Goal: Information Seeking & Learning: Learn about a topic

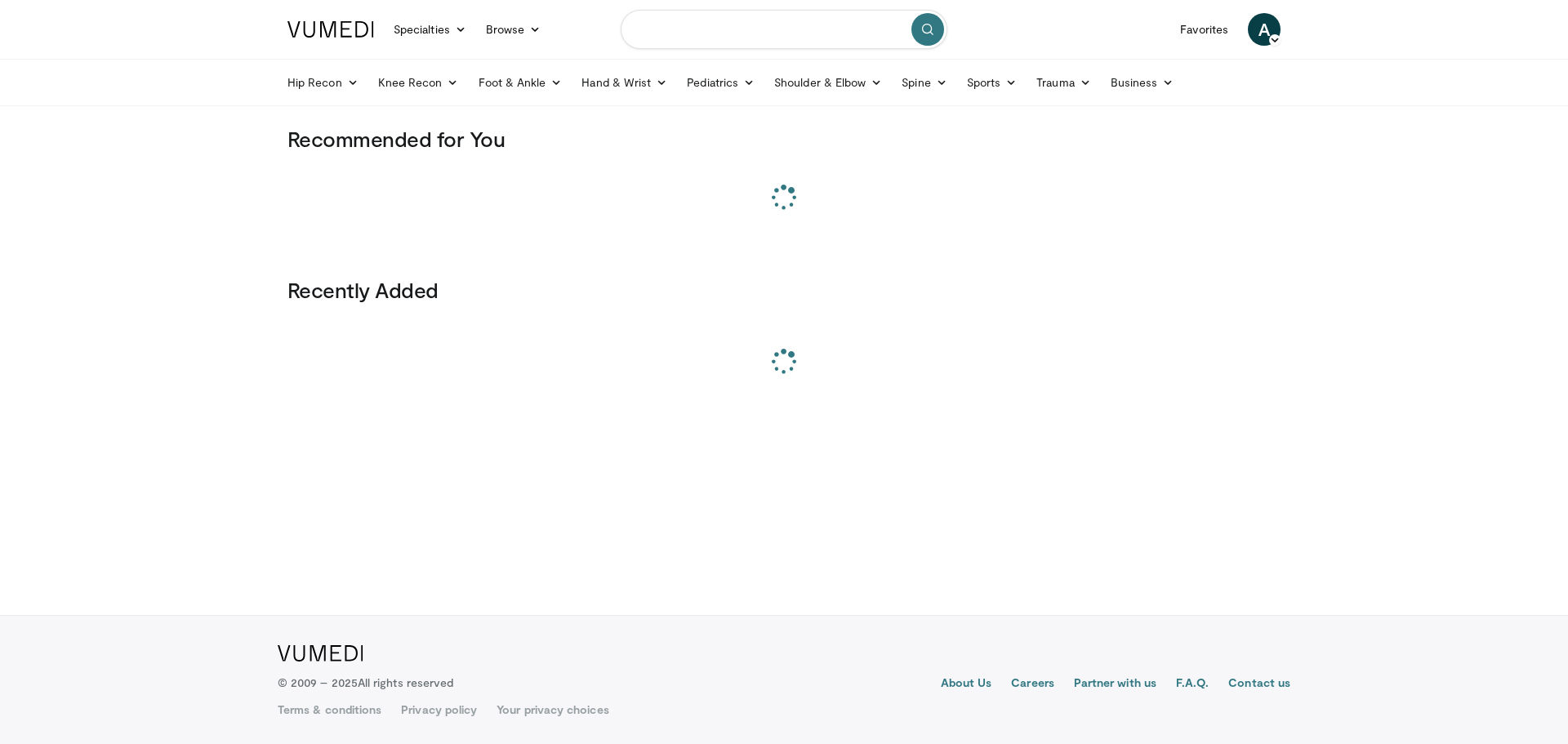
click at [749, 27] on input "Search topics, interventions" at bounding box center [784, 29] width 327 height 39
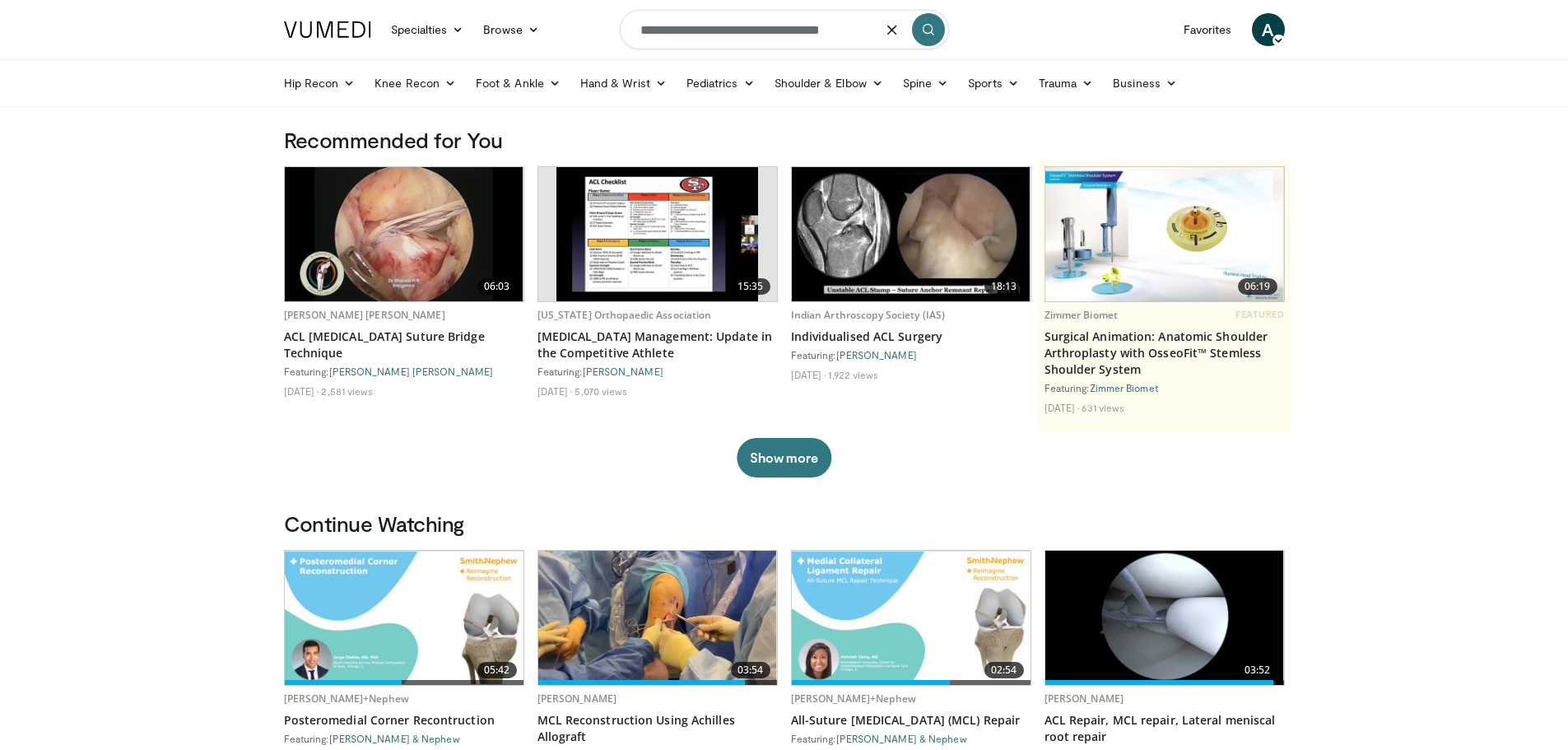
type input "**********"
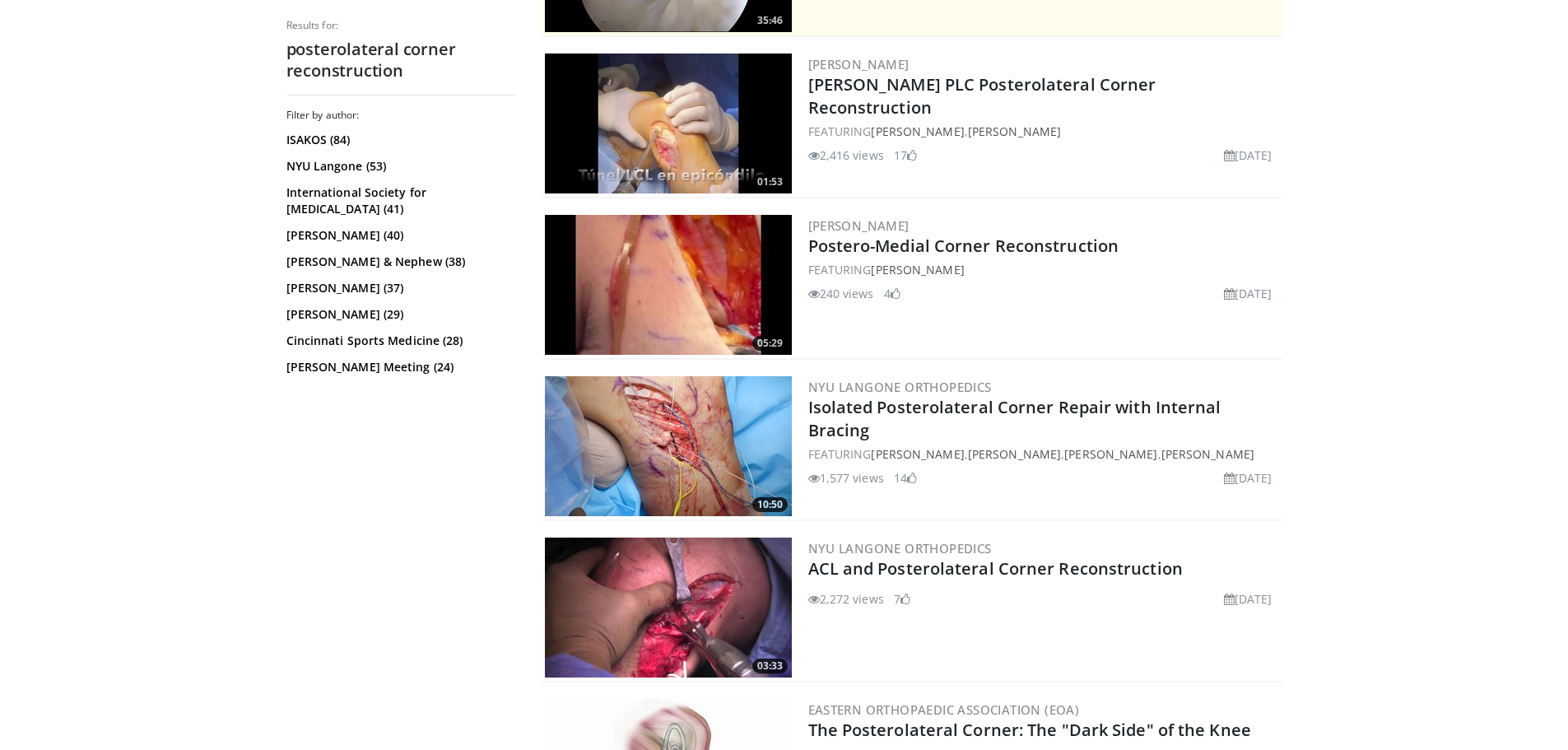
scroll to position [494, 0]
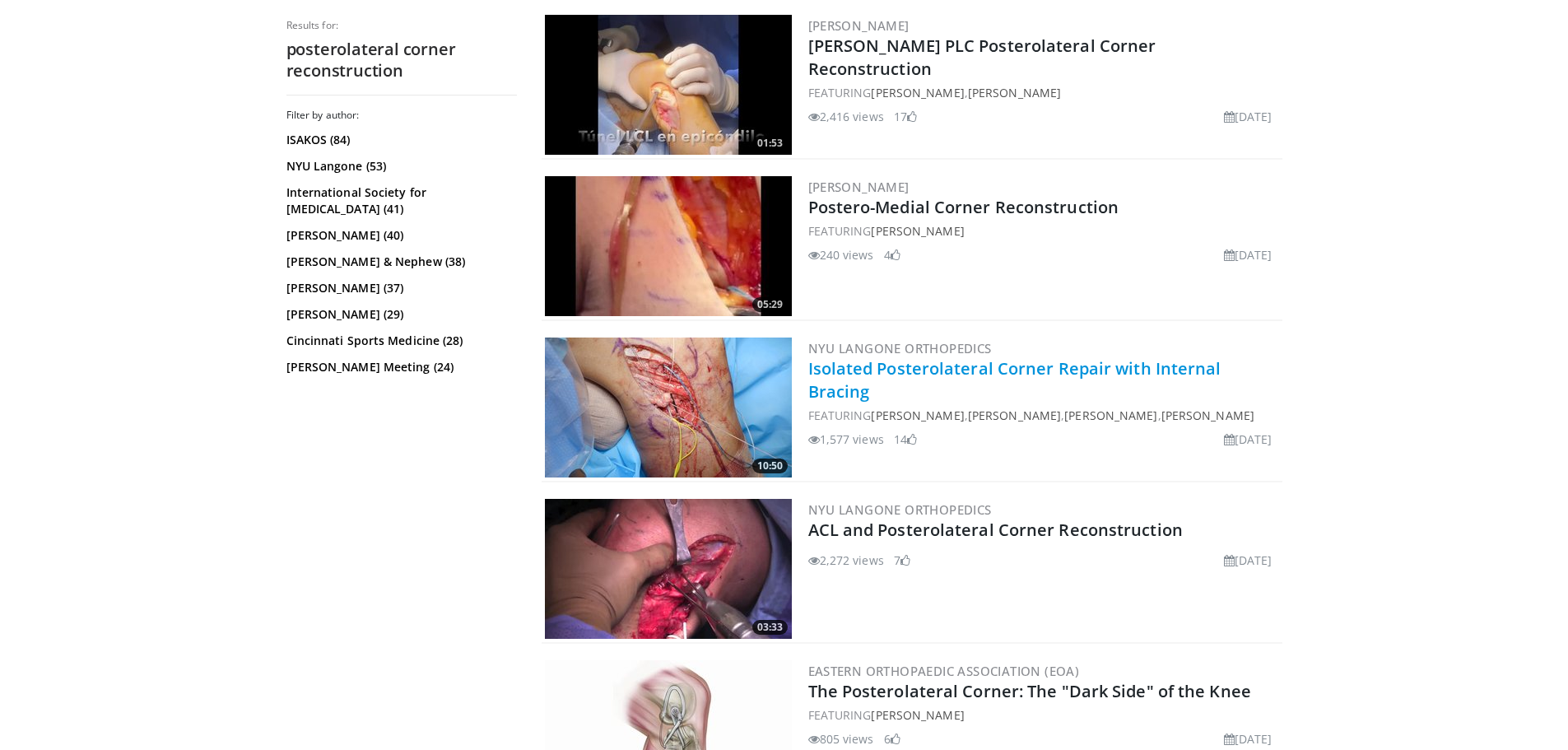
click at [1116, 367] on link "Isolated Posterolateral Corner Repair with Internal Bracing" at bounding box center [1015, 380] width 413 height 45
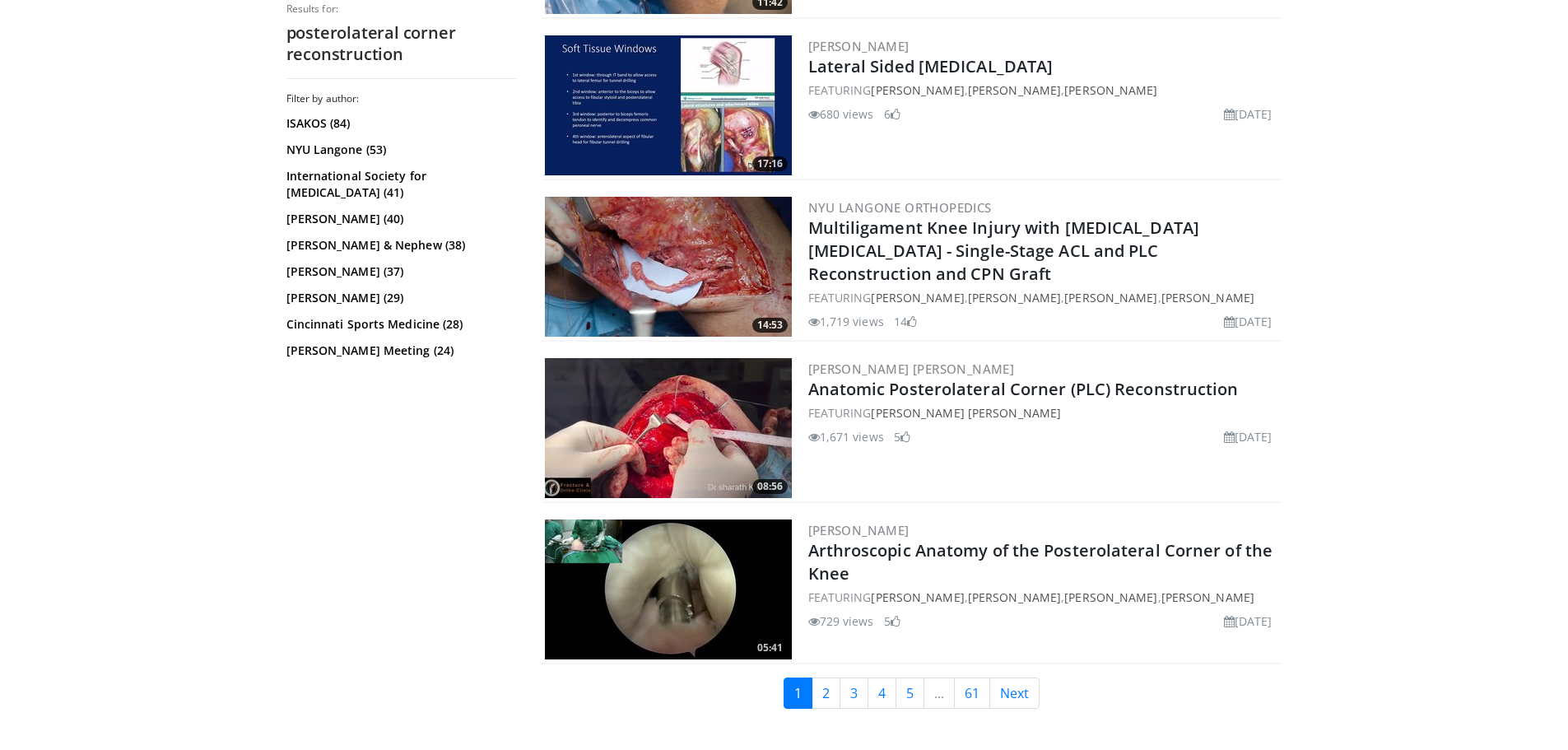
scroll to position [3871, 0]
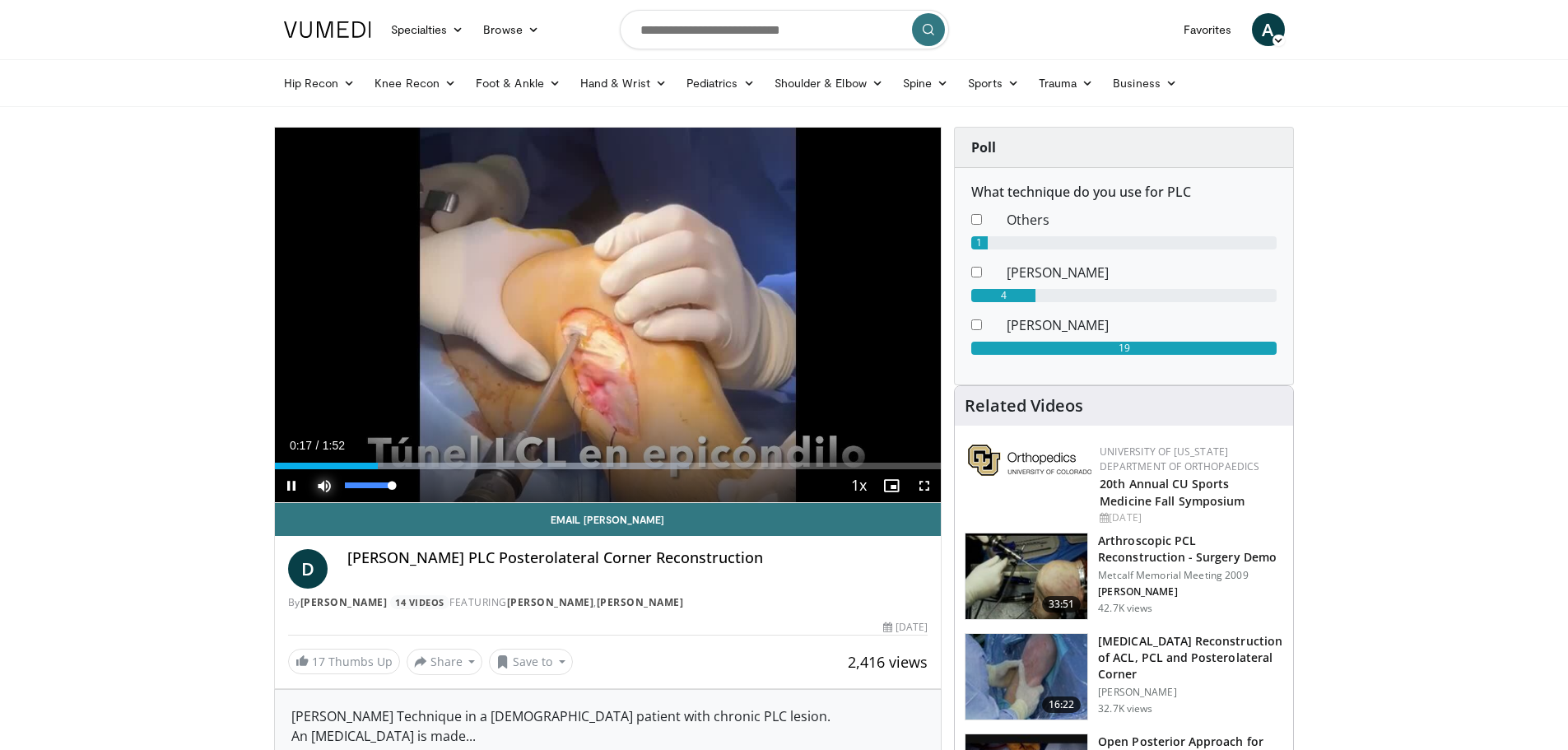
click at [322, 484] on span "Video Player" at bounding box center [324, 485] width 33 height 33
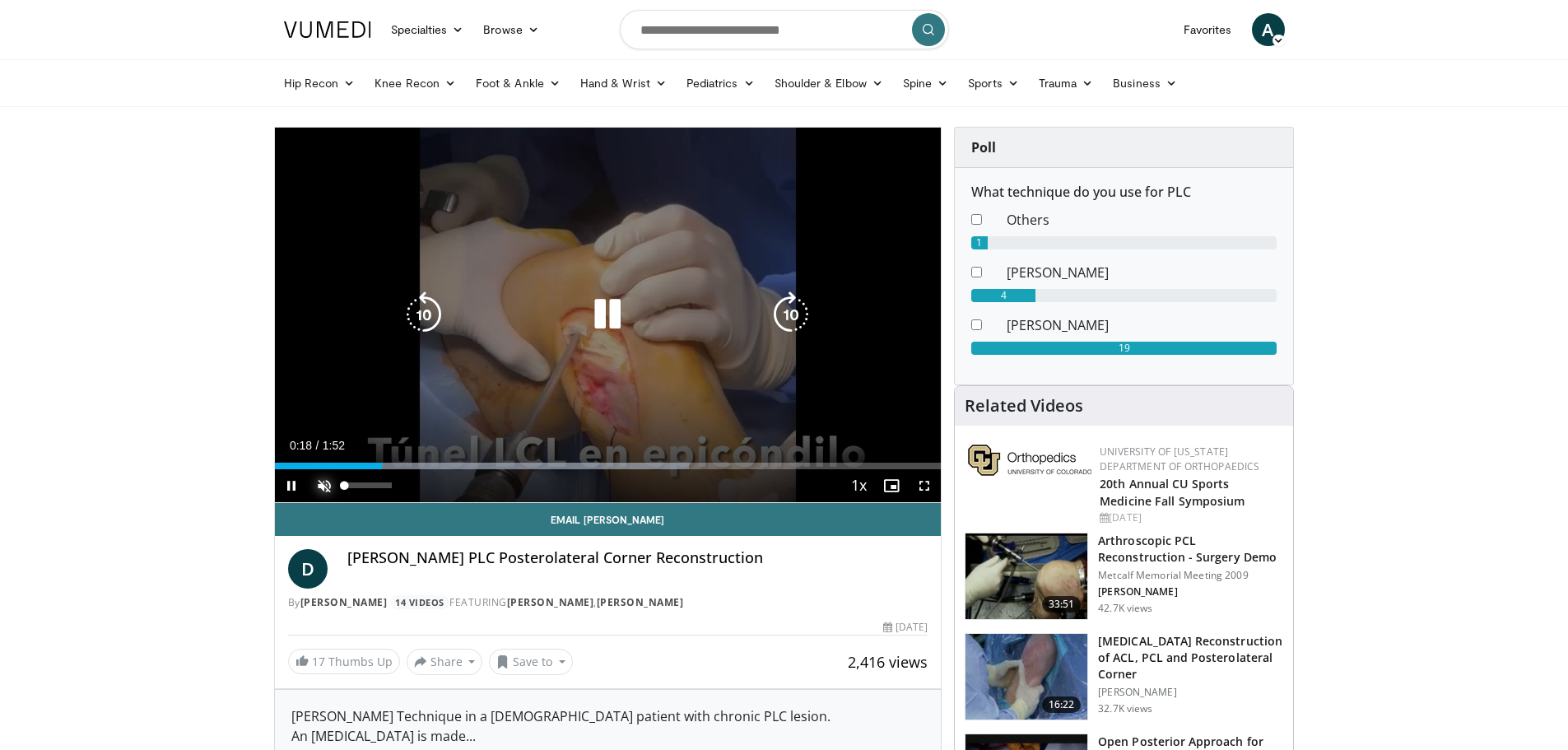
click at [322, 484] on span "Video Player" at bounding box center [324, 485] width 33 height 33
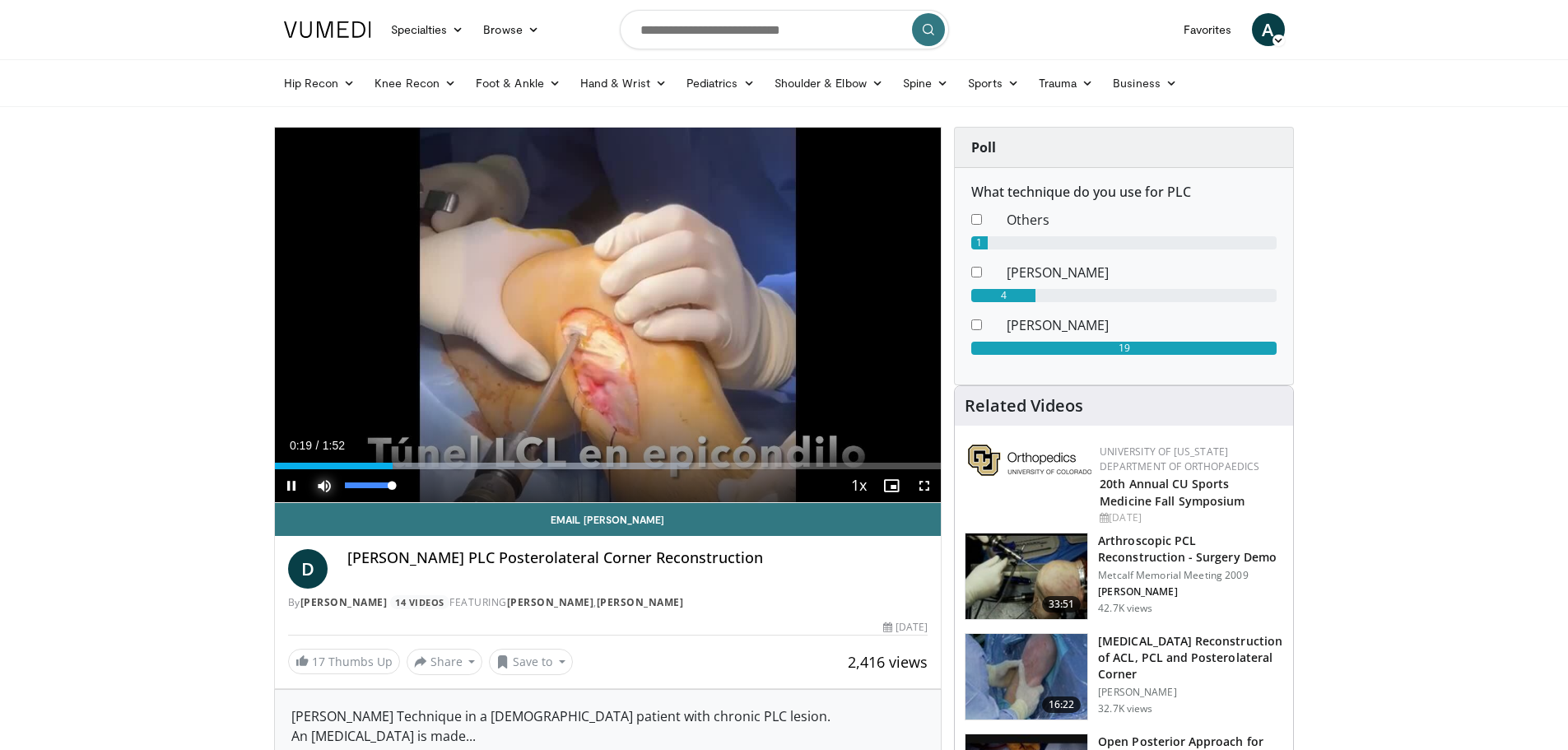
drag, startPoint x: 394, startPoint y: 485, endPoint x: 416, endPoint y: 484, distance: 22.0
click at [416, 484] on div "Mute 100%" at bounding box center [366, 485] width 116 height 33
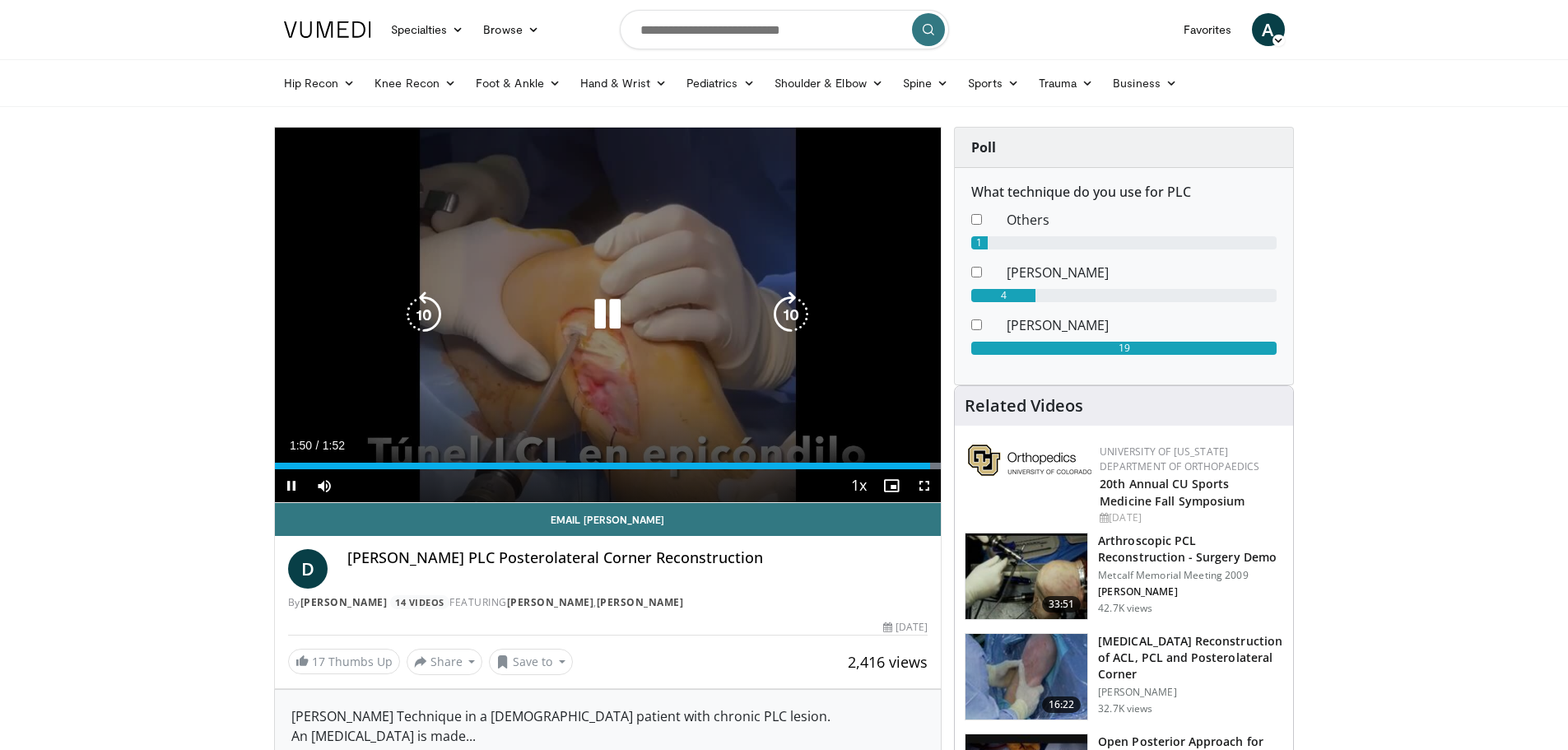
click at [608, 316] on icon "Video Player" at bounding box center [607, 314] width 46 height 46
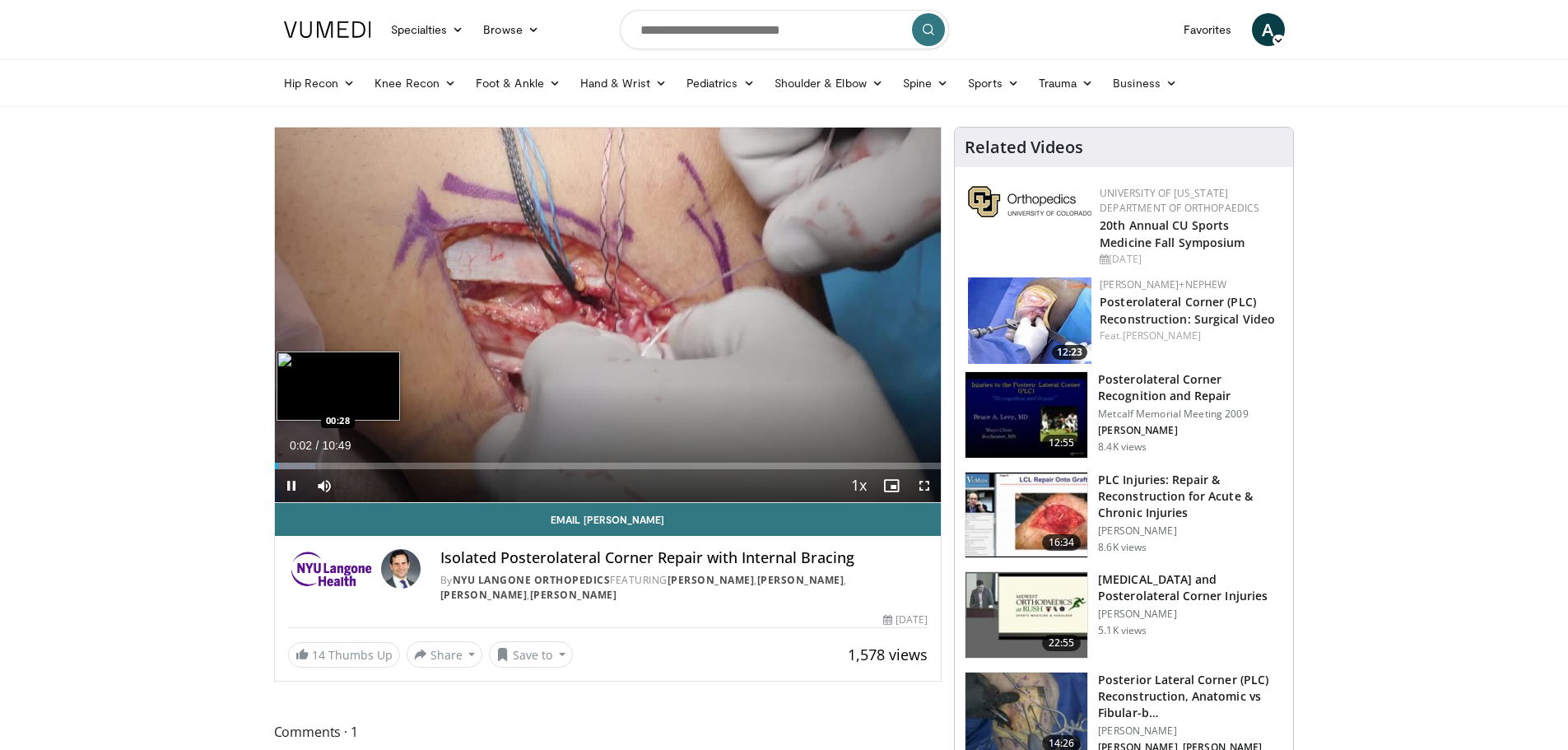
click at [303, 459] on div "Loaded : 6.10% 00:02 00:28" at bounding box center [607, 462] width 667 height 16
click at [325, 467] on div "Progress Bar" at bounding box center [326, 466] width 100 height 6
click at [349, 466] on div "Progress Bar" at bounding box center [347, 466] width 100 height 6
click at [363, 466] on div "Loaded : 21.38% 01:12 01:26" at bounding box center [607, 466] width 667 height 6
click at [388, 463] on div "Progress Bar" at bounding box center [388, 466] width 99 height 6
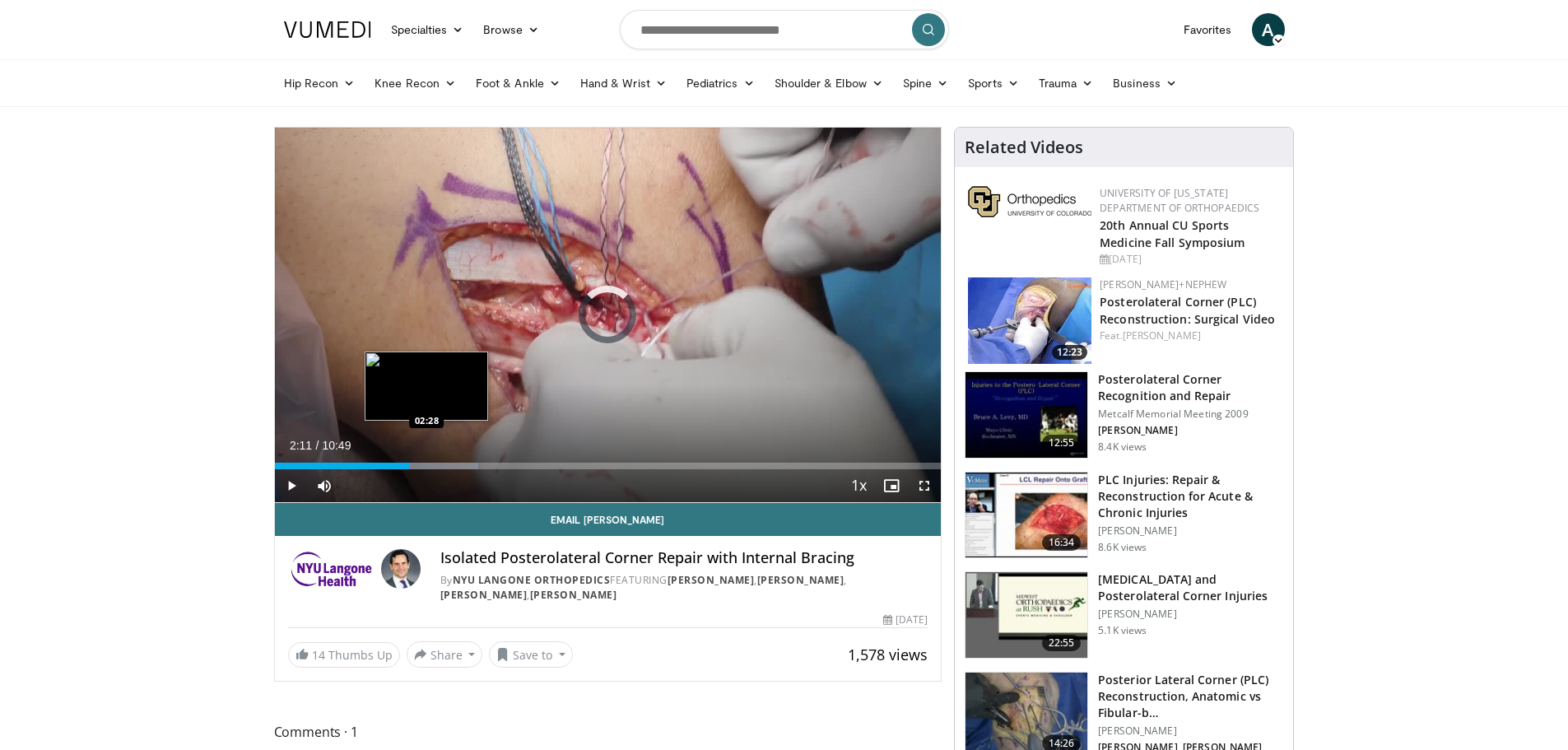
click at [427, 463] on div "Progress Bar" at bounding box center [429, 466] width 99 height 6
click at [442, 464] on div "Loaded : 32.38% 02:29 02:41" at bounding box center [607, 466] width 667 height 6
click at [456, 466] on div "Progress Bar" at bounding box center [470, 466] width 99 height 6
click at [470, 466] on div "Progress Bar" at bounding box center [470, 466] width 99 height 6
click at [462, 466] on div "03:02" at bounding box center [368, 466] width 188 height 6
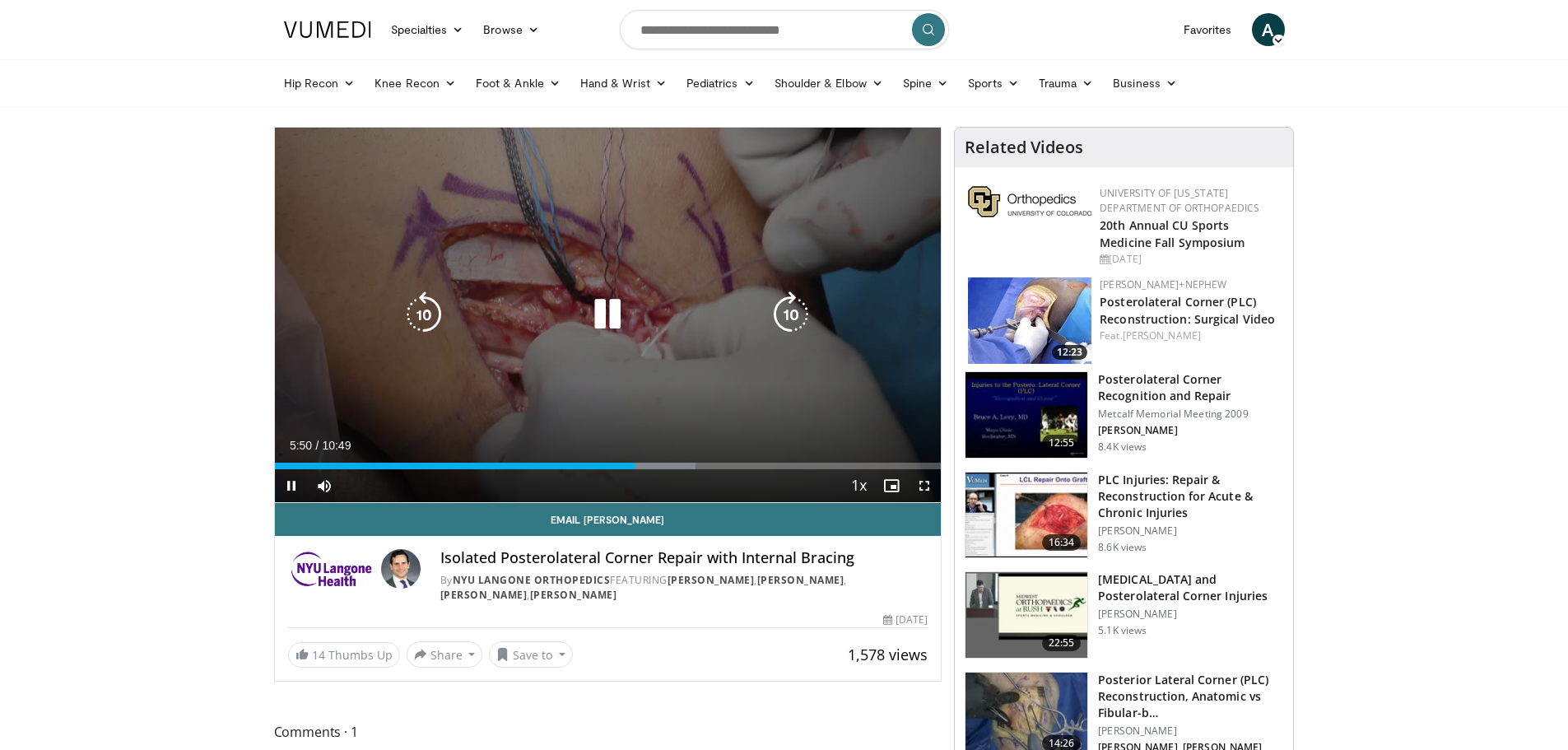
click at [598, 314] on icon "Video Player" at bounding box center [607, 314] width 46 height 46
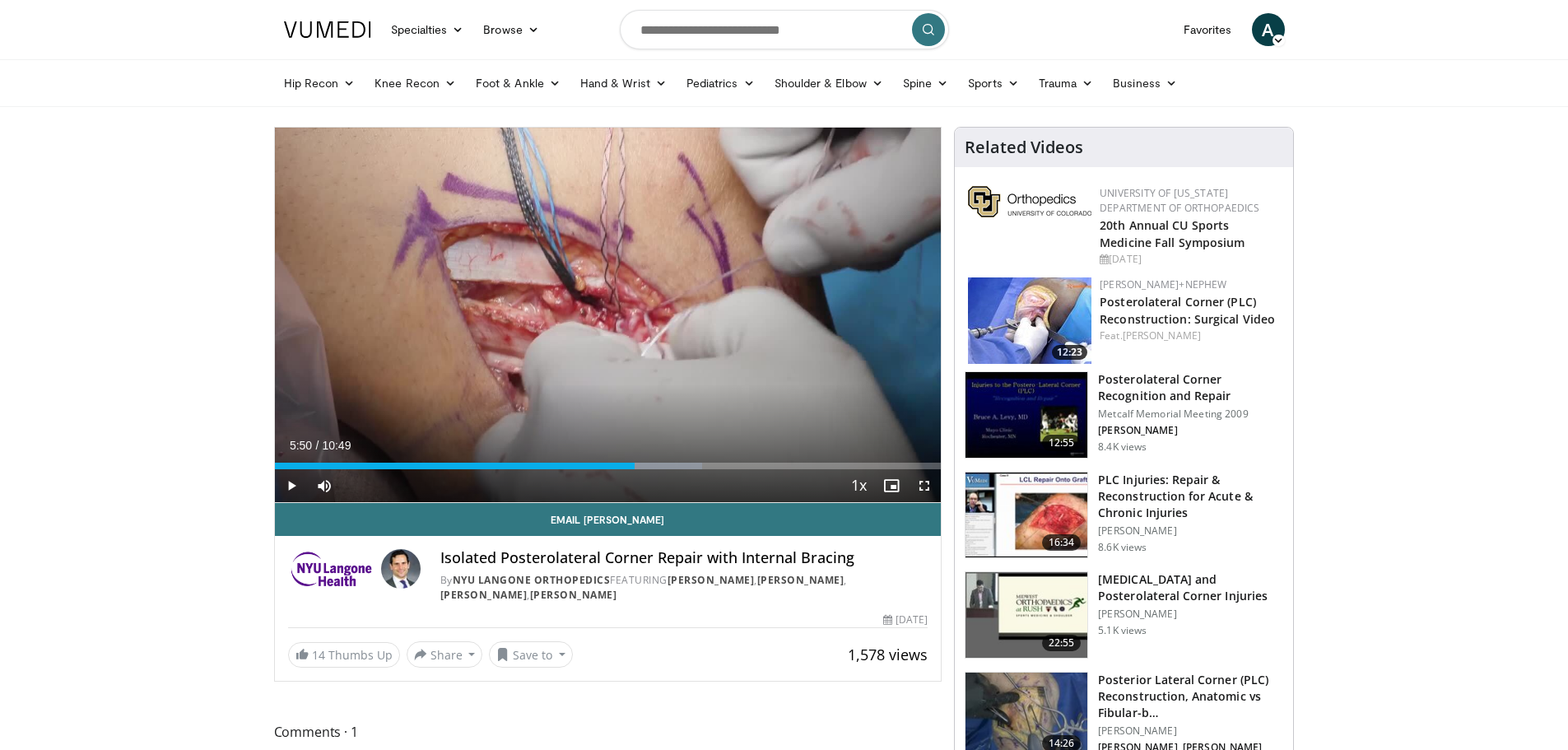
click at [746, 464] on div "Loaded : 64.17% 05:50 07:39" at bounding box center [607, 466] width 667 height 6
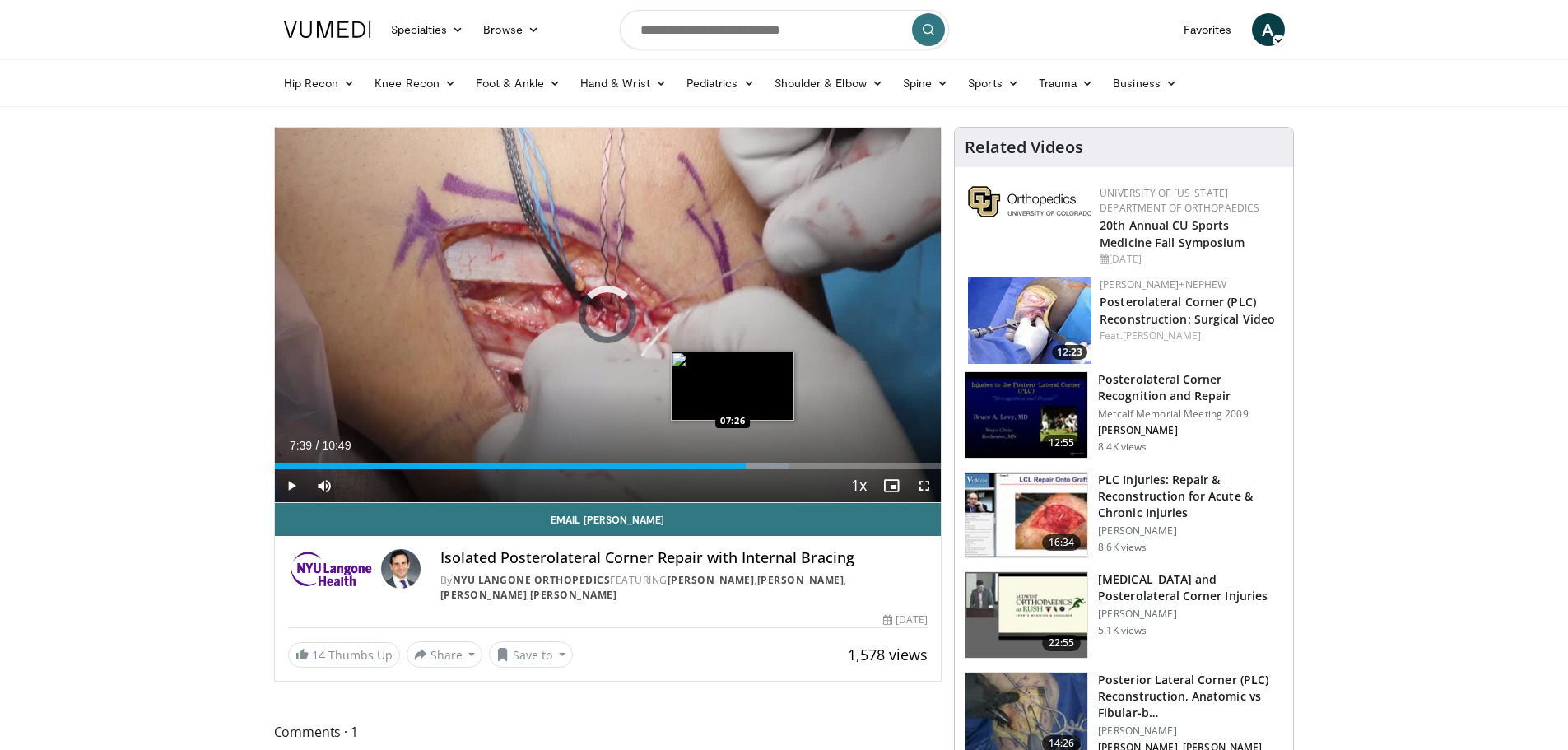
click at [733, 464] on div "07:39" at bounding box center [510, 466] width 471 height 6
click at [716, 463] on div "07:26" at bounding box center [503, 466] width 458 height 6
click at [283, 483] on span "Video Player" at bounding box center [290, 485] width 33 height 33
click at [765, 467] on div "Loaded : 76.39% 07:12 07:57" at bounding box center [607, 466] width 667 height 6
click at [749, 464] on div "07:58" at bounding box center [520, 466] width 492 height 6
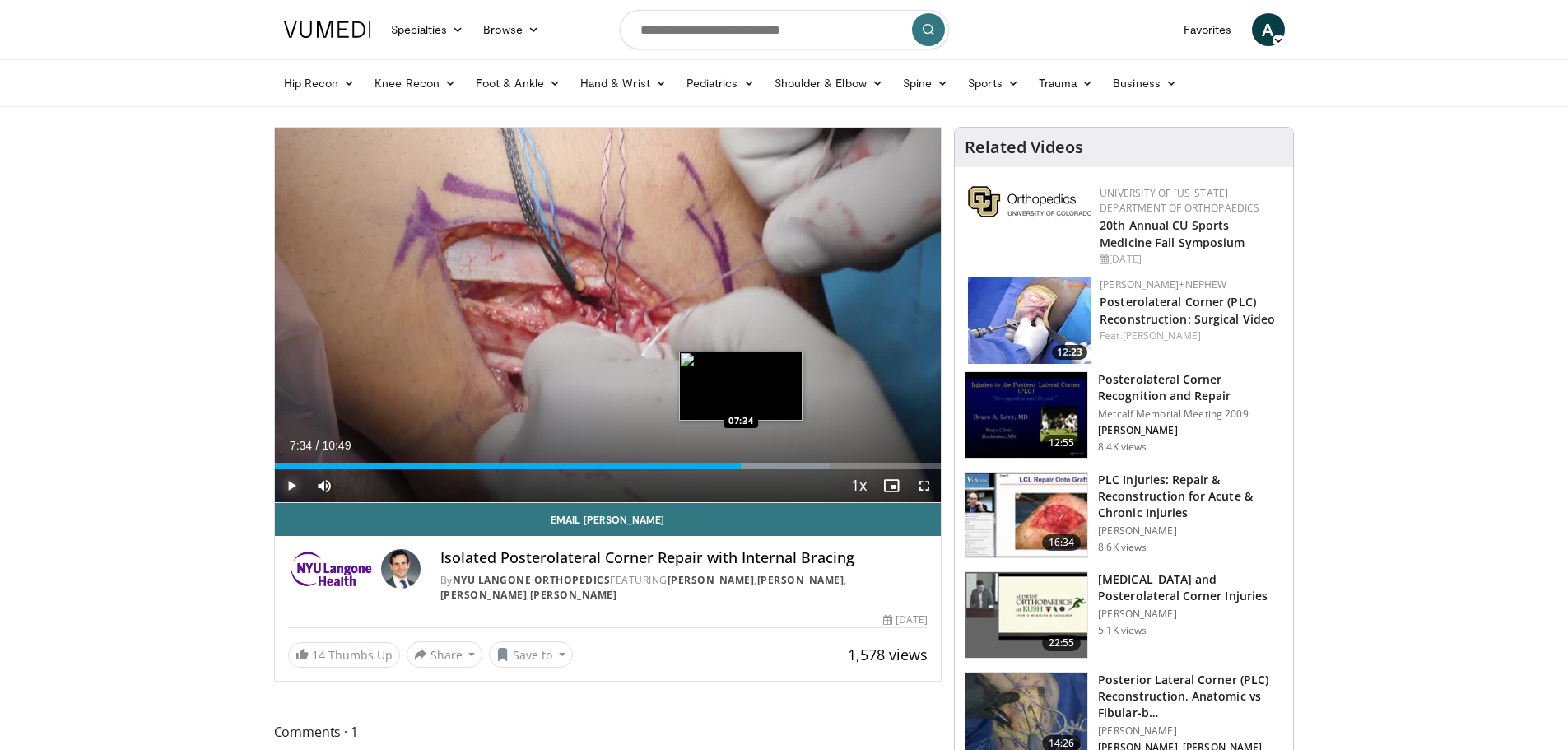
click at [741, 463] on div "07:44" at bounding box center [508, 466] width 467 height 6
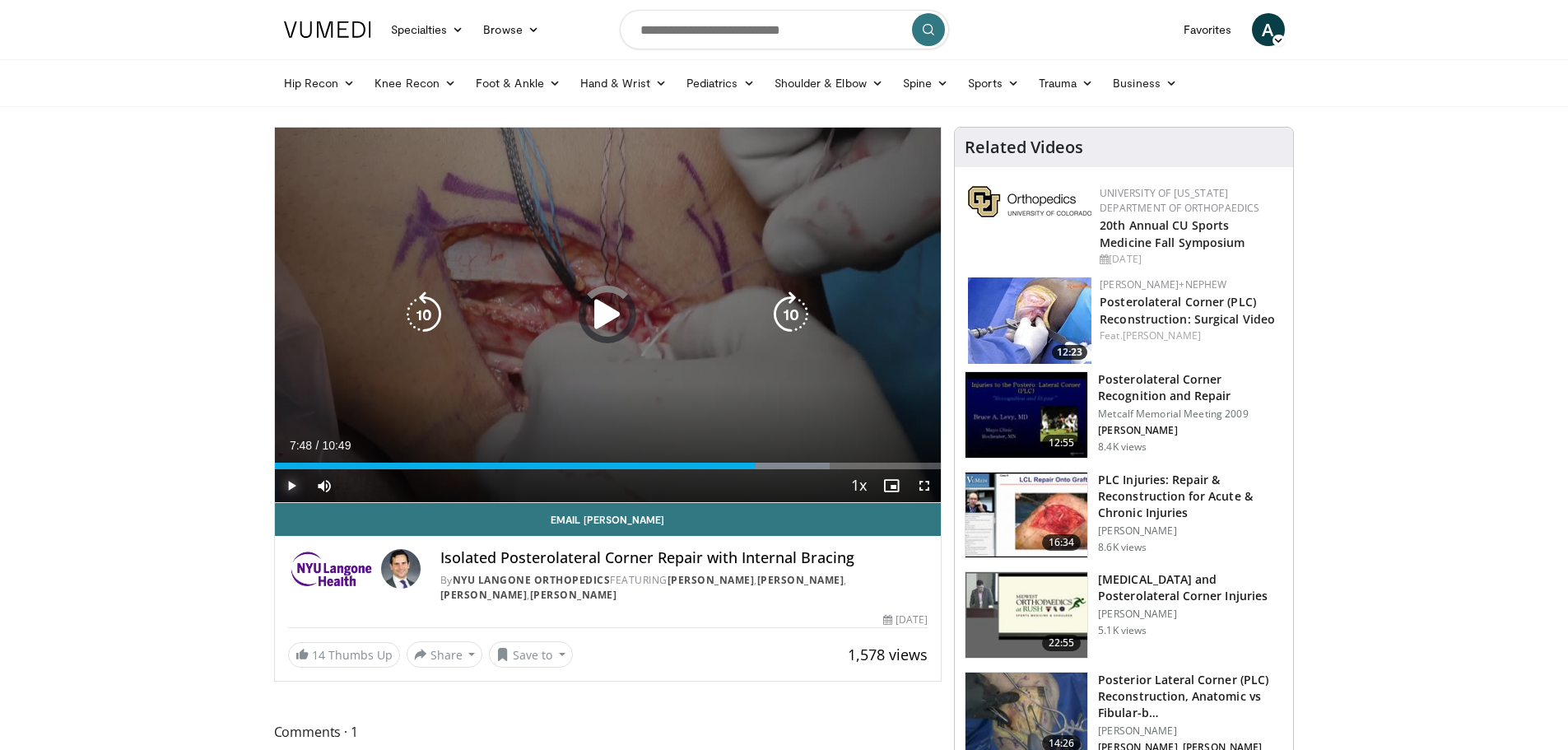
click at [779, 463] on div "Progress Bar" at bounding box center [782, 466] width 94 height 6
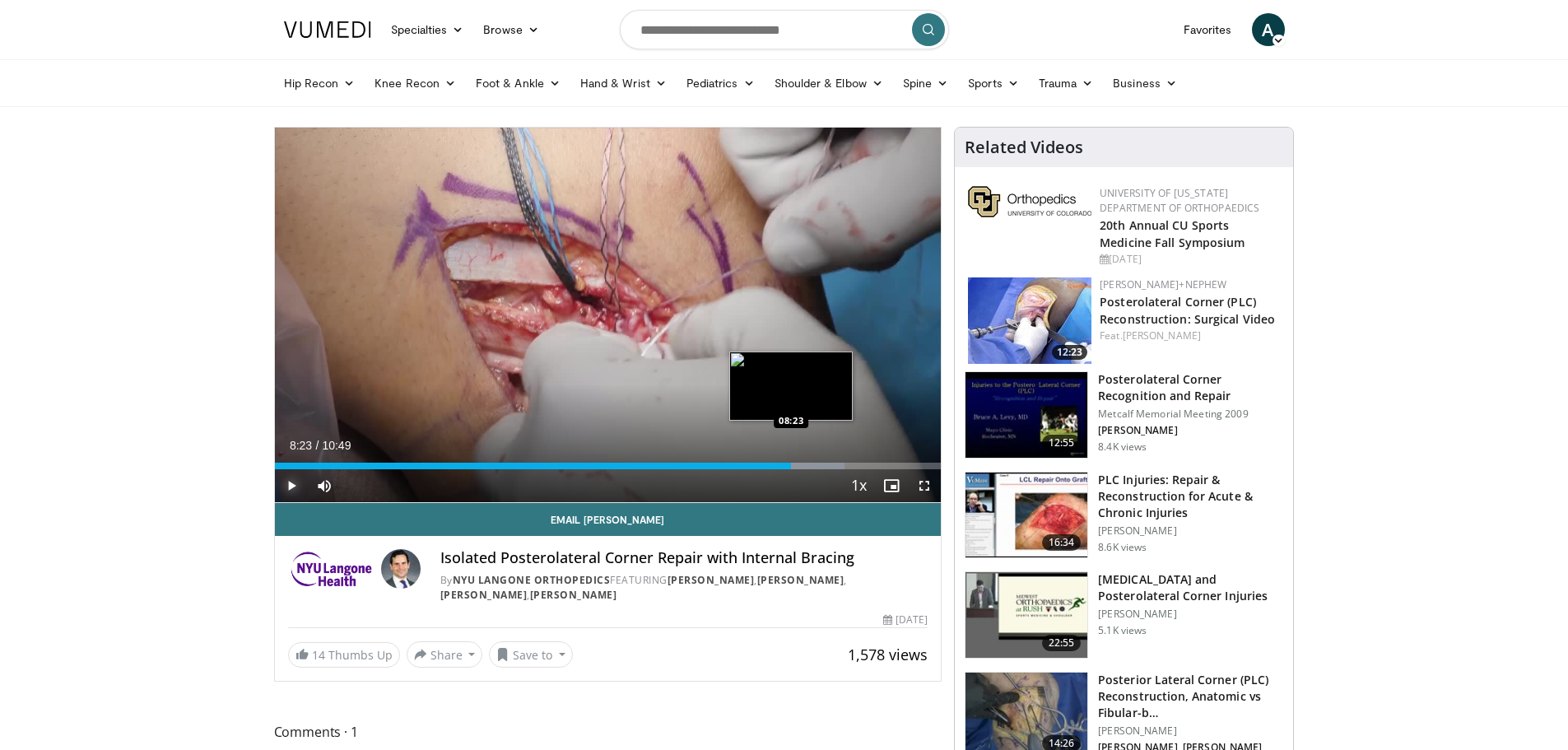
click at [791, 457] on div "Loaded : 85.56% 08:23 08:23" at bounding box center [607, 462] width 667 height 16
click at [291, 485] on span "Video Player" at bounding box center [290, 485] width 33 height 33
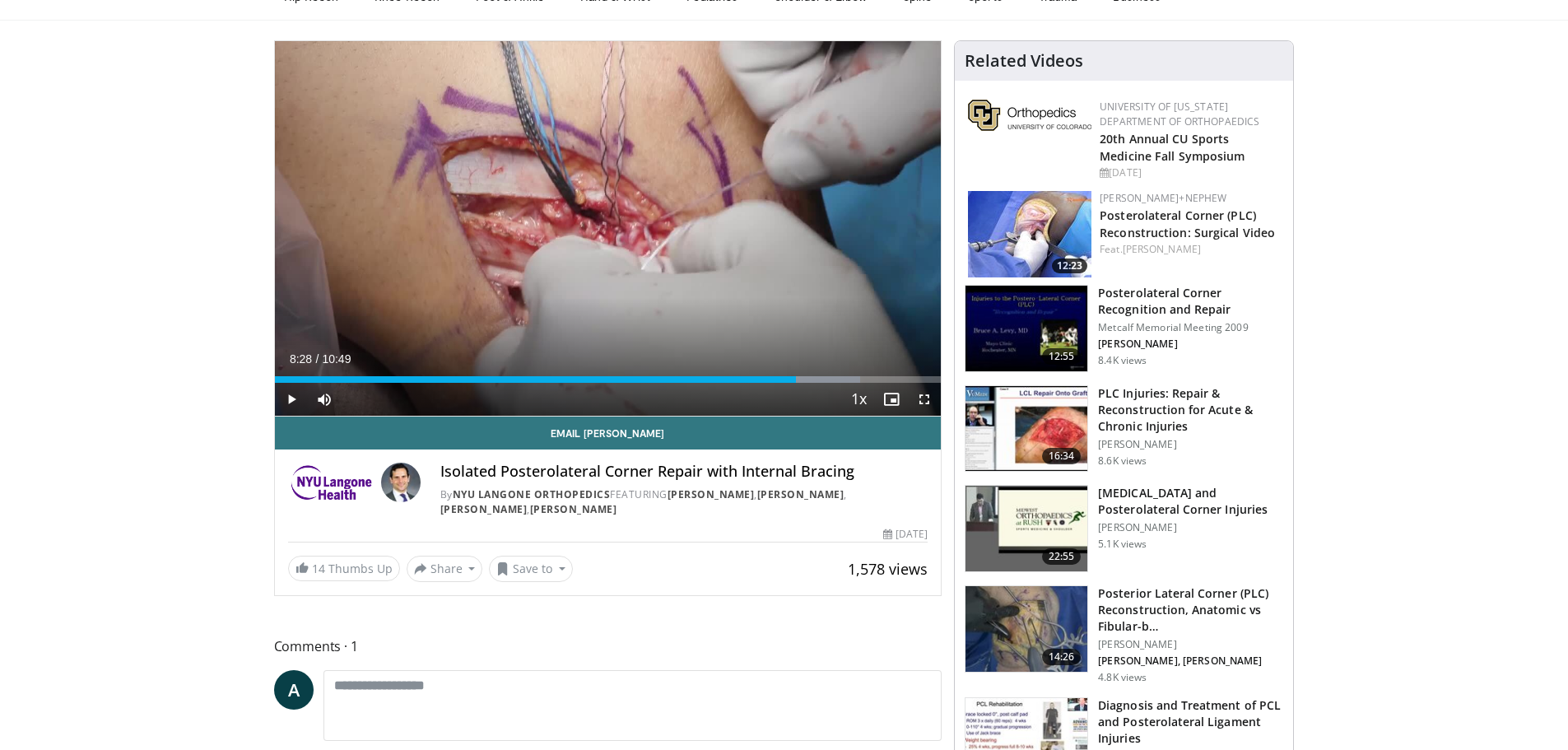
scroll to position [82, 0]
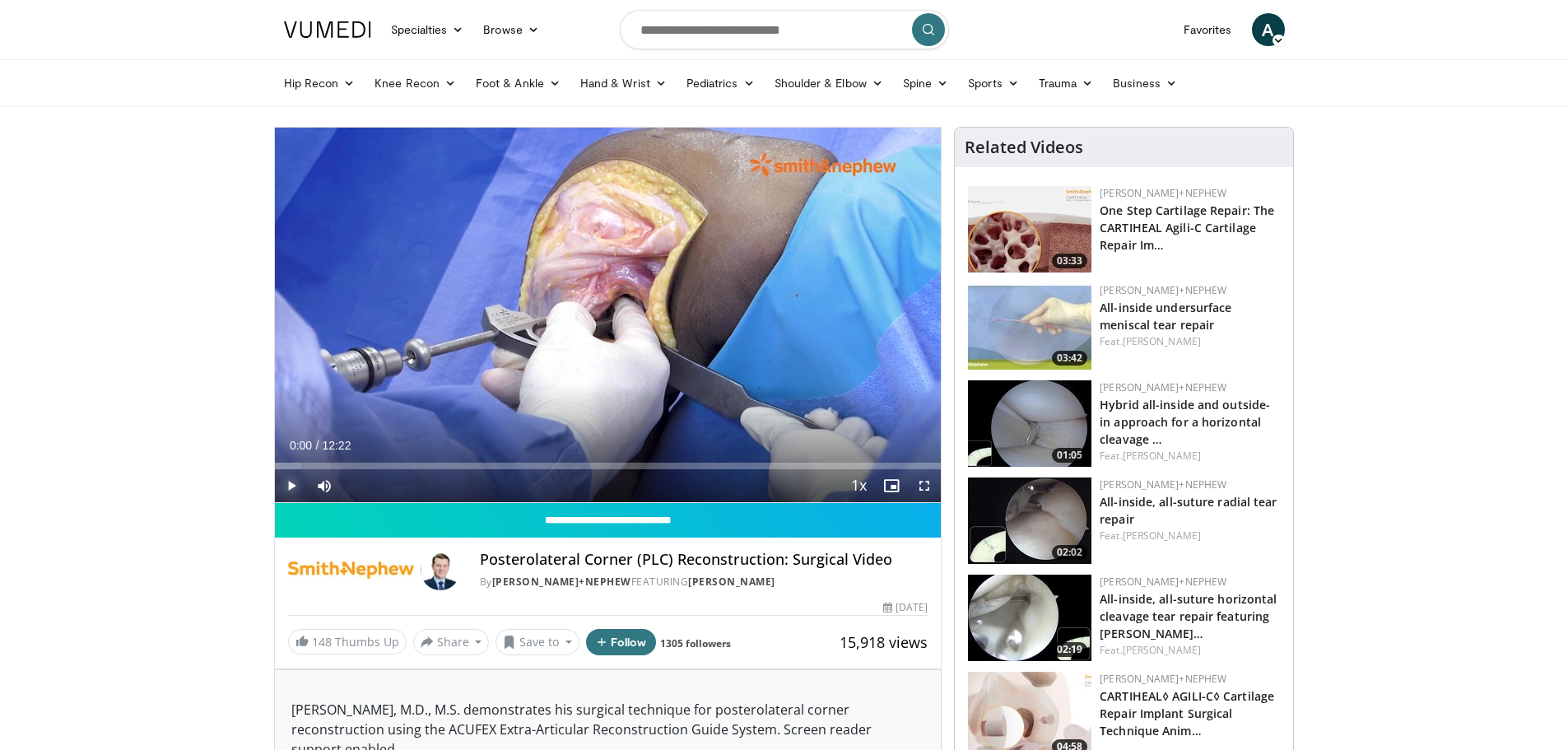
click at [291, 486] on span "Video Player" at bounding box center [290, 485] width 33 height 33
click at [922, 487] on span "Video Player" at bounding box center [923, 485] width 33 height 33
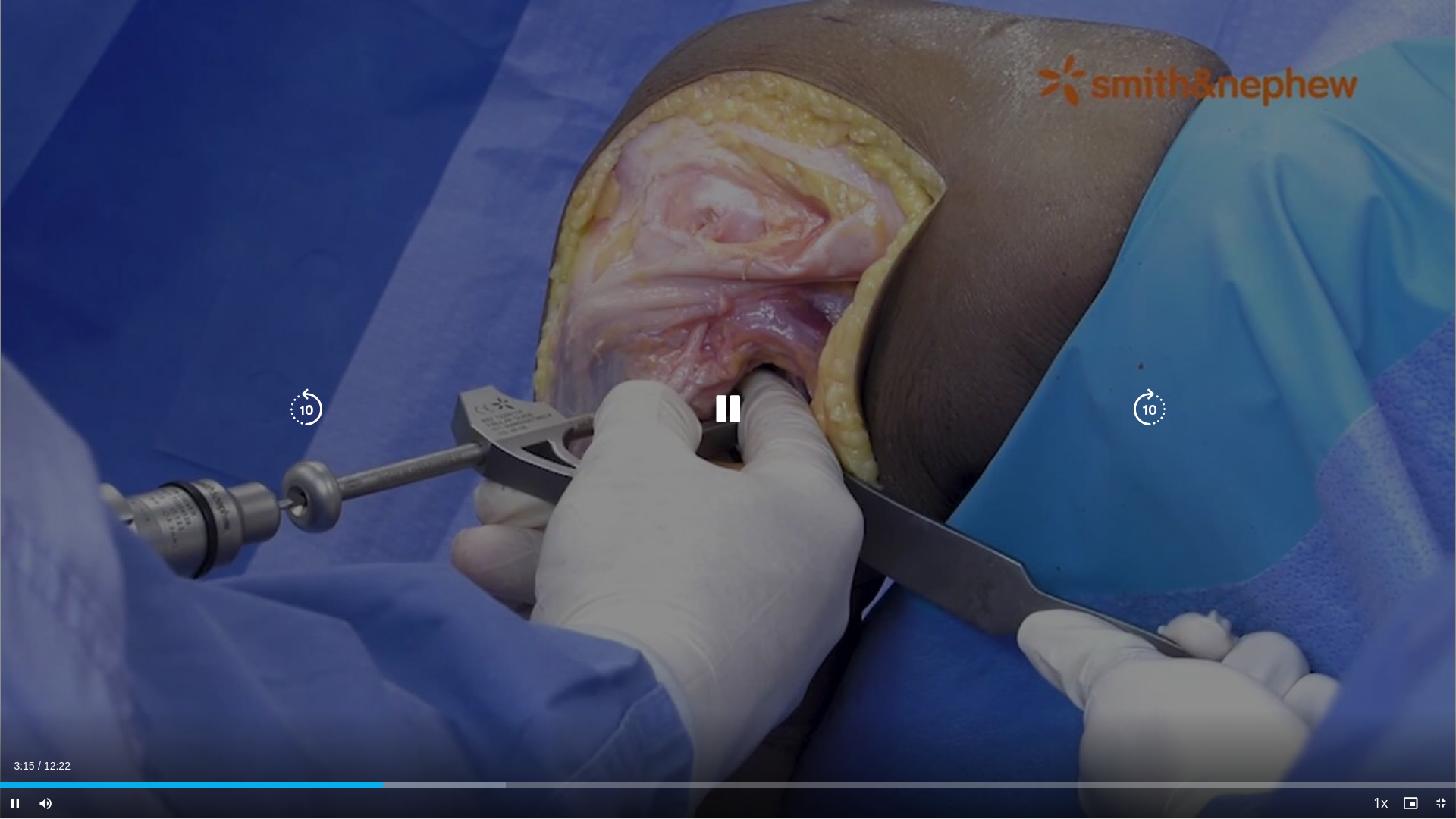
click at [1238, 535] on div "10 seconds Tap to unmute" at bounding box center [728, 409] width 1456 height 818
click at [1250, 530] on div "10 seconds Tap to unmute" at bounding box center [728, 409] width 1456 height 818
click at [730, 410] on icon "Video Player" at bounding box center [728, 409] width 42 height 42
click at [730, 405] on icon "Video Player" at bounding box center [728, 409] width 42 height 42
click at [328, 407] on div "Video Player" at bounding box center [728, 409] width 874 height 30
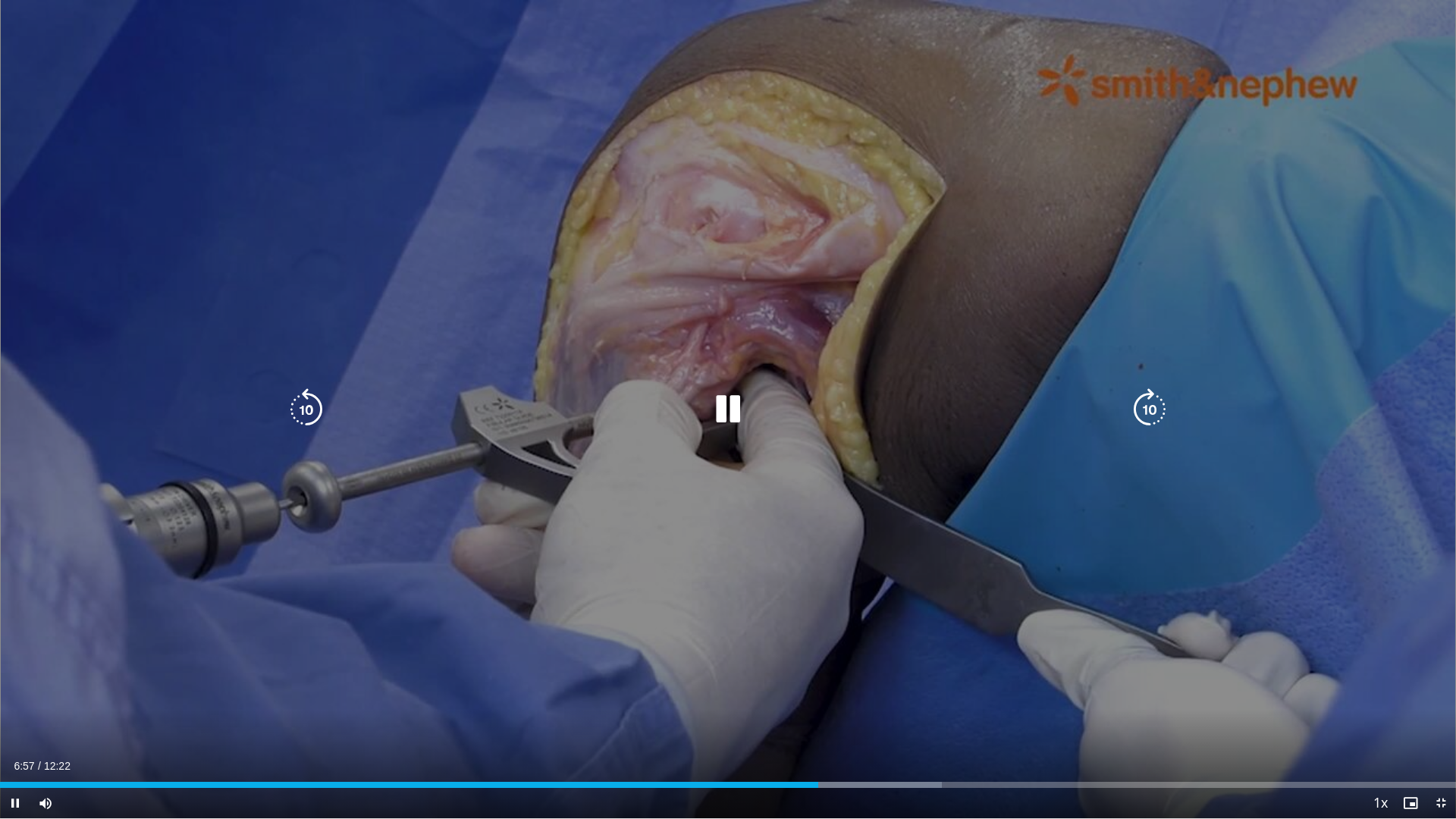
click at [307, 414] on icon "Video Player" at bounding box center [307, 409] width 42 height 42
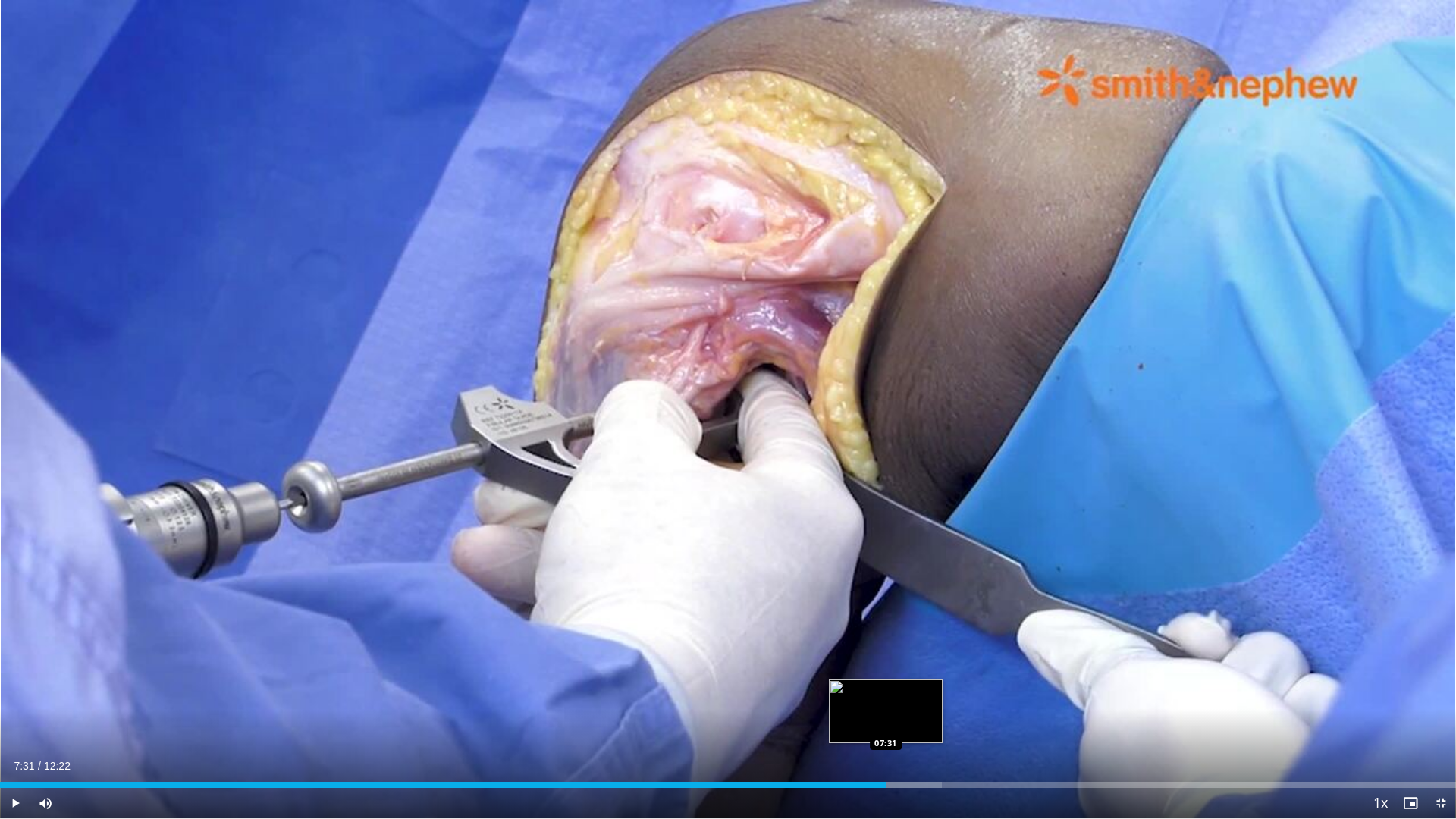
click at [886, 690] on div "Progress Bar" at bounding box center [849, 784] width 185 height 6
click at [913, 690] on div "Loaded : 66.05% 07:45 07:45" at bounding box center [728, 781] width 1456 height 15
click at [946, 690] on div "Loaded : 68.74% 07:47 08:02" at bounding box center [728, 781] width 1456 height 15
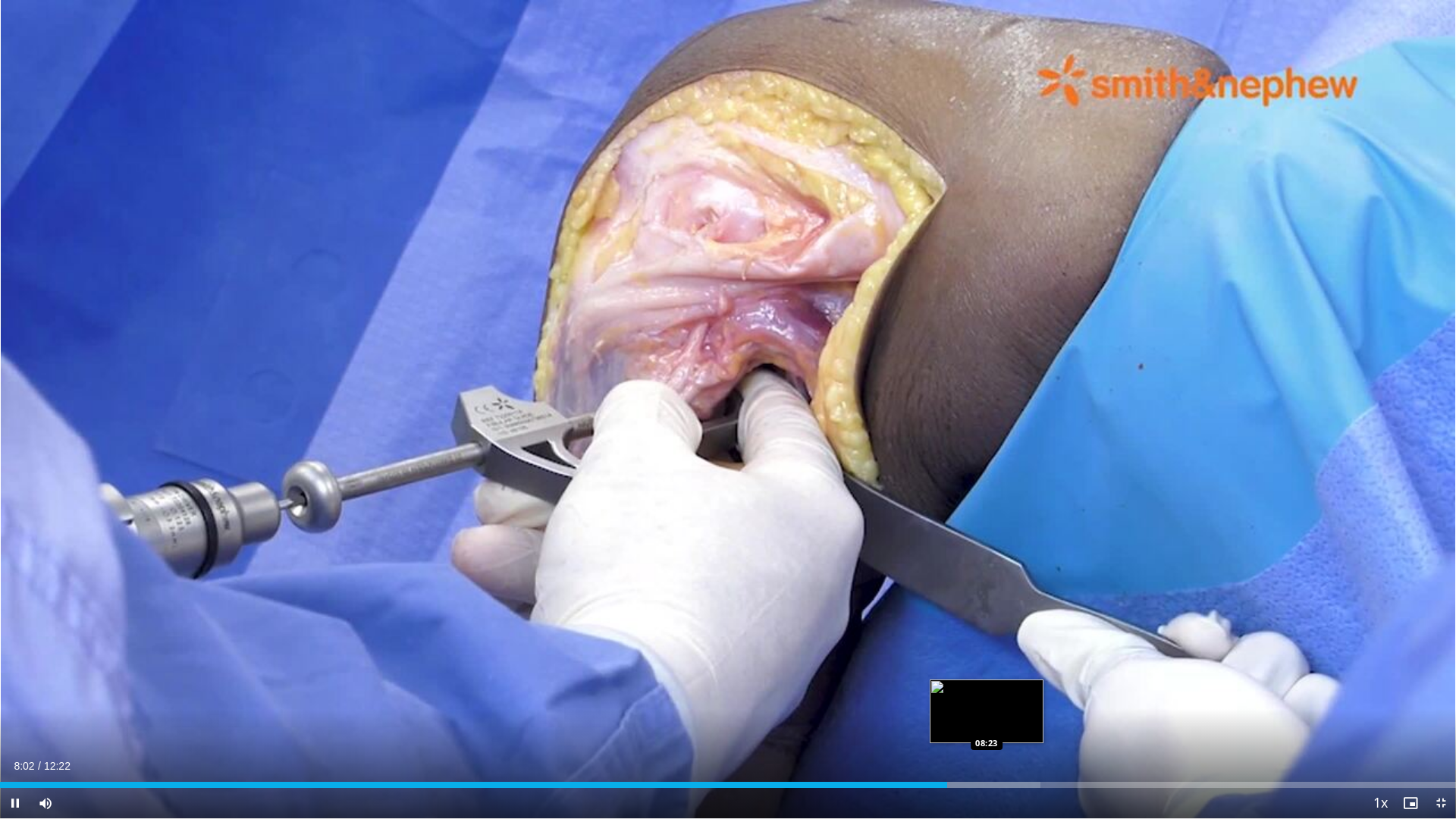
click at [987, 690] on div "Progress Bar" at bounding box center [965, 784] width 151 height 6
click at [968, 690] on div "Current Time 8:24 / Duration 12:22 Pause Skip Backward Skip Forward Mute Loaded…" at bounding box center [728, 803] width 1456 height 30
click at [957, 690] on div "08:25" at bounding box center [495, 784] width 992 height 6
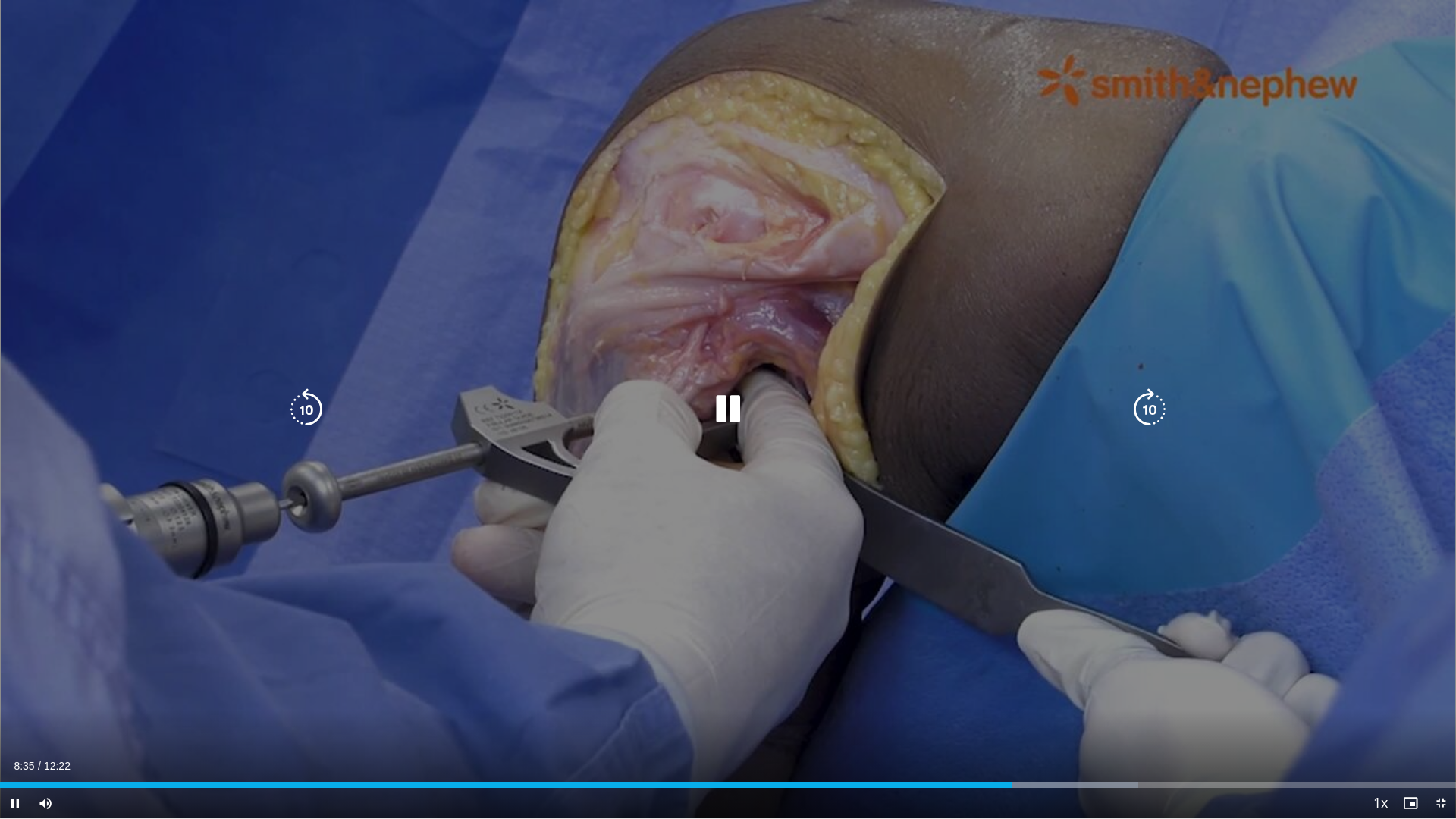
click at [732, 417] on icon "Video Player" at bounding box center [728, 409] width 42 height 42
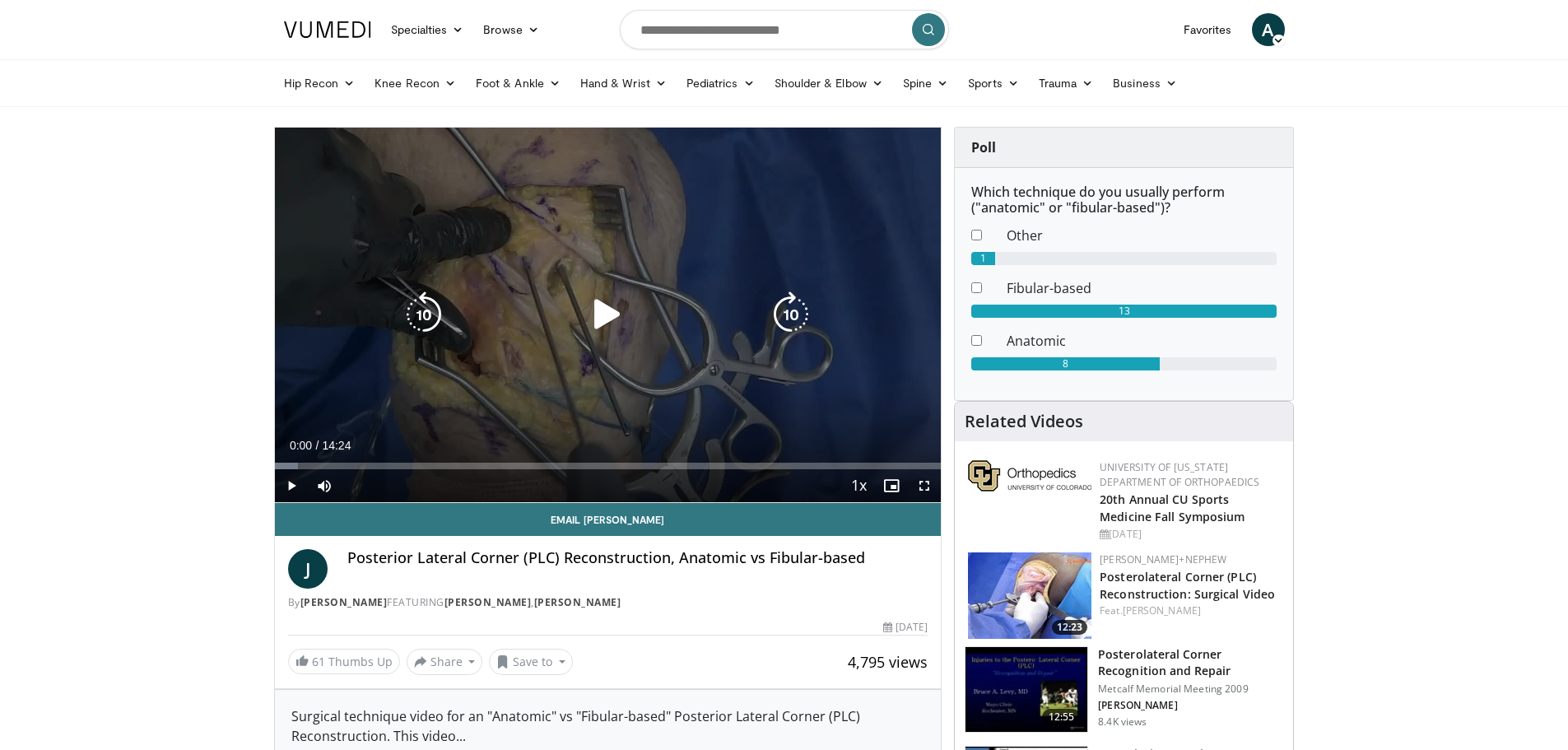
click at [614, 319] on icon "Video Player" at bounding box center [607, 314] width 46 height 46
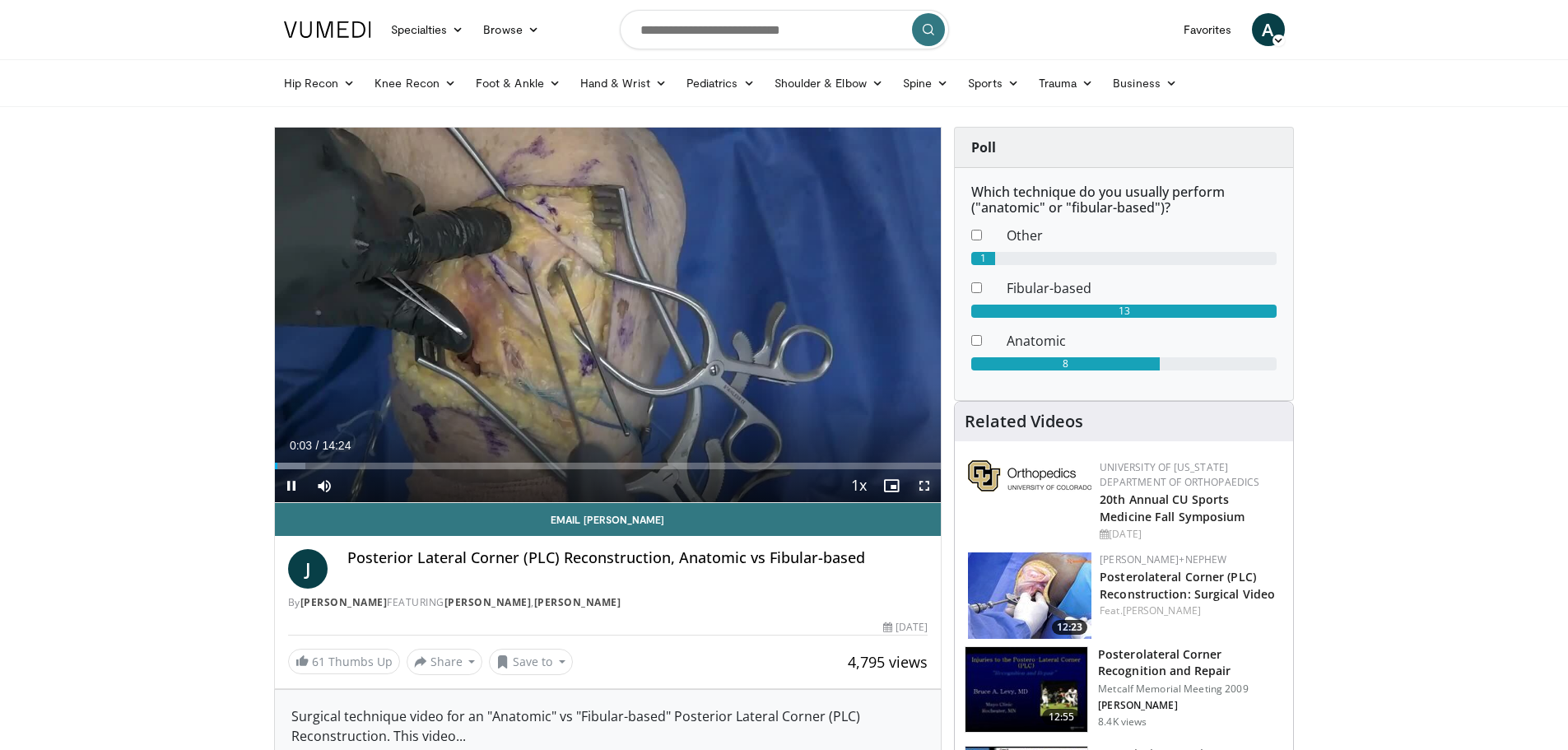
click at [920, 488] on span "Video Player" at bounding box center [923, 485] width 33 height 33
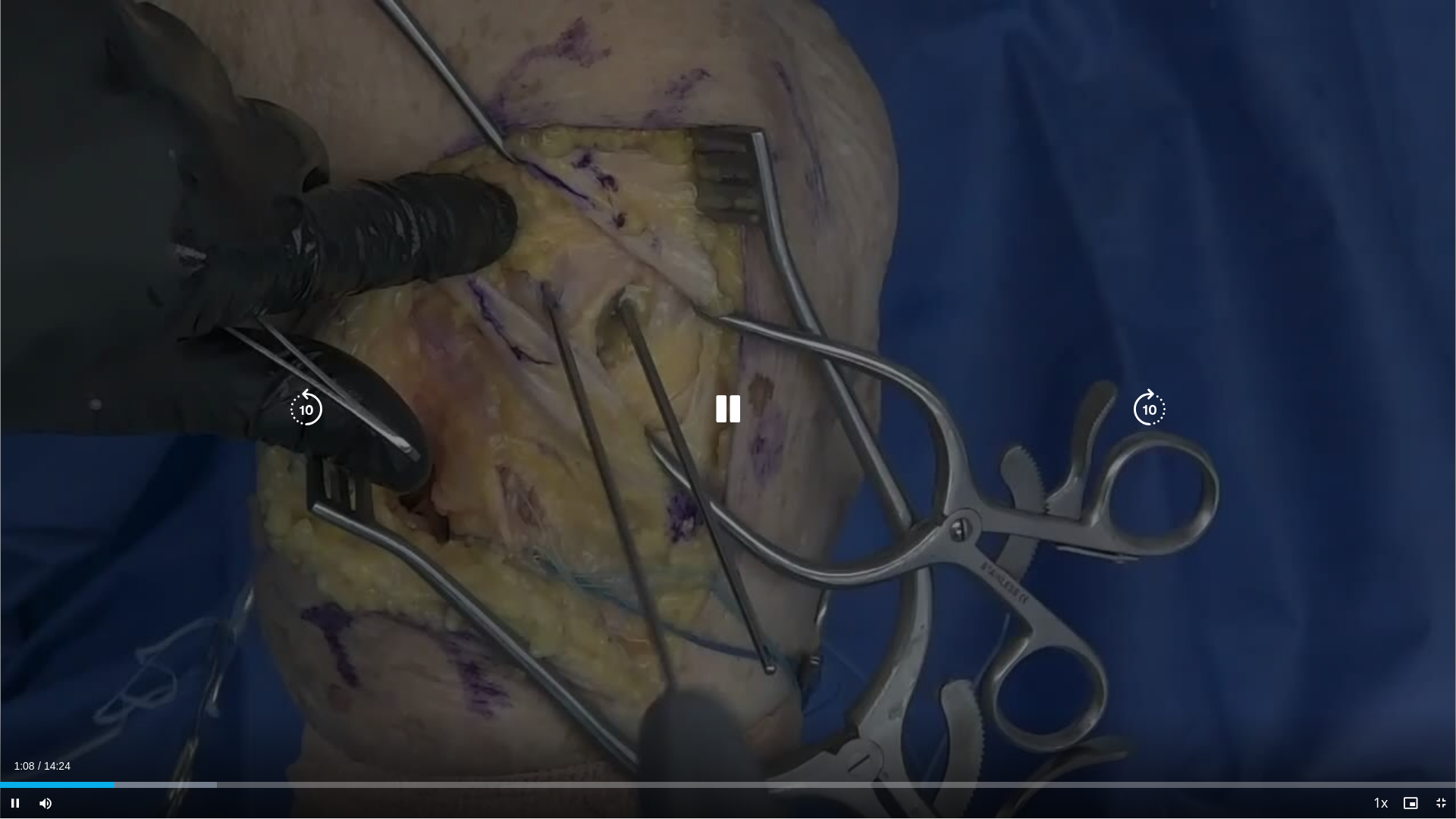
click at [718, 403] on icon "Video Player" at bounding box center [728, 409] width 42 height 42
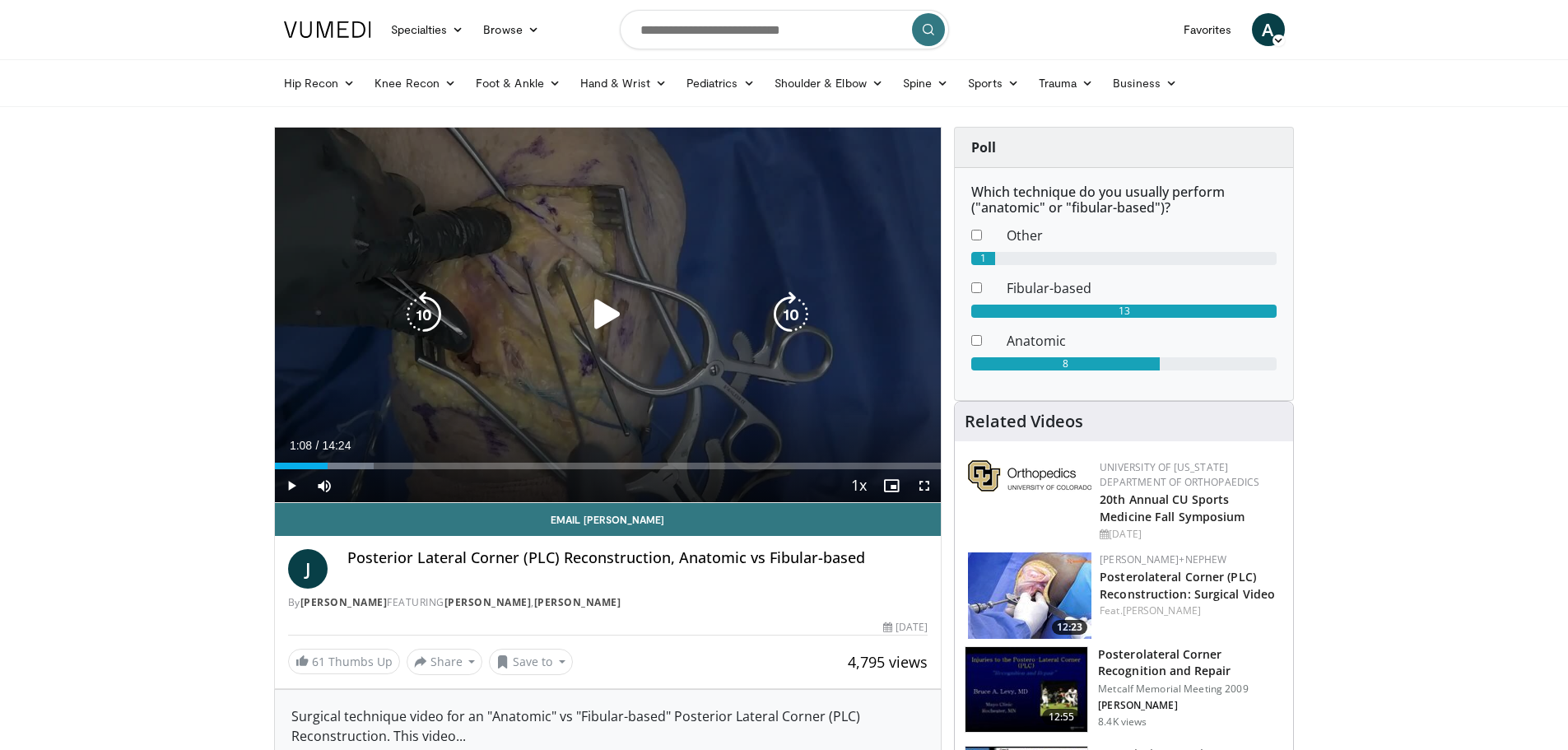
click at [605, 320] on icon "Video Player" at bounding box center [607, 314] width 46 height 46
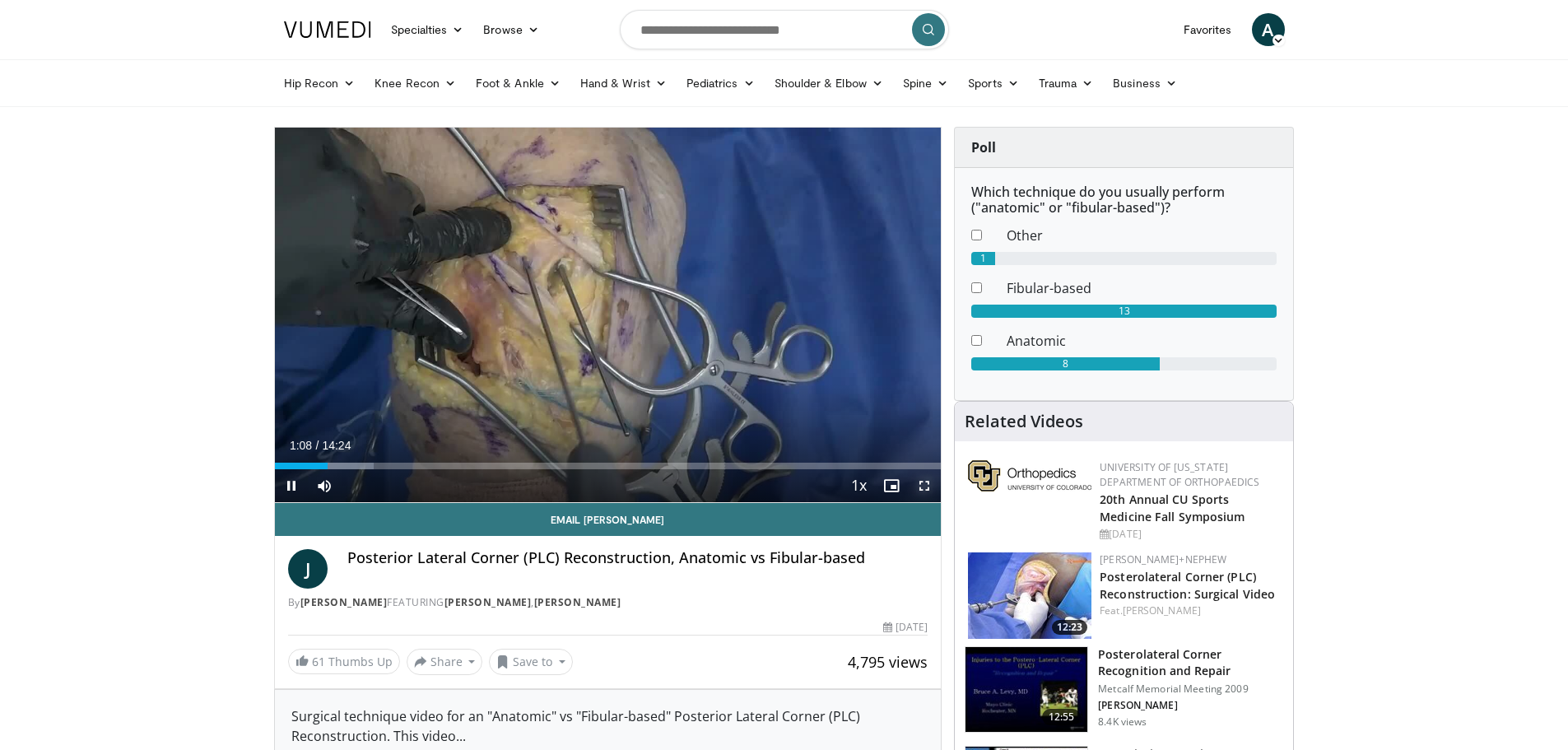
click at [919, 485] on span "Video Player" at bounding box center [923, 485] width 33 height 33
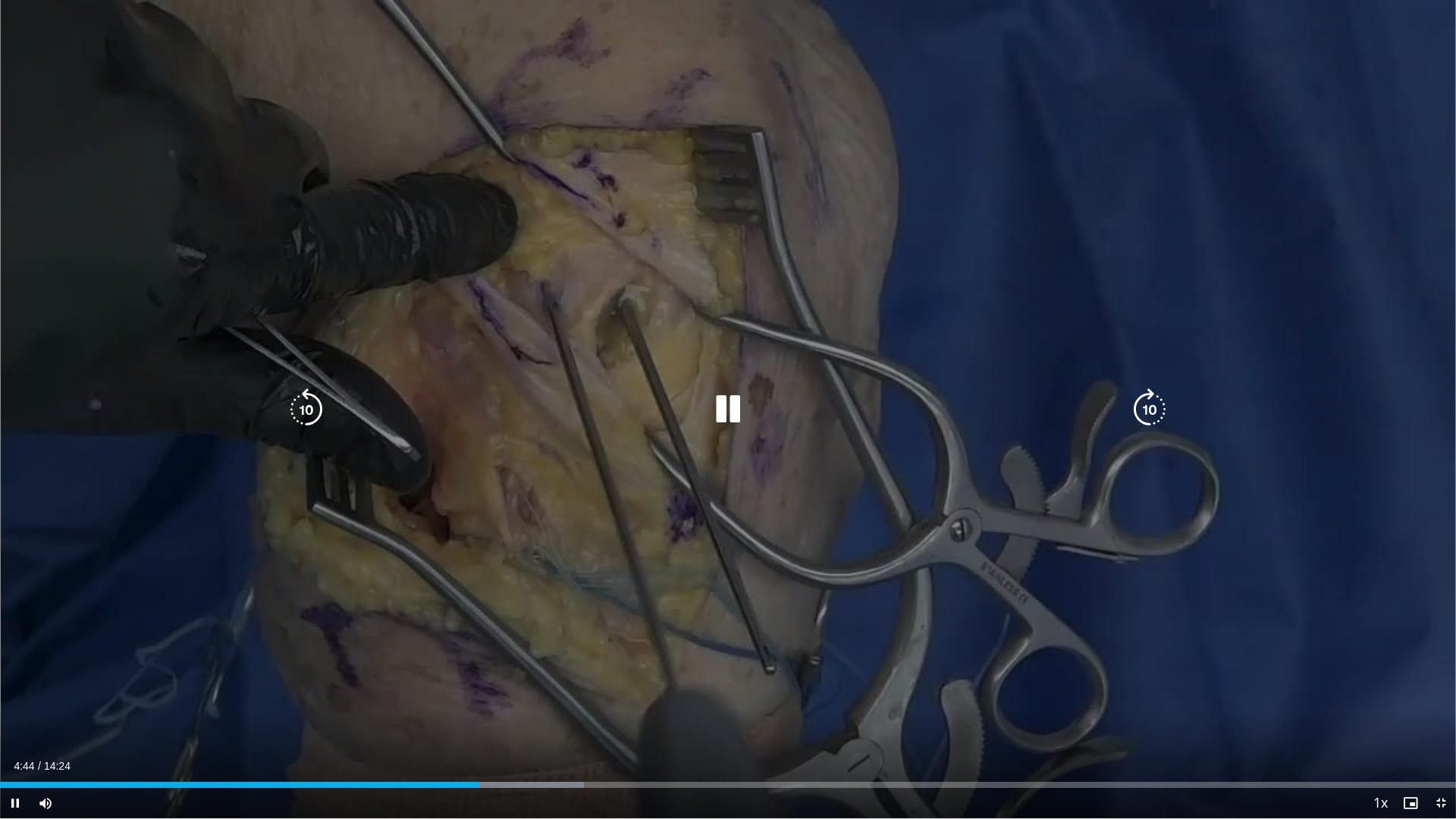
click at [1155, 411] on icon "Video Player" at bounding box center [1149, 409] width 42 height 42
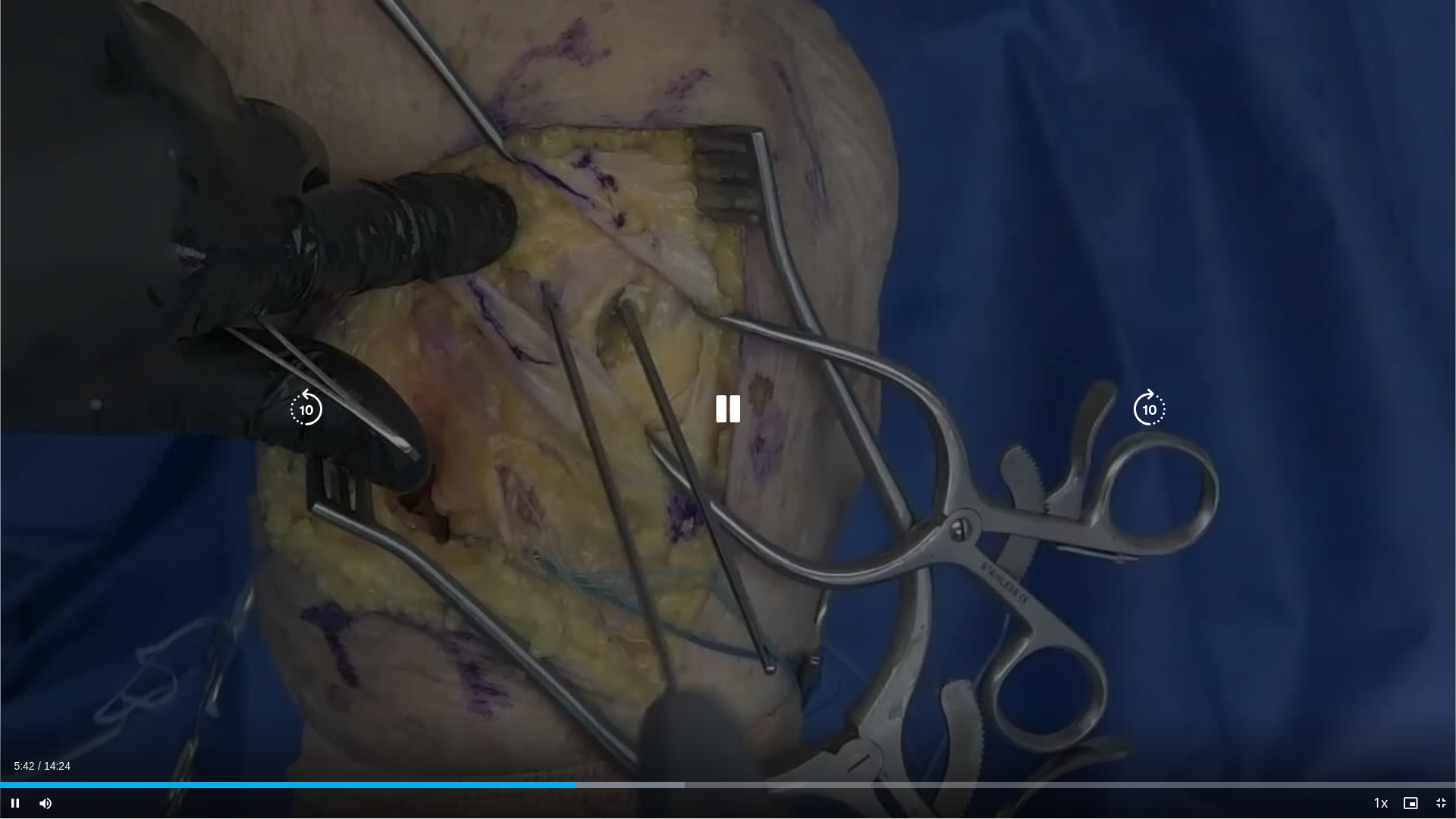
click at [293, 420] on icon "Video Player" at bounding box center [307, 409] width 42 height 42
click at [301, 405] on icon "Video Player" at bounding box center [307, 409] width 42 height 42
click at [302, 412] on icon "Video Player" at bounding box center [307, 409] width 42 height 42
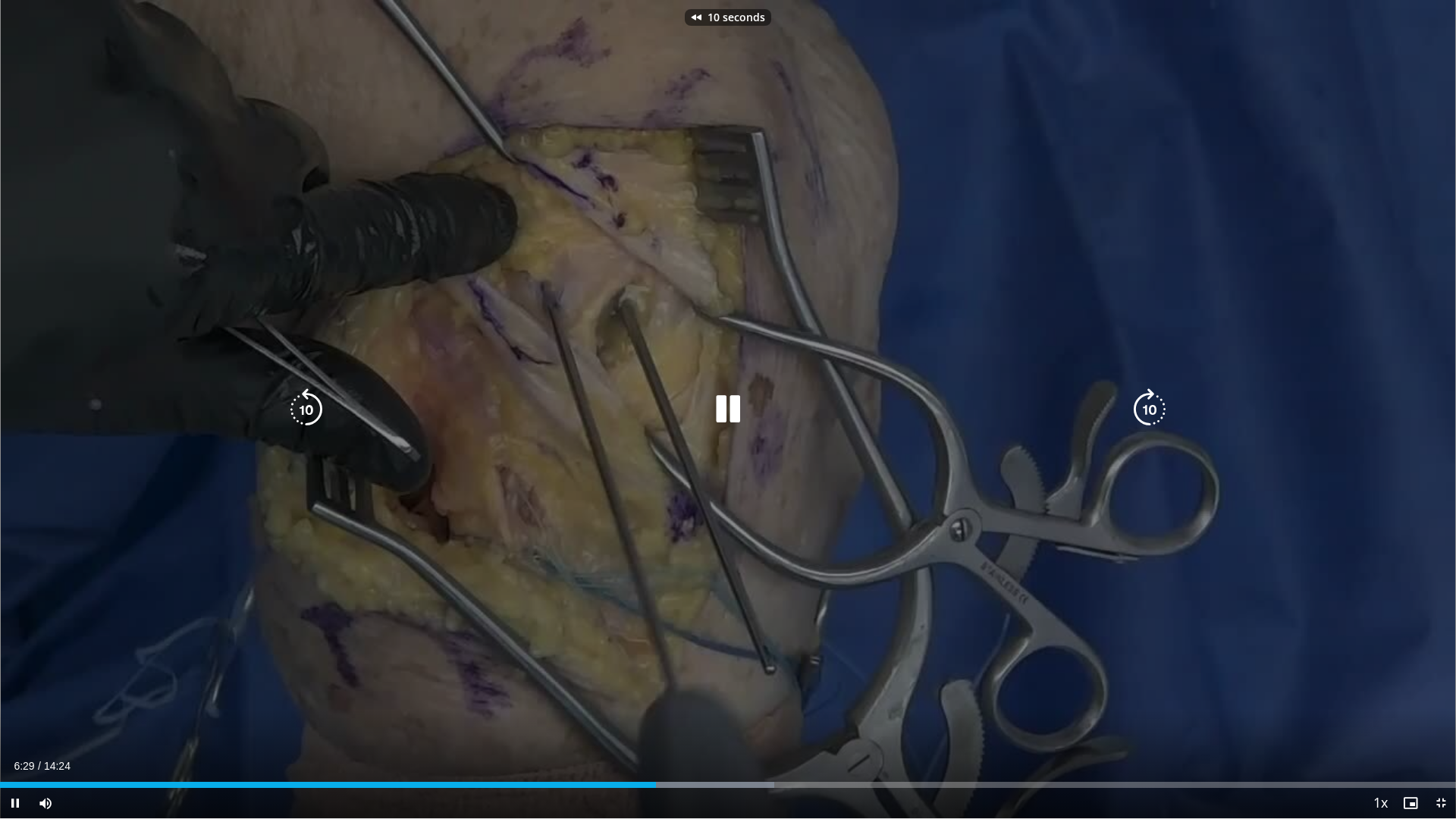
click at [302, 412] on icon "Video Player" at bounding box center [307, 409] width 42 height 42
click at [293, 416] on icon "Video Player" at bounding box center [307, 409] width 42 height 42
click at [312, 414] on icon "Video Player" at bounding box center [307, 409] width 42 height 42
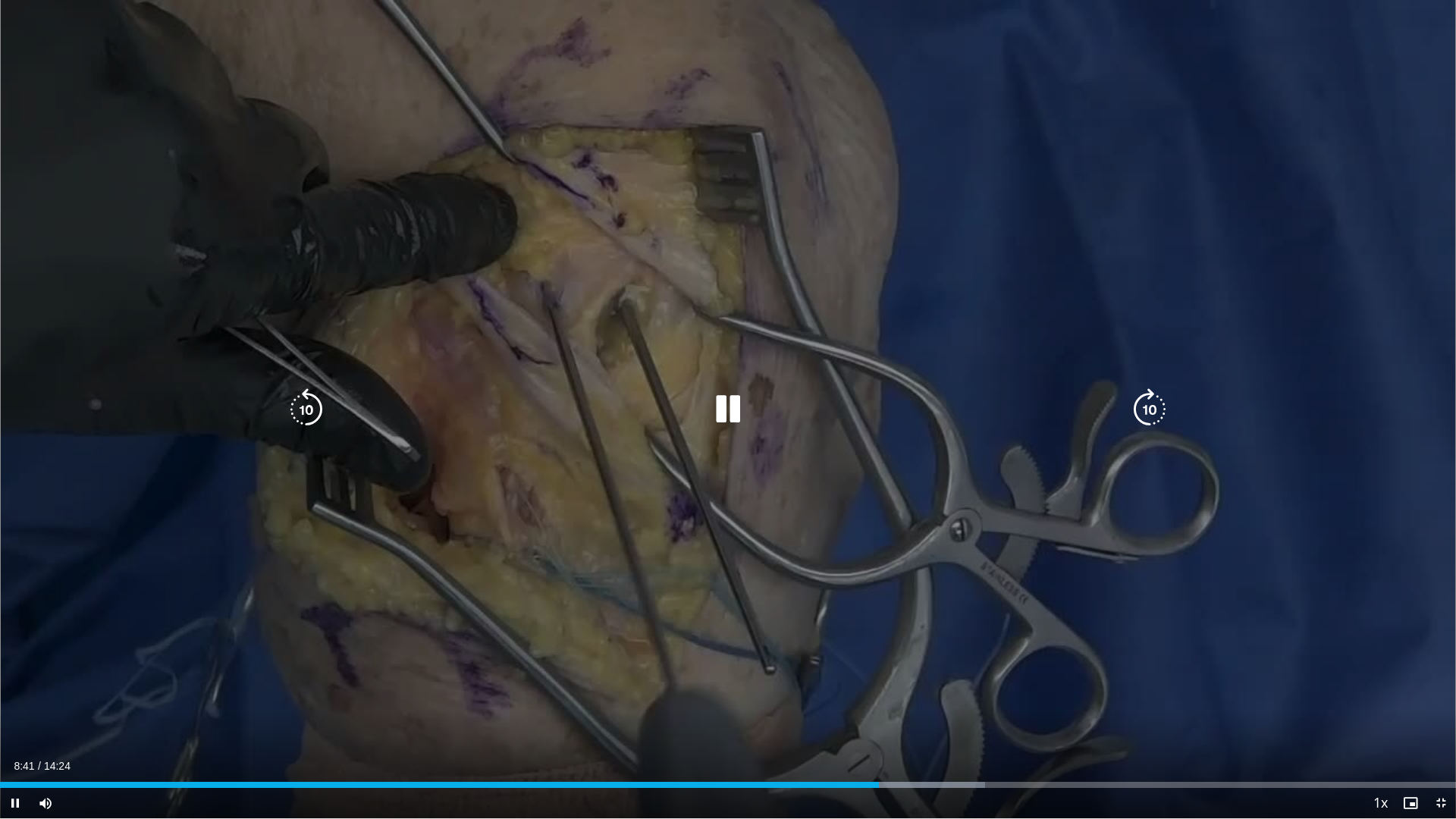
click at [307, 419] on icon "Video Player" at bounding box center [307, 409] width 42 height 42
click at [712, 398] on icon "Video Player" at bounding box center [728, 409] width 42 height 42
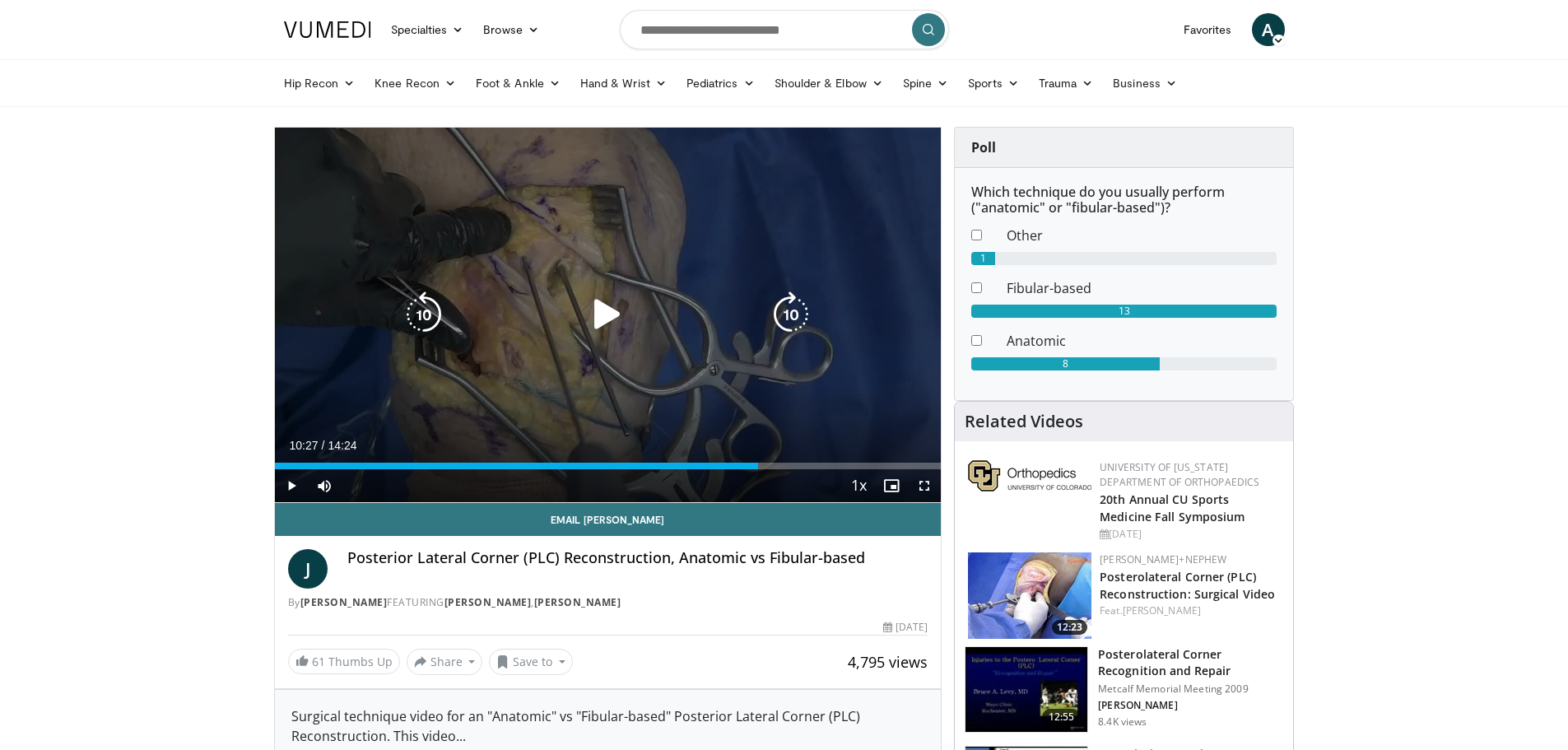
click at [629, 322] on icon "Video Player" at bounding box center [607, 314] width 46 height 46
drag, startPoint x: 935, startPoint y: 485, endPoint x: 934, endPoint y: 585, distance: 100.0
click at [934, 485] on span "Video Player" at bounding box center [923, 485] width 33 height 33
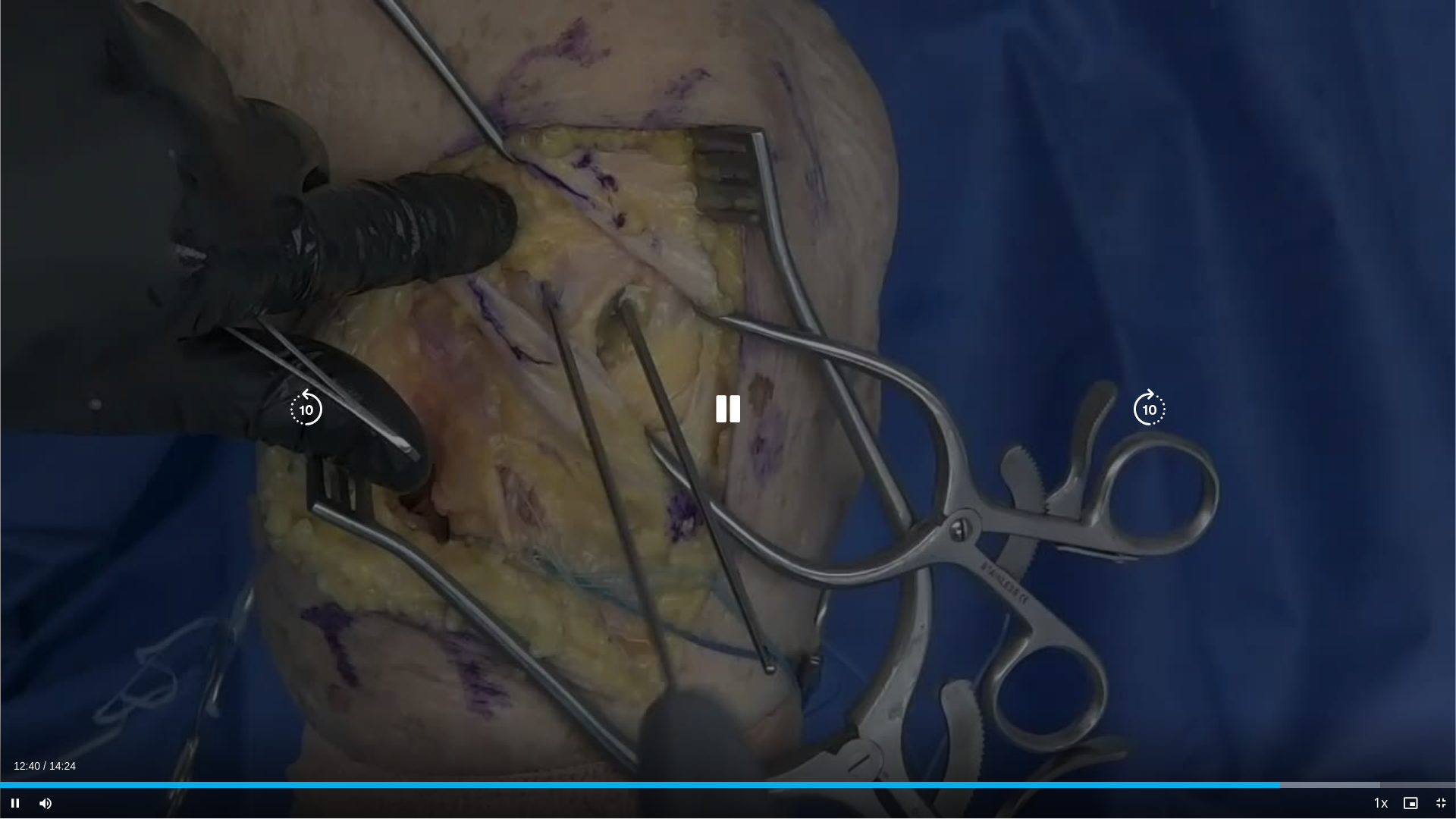
click at [312, 411] on icon "Video Player" at bounding box center [307, 409] width 42 height 42
click at [312, 412] on icon "Video Player" at bounding box center [307, 409] width 42 height 42
click at [308, 402] on icon "Video Player" at bounding box center [307, 409] width 42 height 42
click at [320, 406] on icon "Video Player" at bounding box center [307, 409] width 42 height 42
click at [320, 405] on icon "Video Player" at bounding box center [307, 409] width 42 height 42
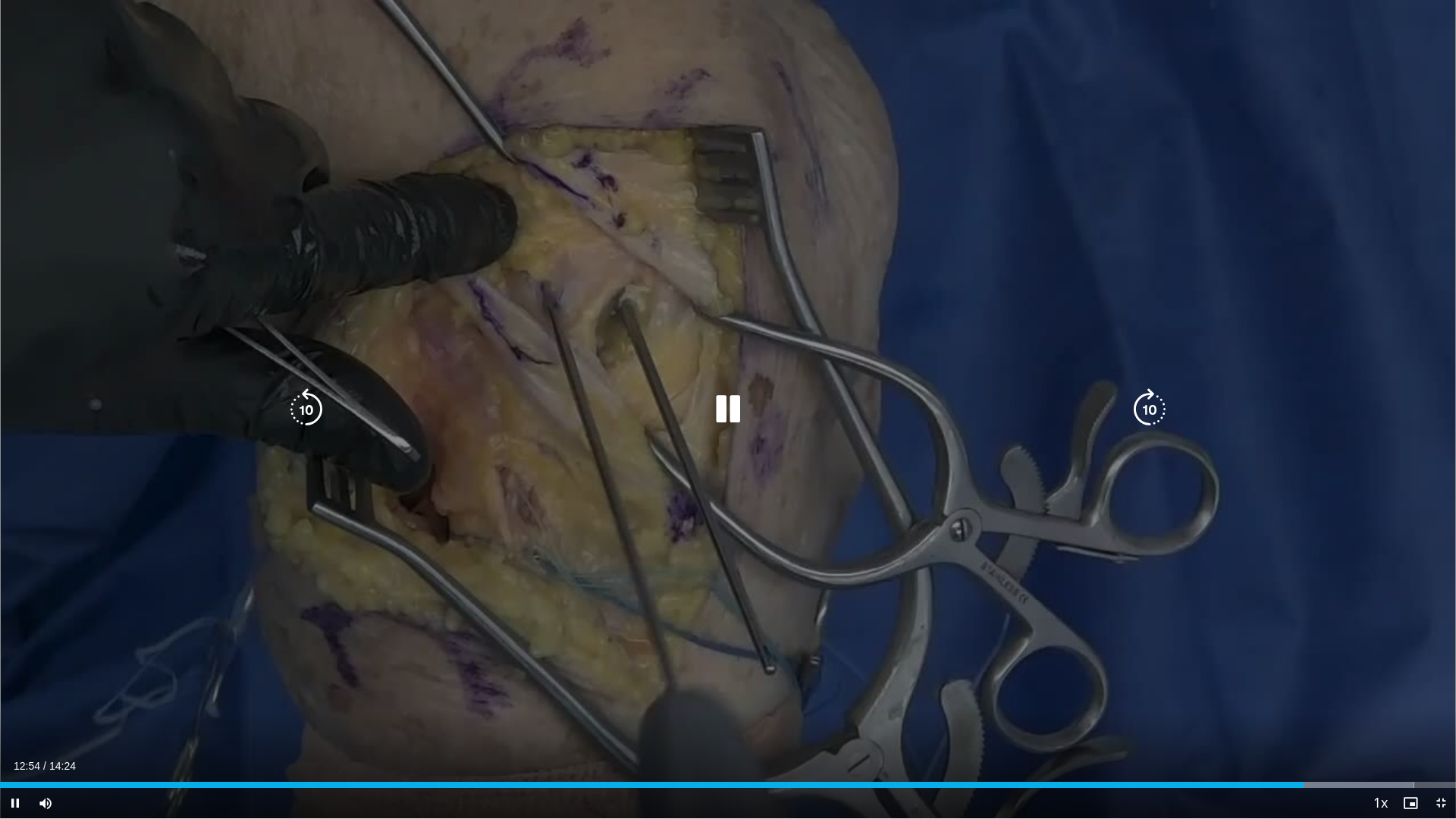
click at [713, 412] on icon "Video Player" at bounding box center [728, 409] width 42 height 42
click at [724, 403] on icon "Video Player" at bounding box center [728, 409] width 42 height 42
click at [732, 412] on icon "Video Player" at bounding box center [728, 409] width 42 height 42
click at [712, 413] on icon "Video Player" at bounding box center [728, 409] width 42 height 42
click at [713, 412] on icon "Video Player" at bounding box center [728, 409] width 42 height 42
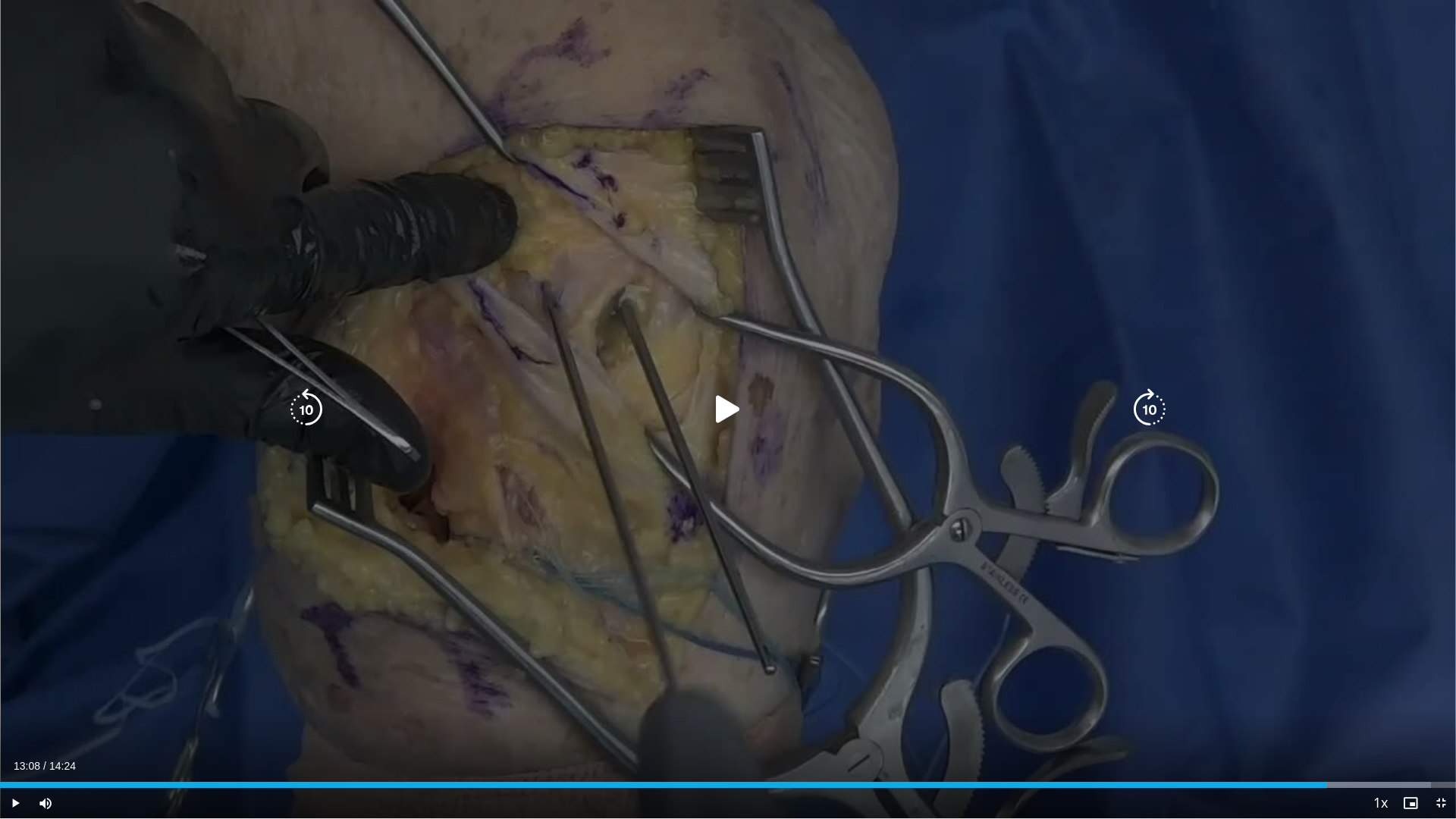
click at [732, 433] on div "20 seconds Tap to unmute" at bounding box center [728, 409] width 1456 height 818
click at [286, 417] on icon "Video Player" at bounding box center [307, 409] width 42 height 42
click at [721, 415] on icon "Video Player" at bounding box center [728, 409] width 42 height 42
click at [700, 405] on div "Video Player" at bounding box center [728, 409] width 874 height 30
click at [724, 407] on icon "Video Player" at bounding box center [728, 409] width 42 height 42
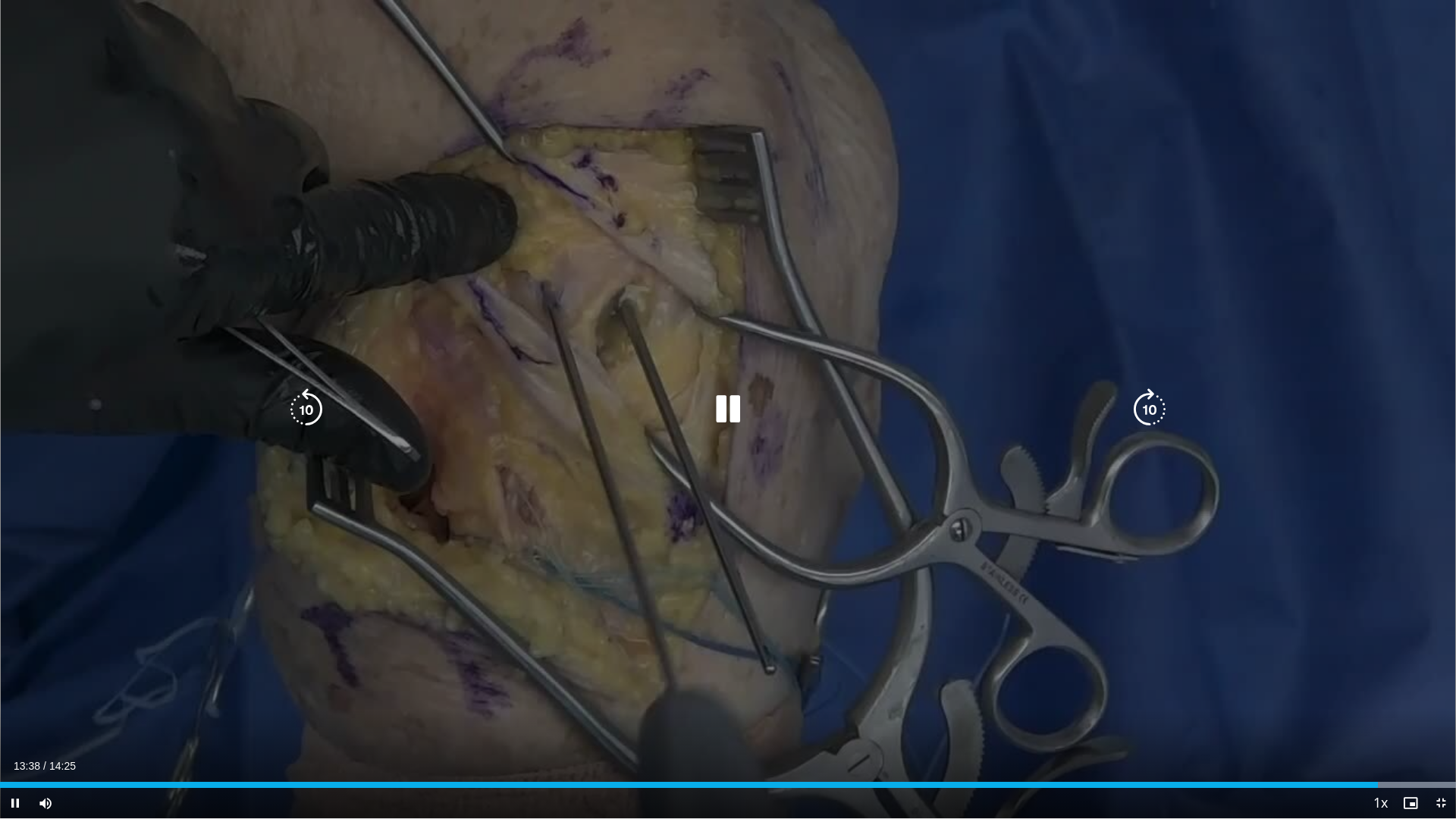
click at [738, 411] on icon "Video Player" at bounding box center [728, 409] width 42 height 42
click at [733, 410] on icon "Video Player" at bounding box center [728, 409] width 42 height 42
click at [316, 412] on icon "Video Player" at bounding box center [307, 409] width 42 height 42
click at [320, 409] on icon "Video Player" at bounding box center [307, 409] width 42 height 42
click at [300, 411] on icon "Video Player" at bounding box center [307, 409] width 42 height 42
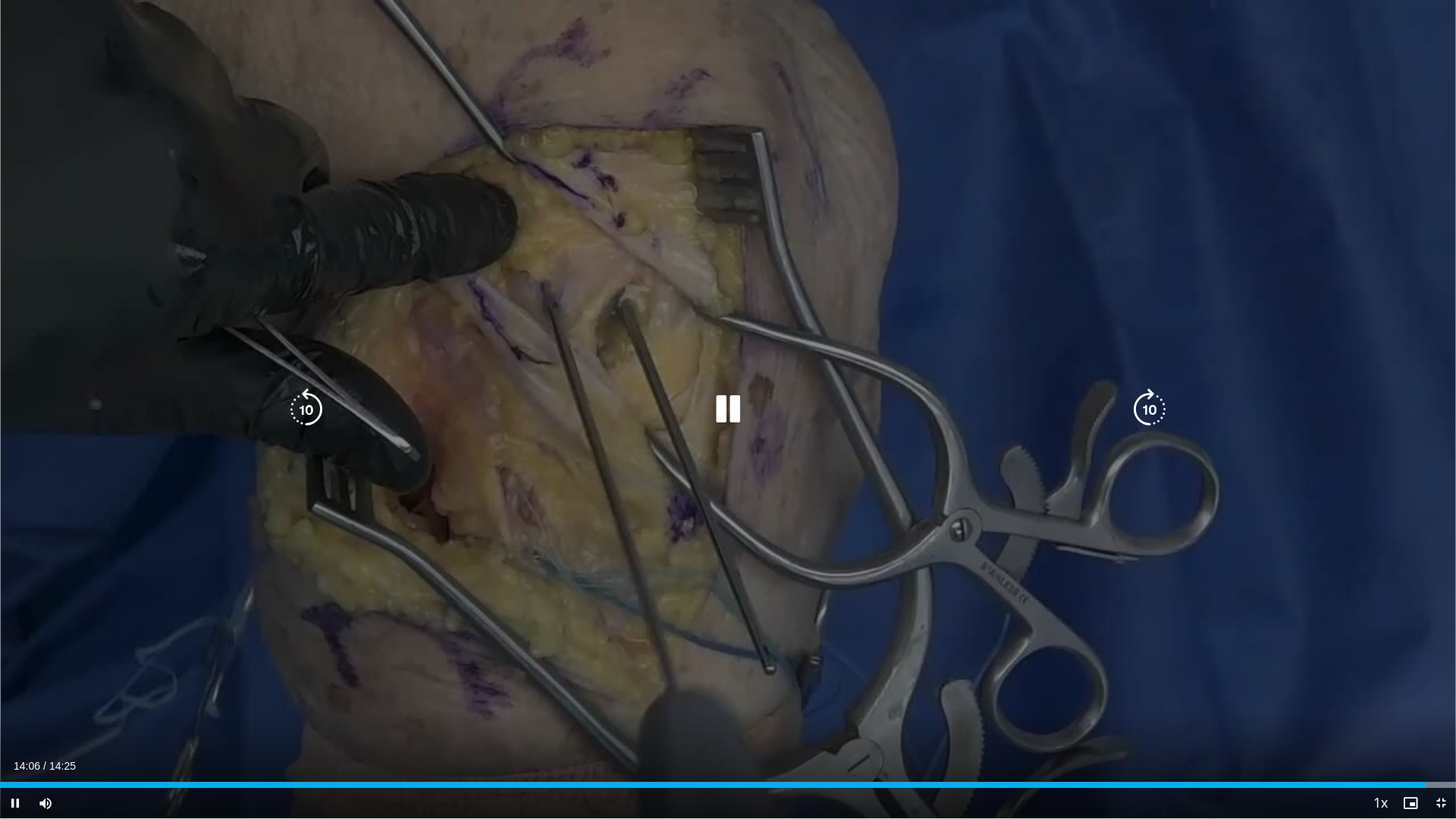
click at [723, 398] on icon "Video Player" at bounding box center [728, 409] width 42 height 42
click at [737, 409] on icon "Video Player" at bounding box center [728, 409] width 42 height 42
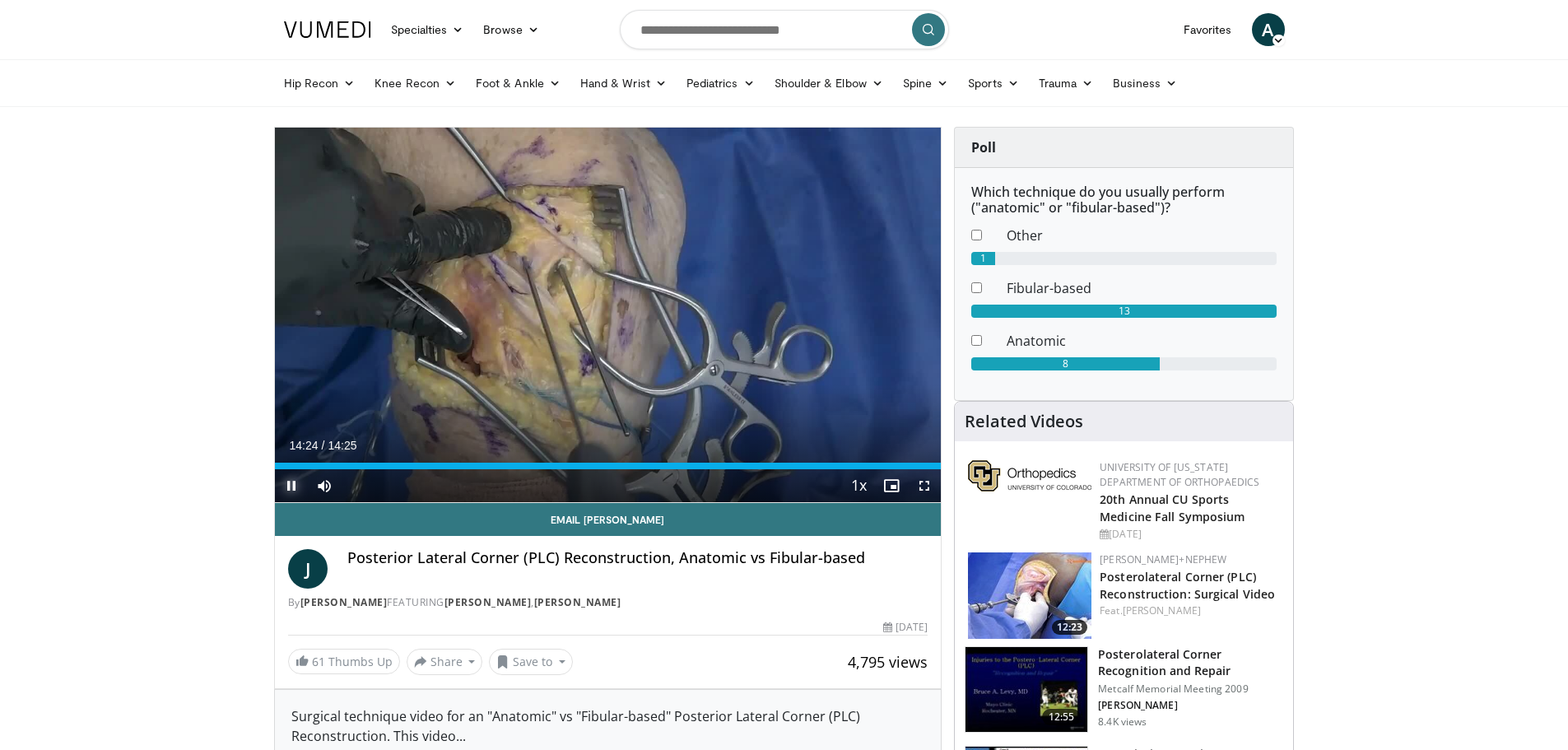
click at [293, 484] on span "Video Player" at bounding box center [290, 485] width 33 height 33
click at [520, 660] on button "Save to" at bounding box center [531, 663] width 84 height 27
click at [546, 597] on link "Add to Favorites" at bounding box center [560, 587] width 140 height 27
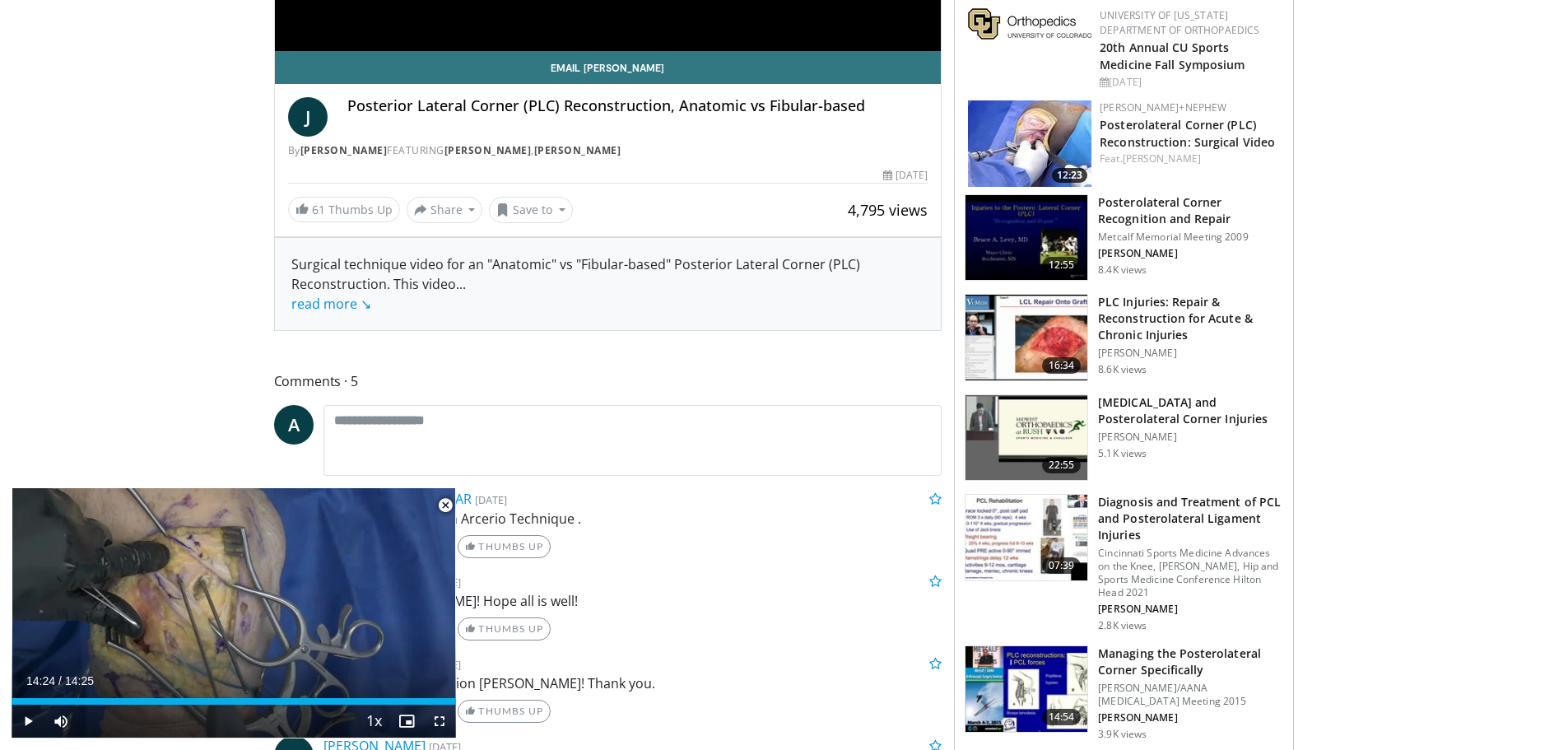
scroll to position [493, 0]
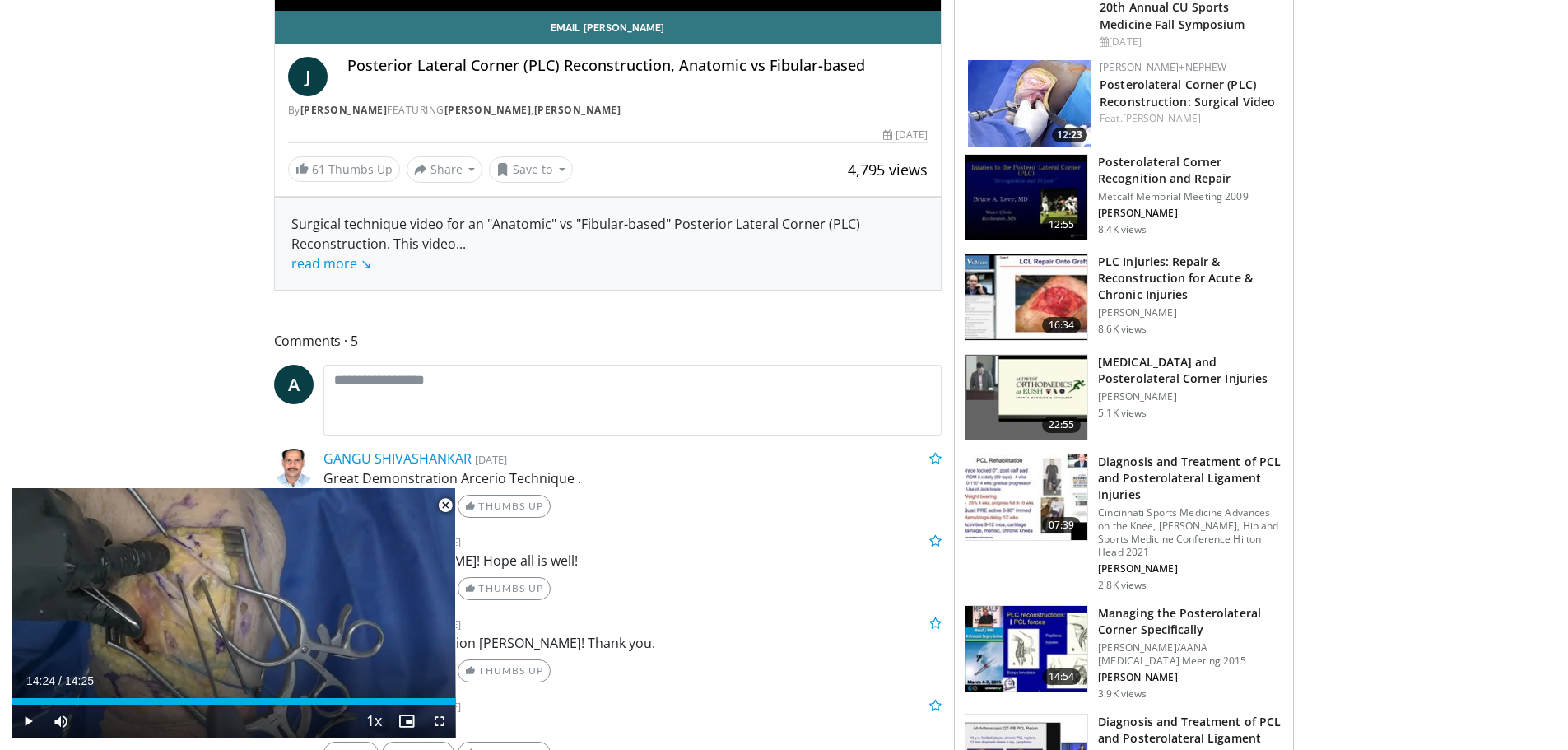
click at [1192, 605] on h3 "Managing the Posterolateral Corner Specifically" at bounding box center [1191, 621] width 185 height 33
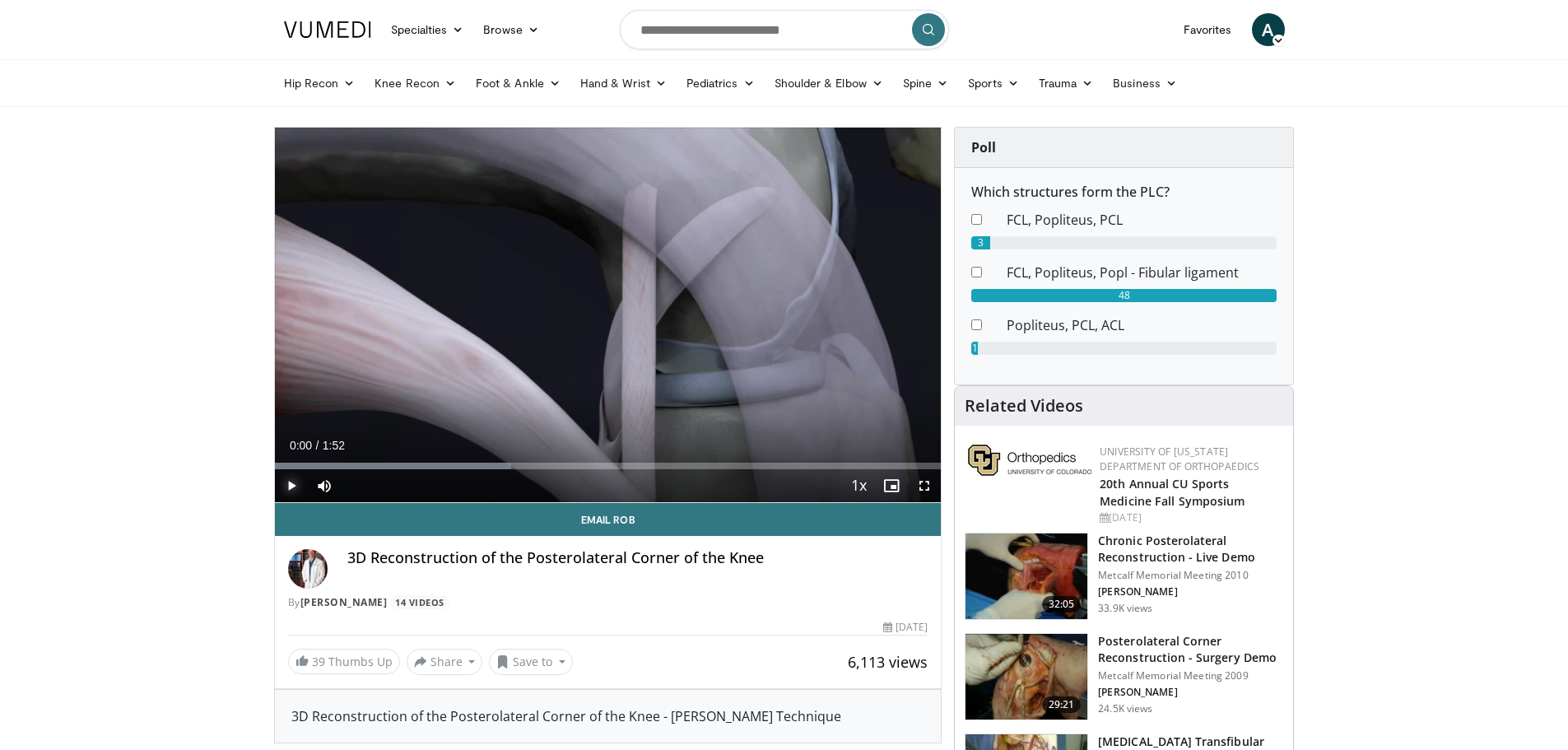
click at [298, 478] on span "Video Player" at bounding box center [290, 485] width 33 height 33
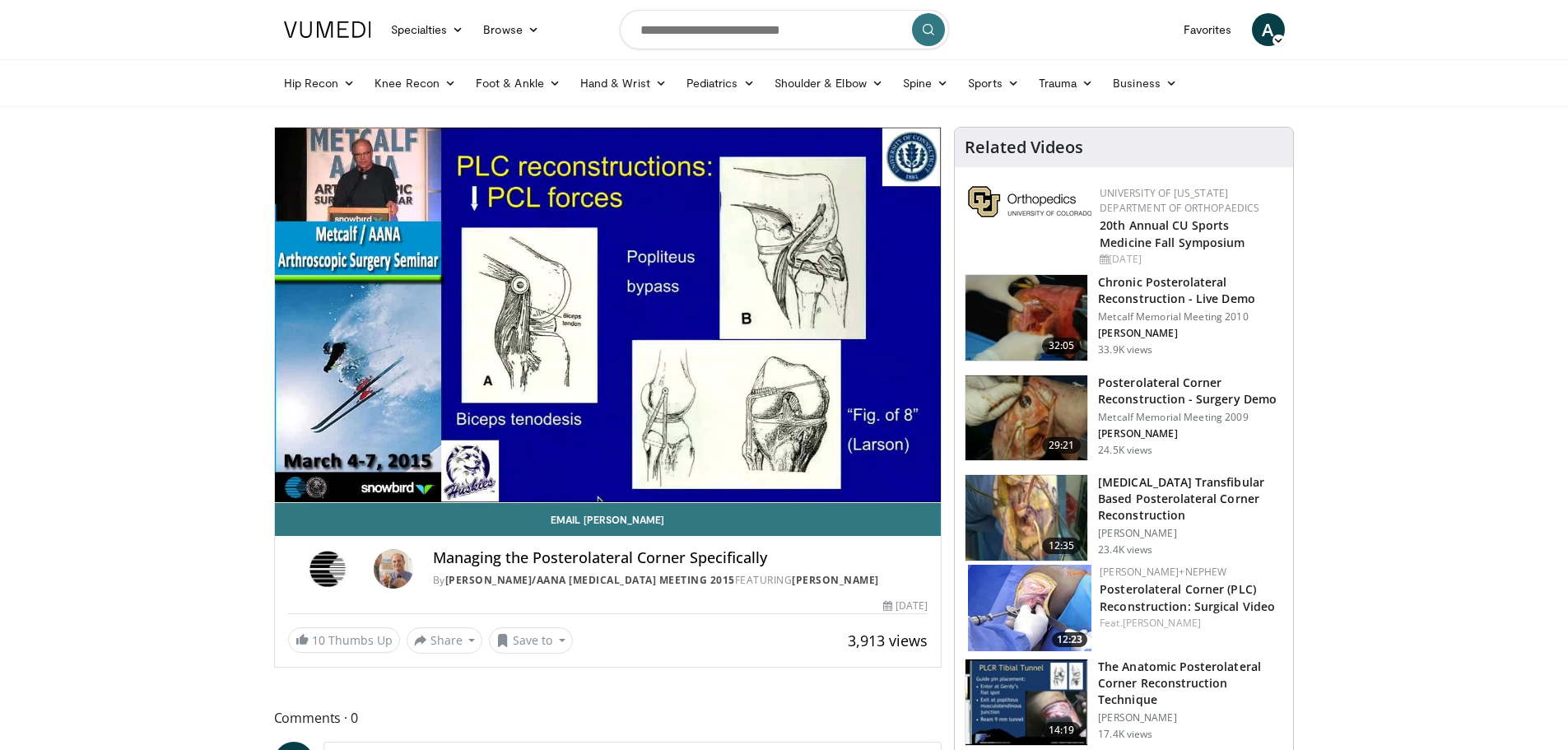
click at [377, 485] on video-js "**********" at bounding box center [607, 315] width 667 height 375
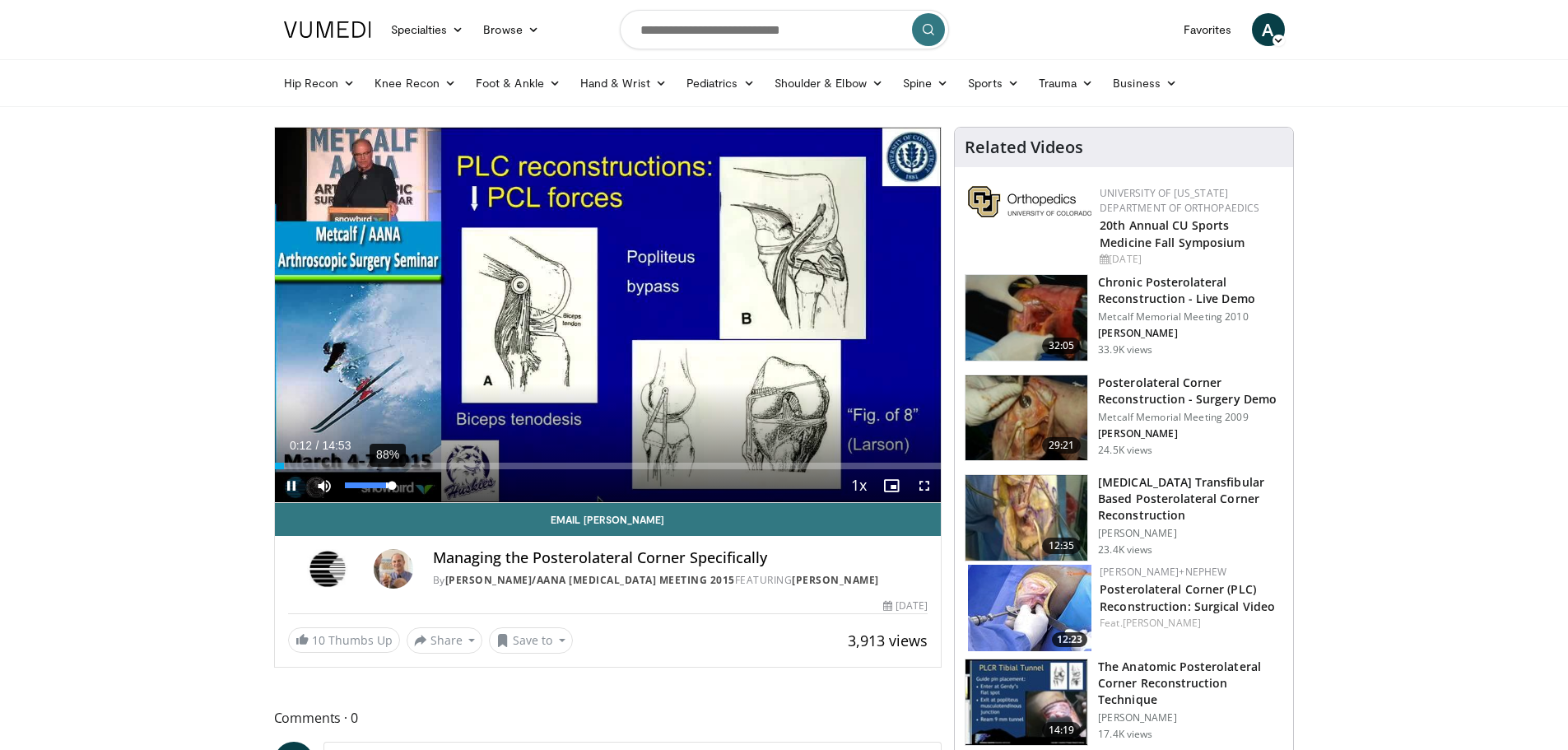
click at [386, 487] on div "Volume Level" at bounding box center [368, 485] width 47 height 6
drag, startPoint x: 386, startPoint y: 487, endPoint x: 364, endPoint y: 487, distance: 22.0
click at [364, 487] on div "Volume Level" at bounding box center [354, 485] width 19 height 6
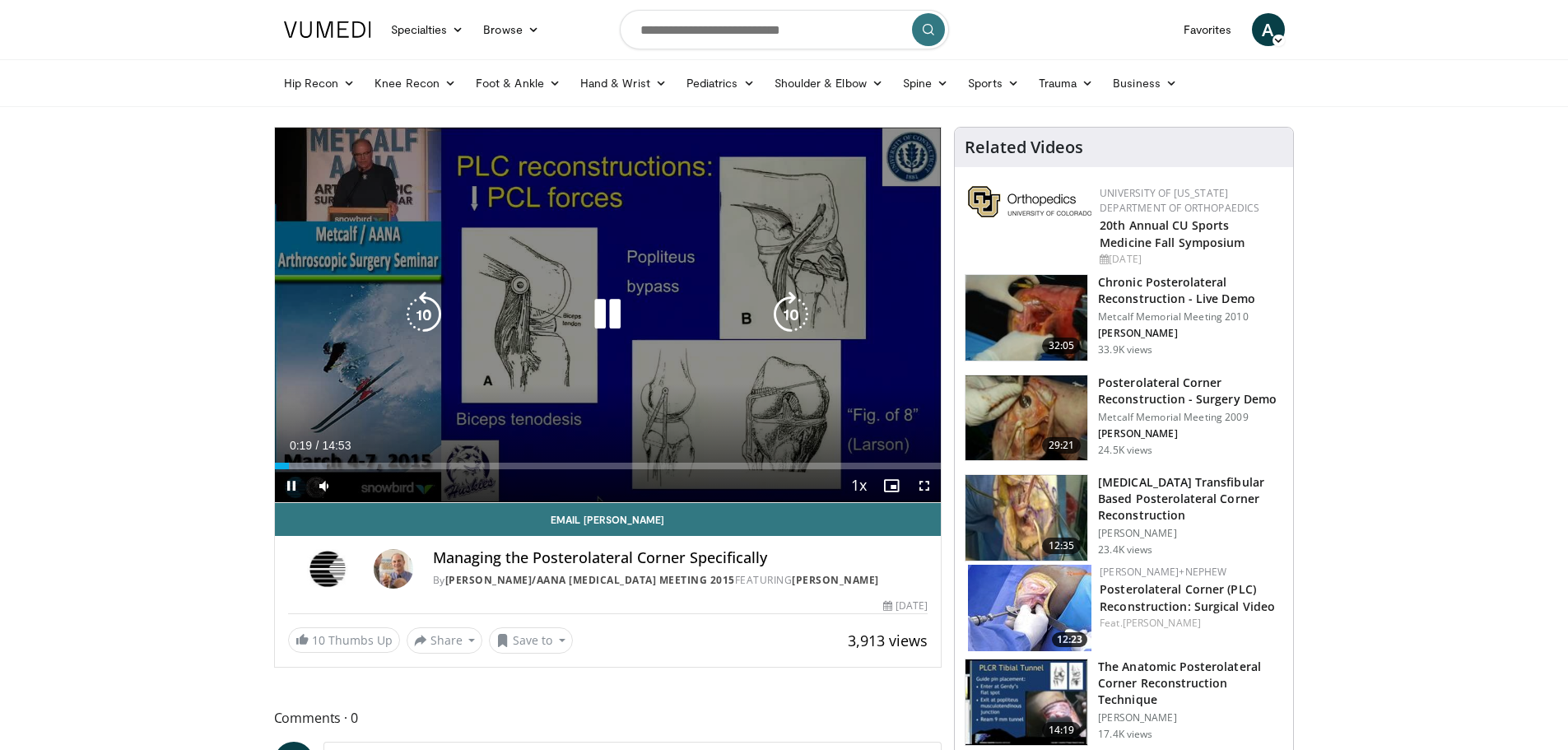
click at [427, 317] on icon "Video Player" at bounding box center [424, 314] width 46 height 46
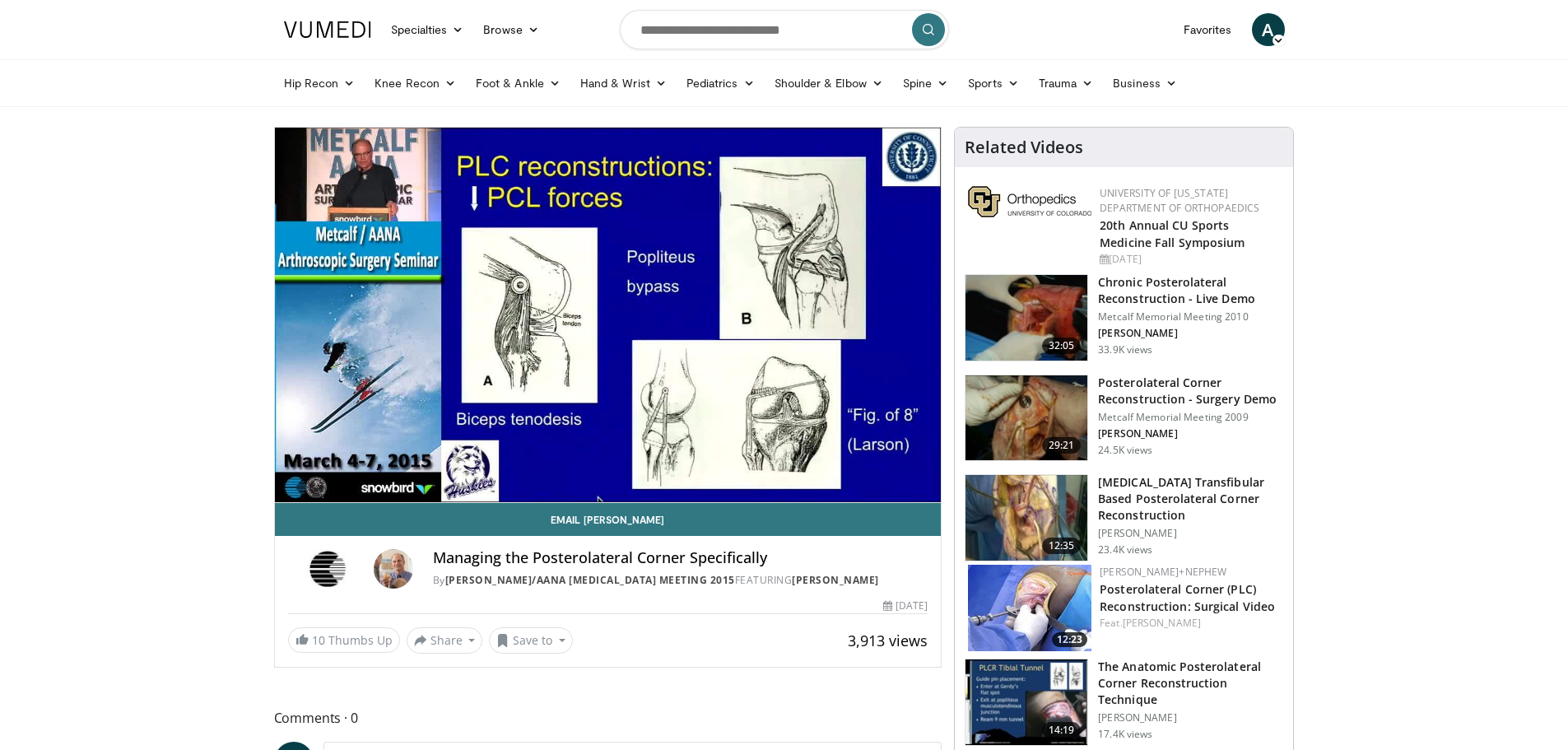
click at [287, 481] on div "10 seconds Tap to unmute" at bounding box center [607, 315] width 667 height 375
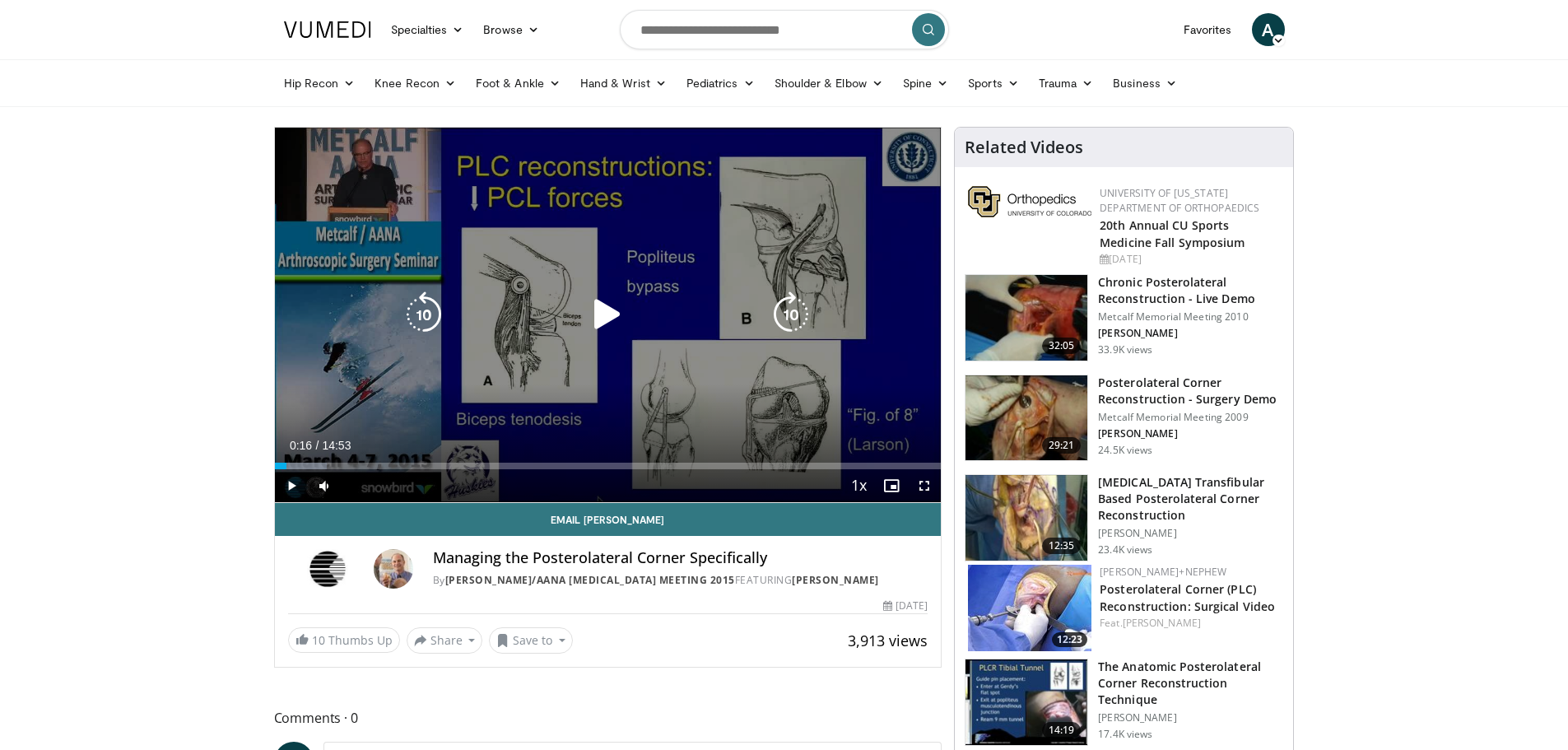
click at [582, 322] on div "Video Player" at bounding box center [607, 314] width 400 height 33
click at [601, 322] on icon "Video Player" at bounding box center [607, 314] width 46 height 46
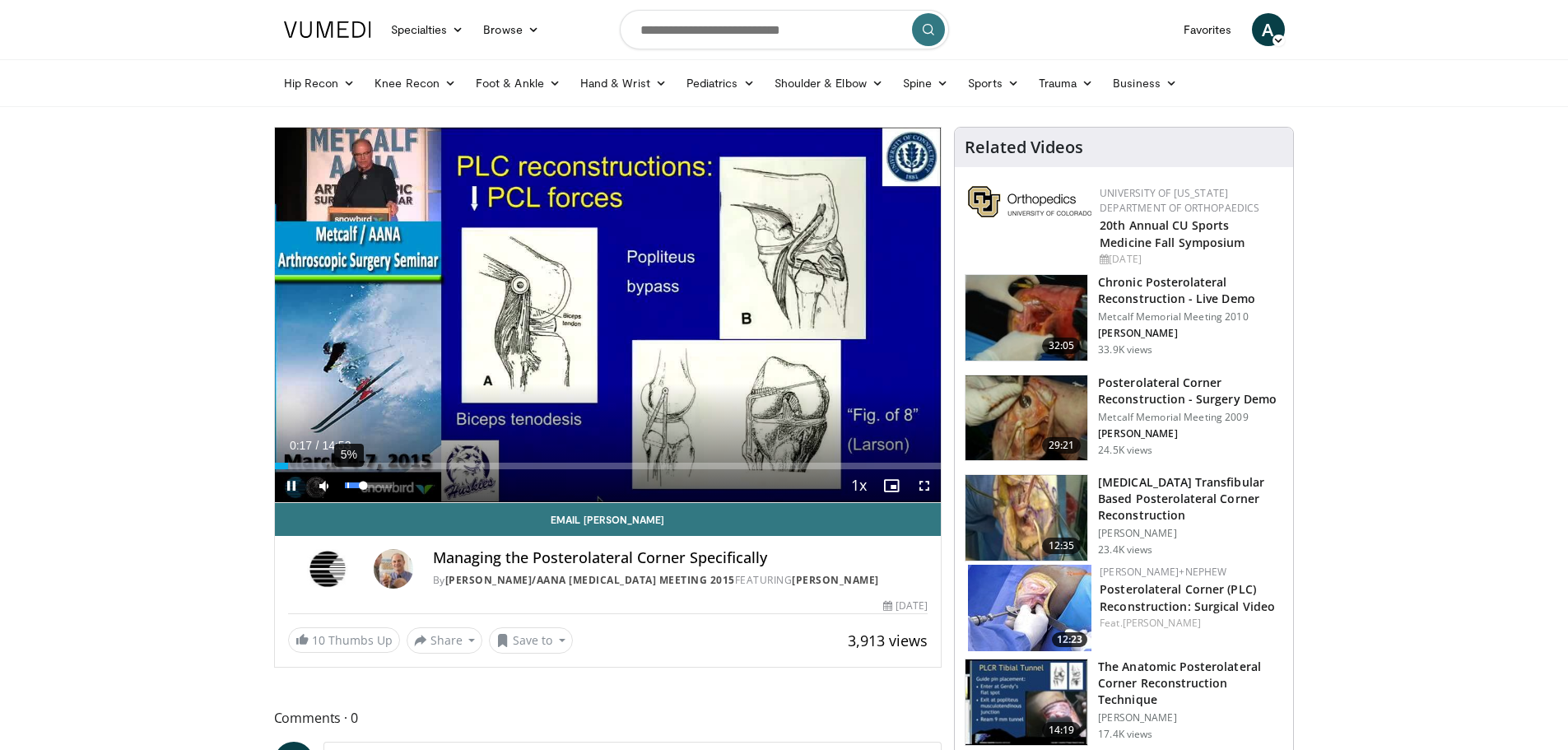
click at [347, 488] on div "5%" at bounding box center [368, 485] width 47 height 6
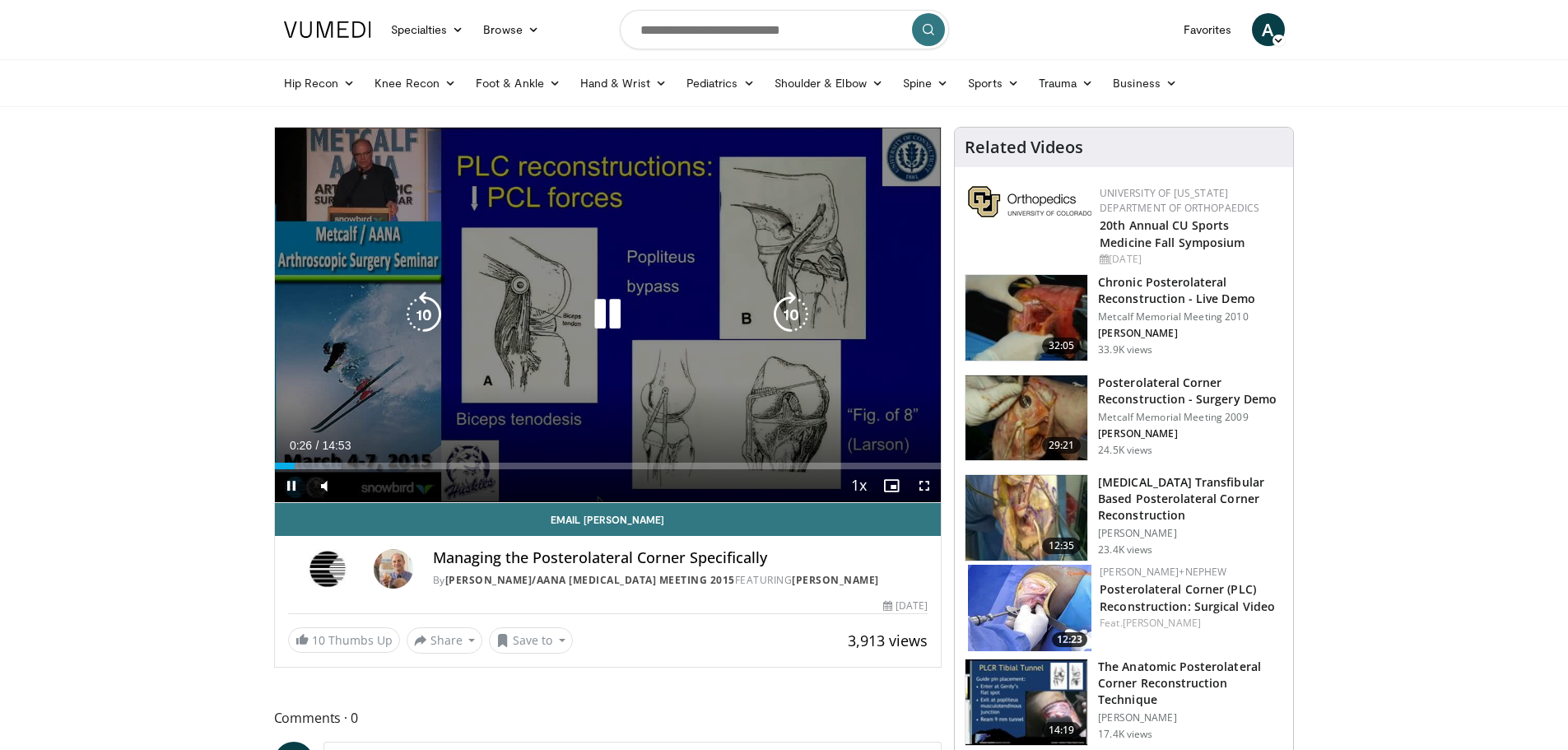
click at [784, 314] on icon "Video Player" at bounding box center [791, 314] width 46 height 46
click at [782, 314] on icon "Video Player" at bounding box center [791, 314] width 46 height 46
click at [779, 314] on icon "Video Player" at bounding box center [791, 314] width 46 height 46
click at [778, 314] on icon "Video Player" at bounding box center [791, 314] width 46 height 46
click at [777, 314] on icon "Video Player" at bounding box center [791, 314] width 46 height 46
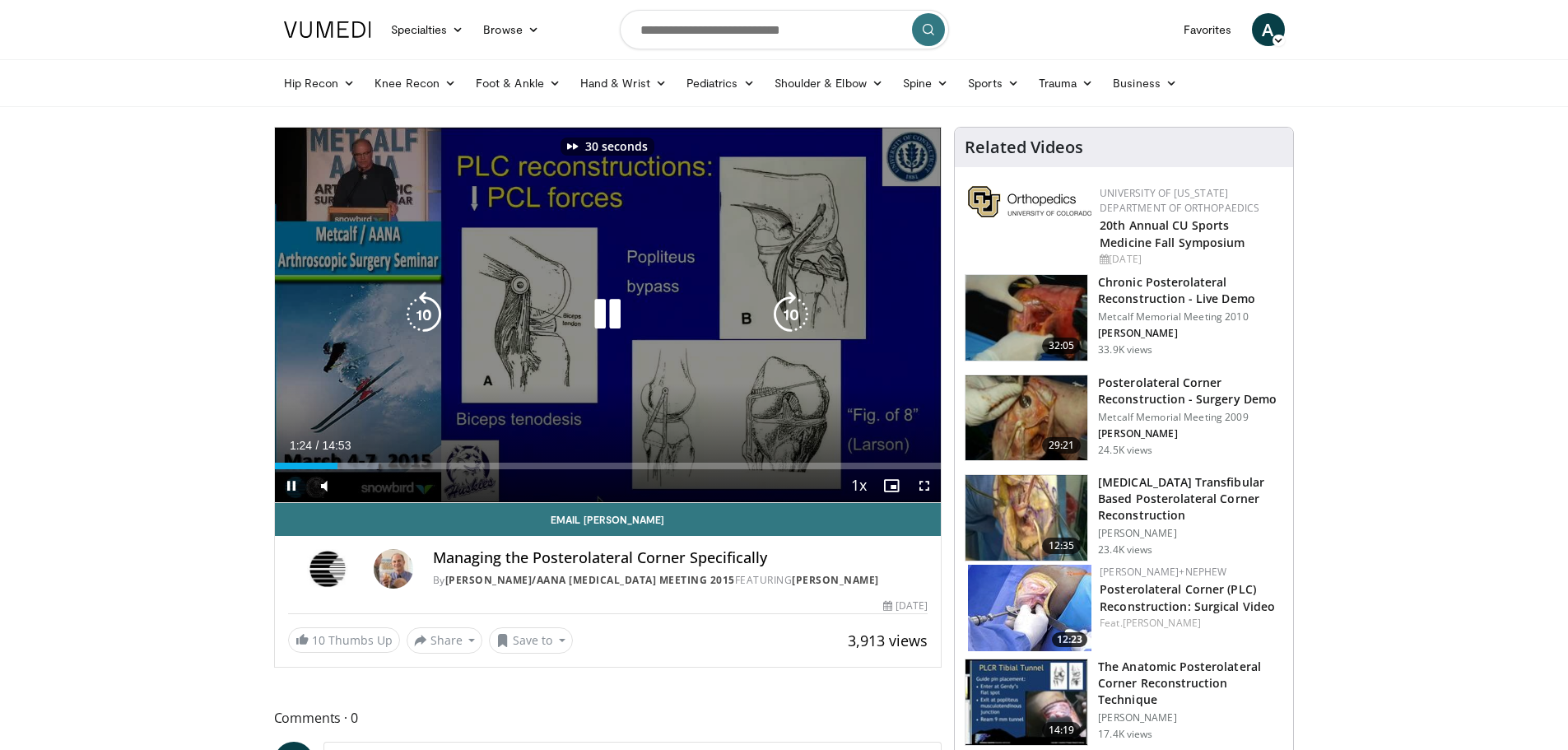
click at [776, 314] on icon "Video Player" at bounding box center [791, 314] width 46 height 46
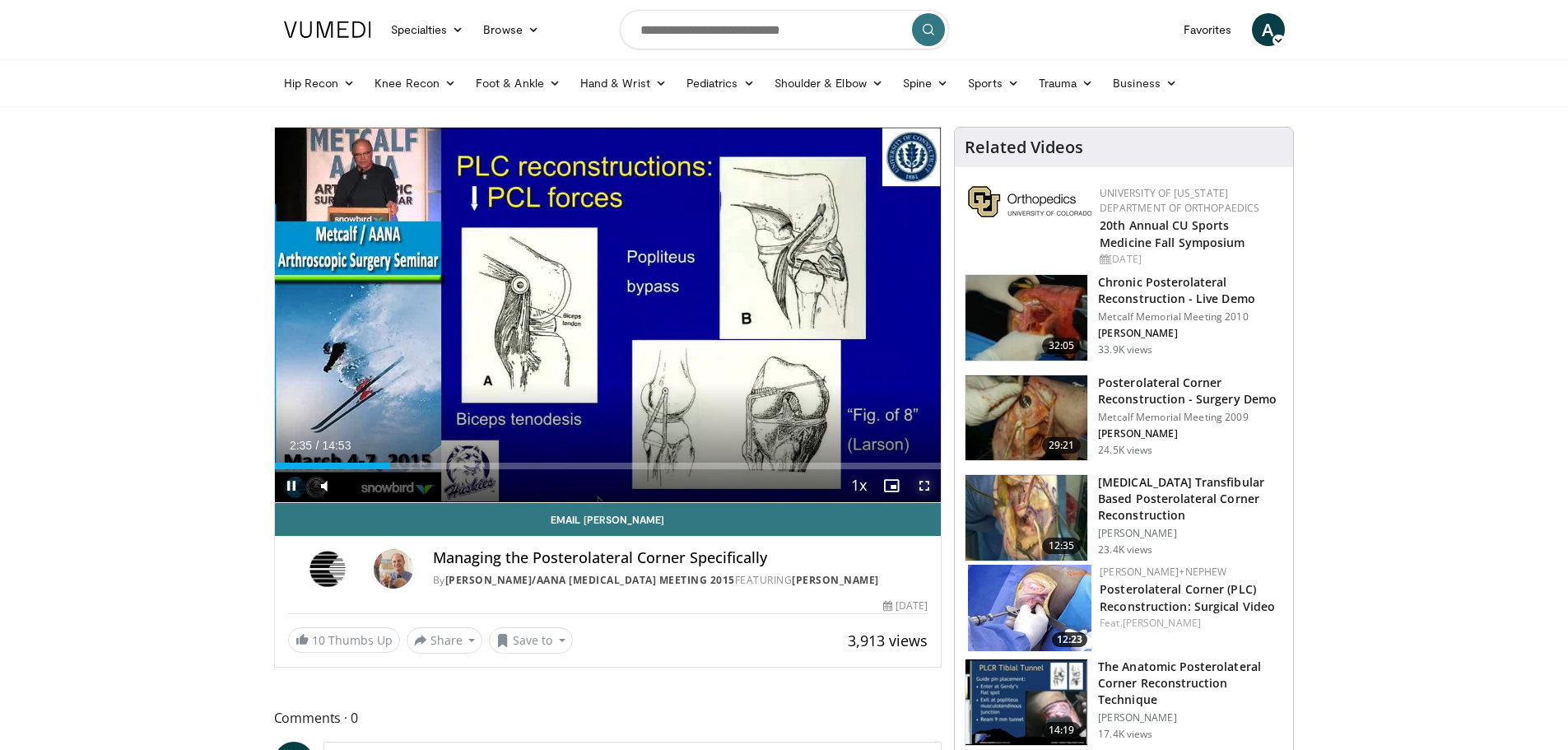
click at [919, 486] on span "Video Player" at bounding box center [923, 485] width 33 height 33
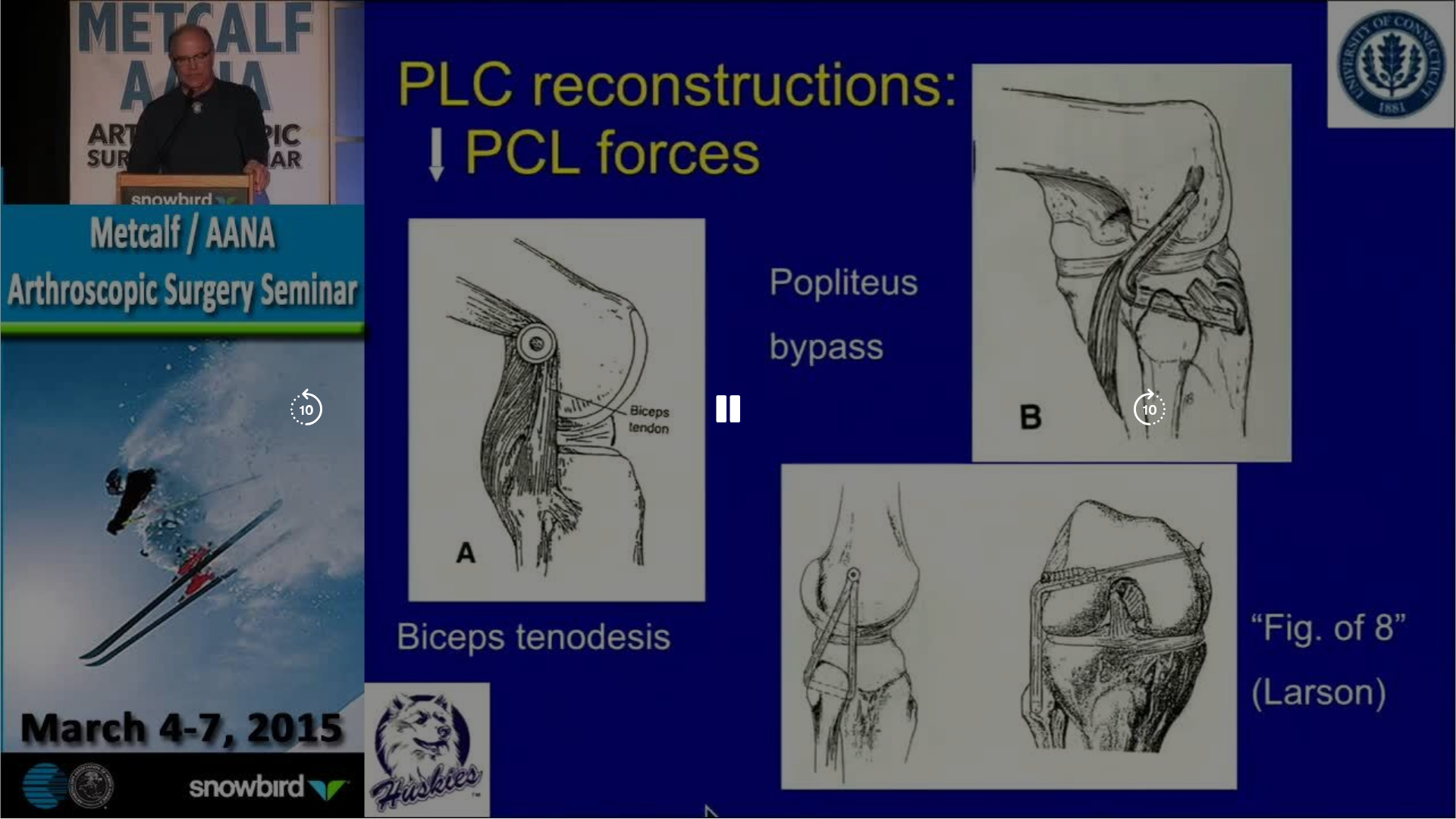
click at [735, 413] on div "10 seconds Tap to unmute" at bounding box center [728, 409] width 1456 height 818
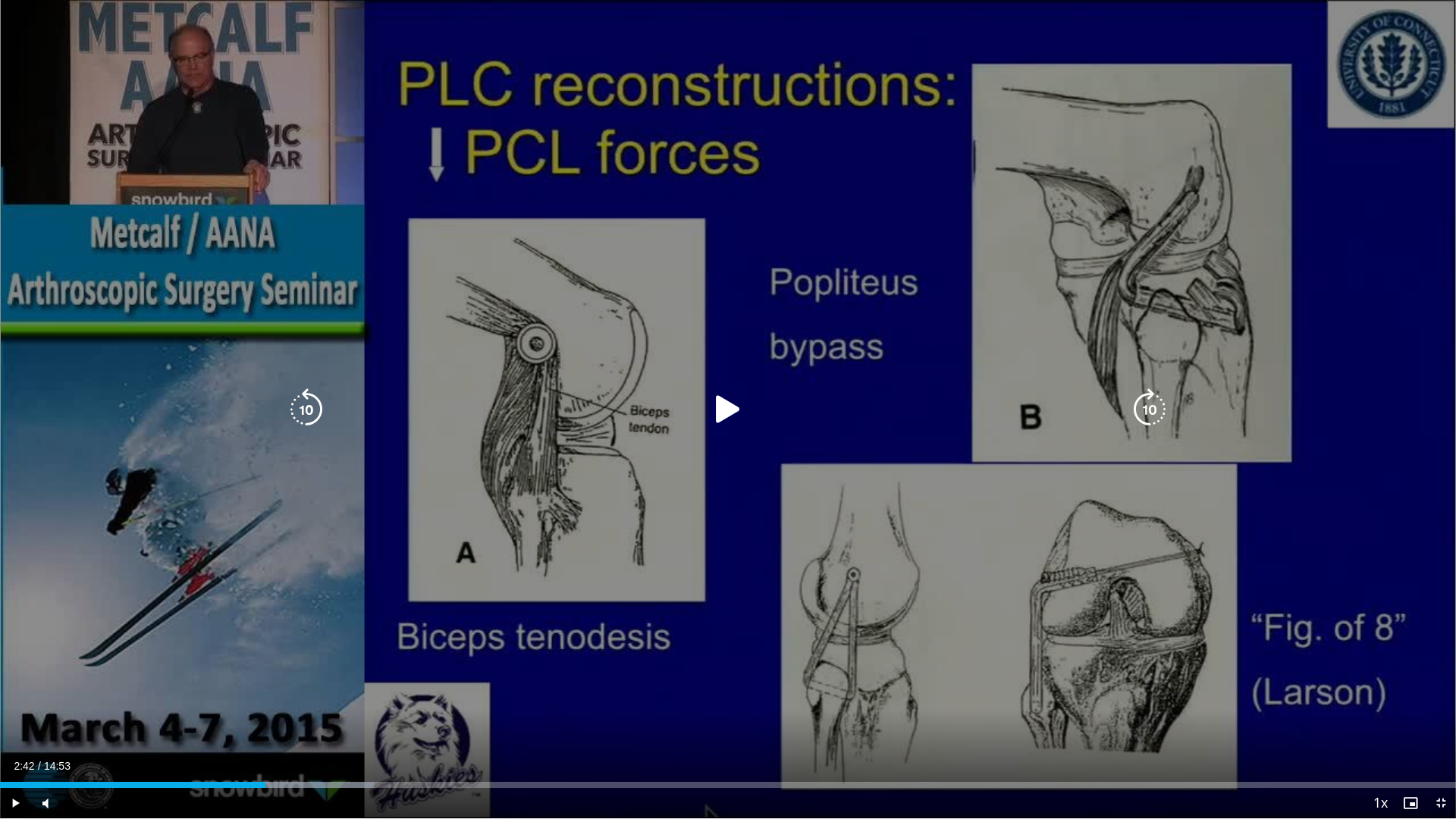
click at [735, 411] on icon "Video Player" at bounding box center [728, 409] width 42 height 42
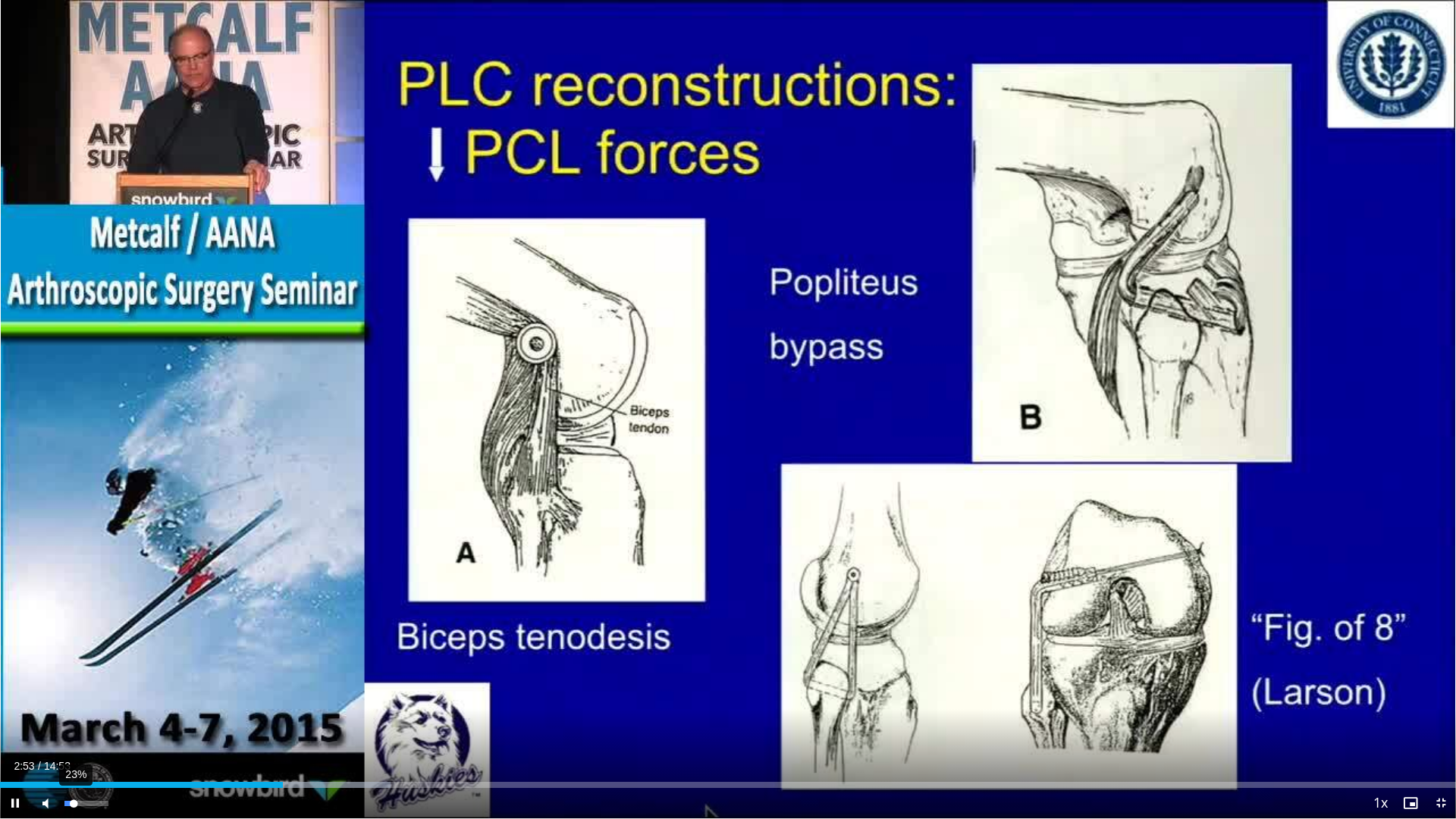
drag, startPoint x: 67, startPoint y: 805, endPoint x: 73, endPoint y: 813, distance: 10.0
click at [73, 690] on div "23%" at bounding box center [86, 803] width 53 height 30
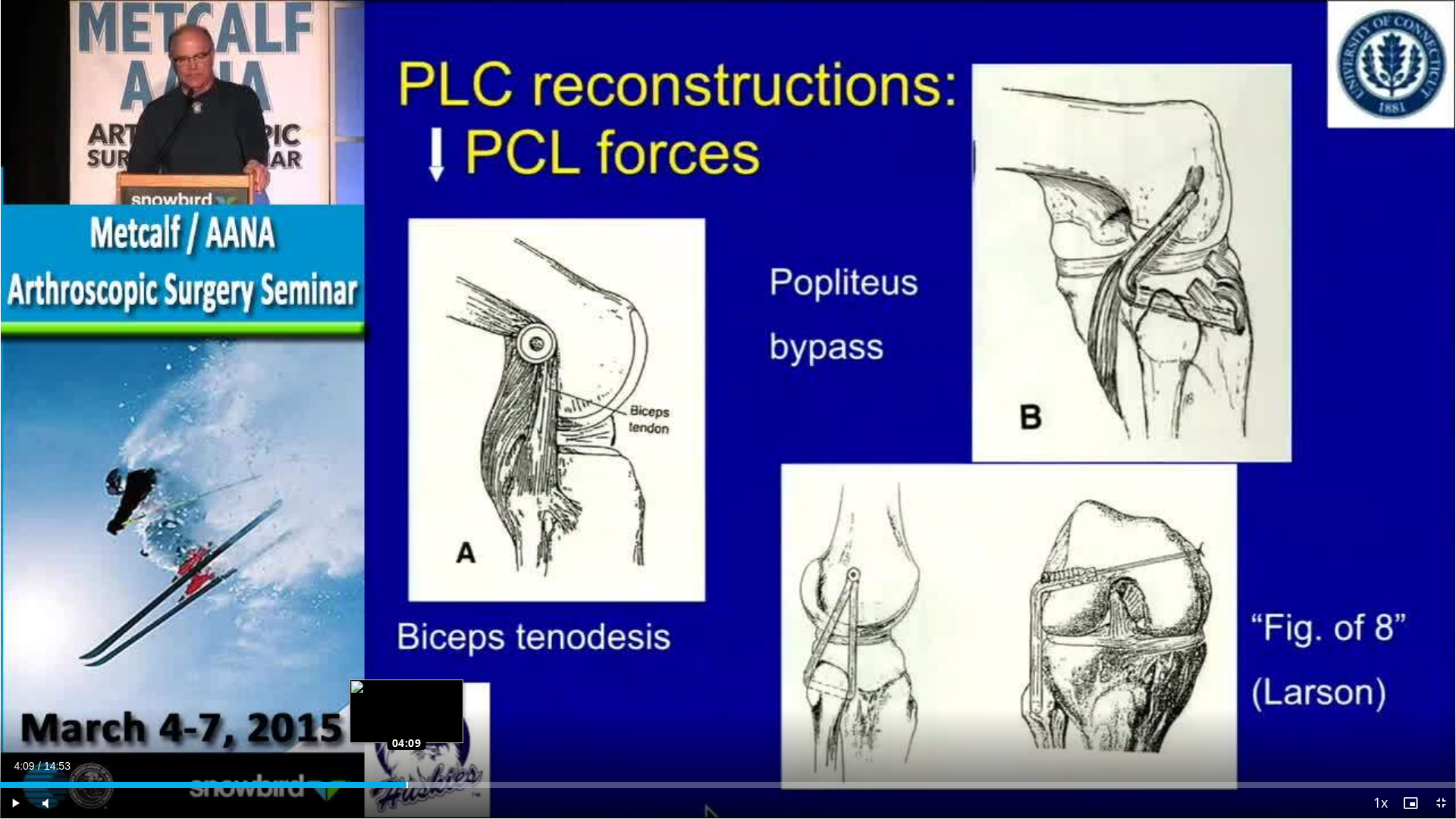
click at [407, 690] on div "Loaded : 32.41% 04:09 04:09" at bounding box center [728, 781] width 1456 height 15
click at [438, 690] on div "Progress Bar" at bounding box center [441, 784] width 159 height 6
click at [467, 690] on div "Progress Bar" at bounding box center [456, 784] width 130 height 6
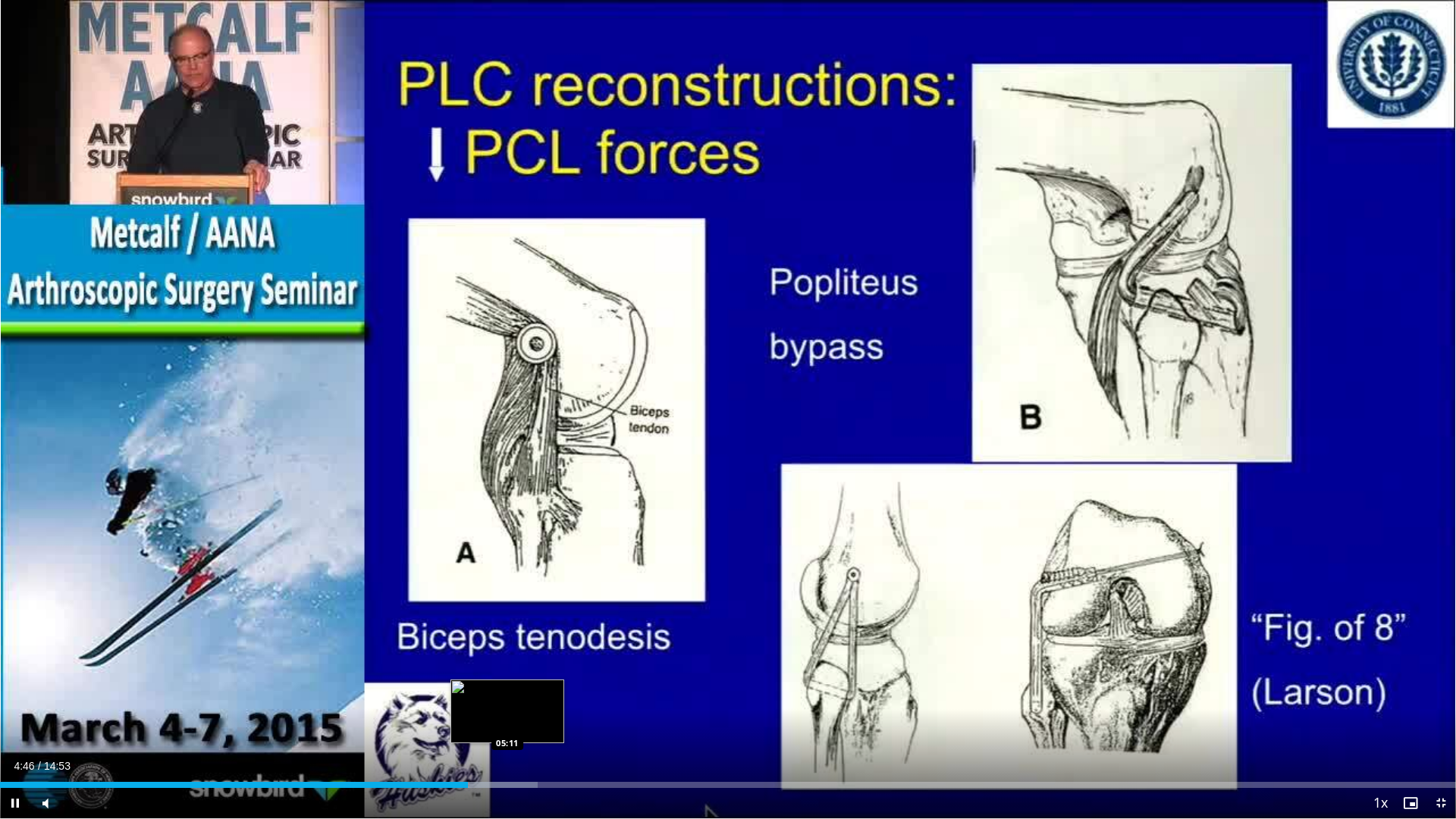
click at [510, 690] on div "Loaded : 36.95% 04:46 05:11" at bounding box center [728, 784] width 1456 height 6
click at [537, 690] on div "Progress Bar" at bounding box center [509, 784] width 91 height 6
click at [546, 690] on div "Progress Bar" at bounding box center [556, 784] width 126 height 6
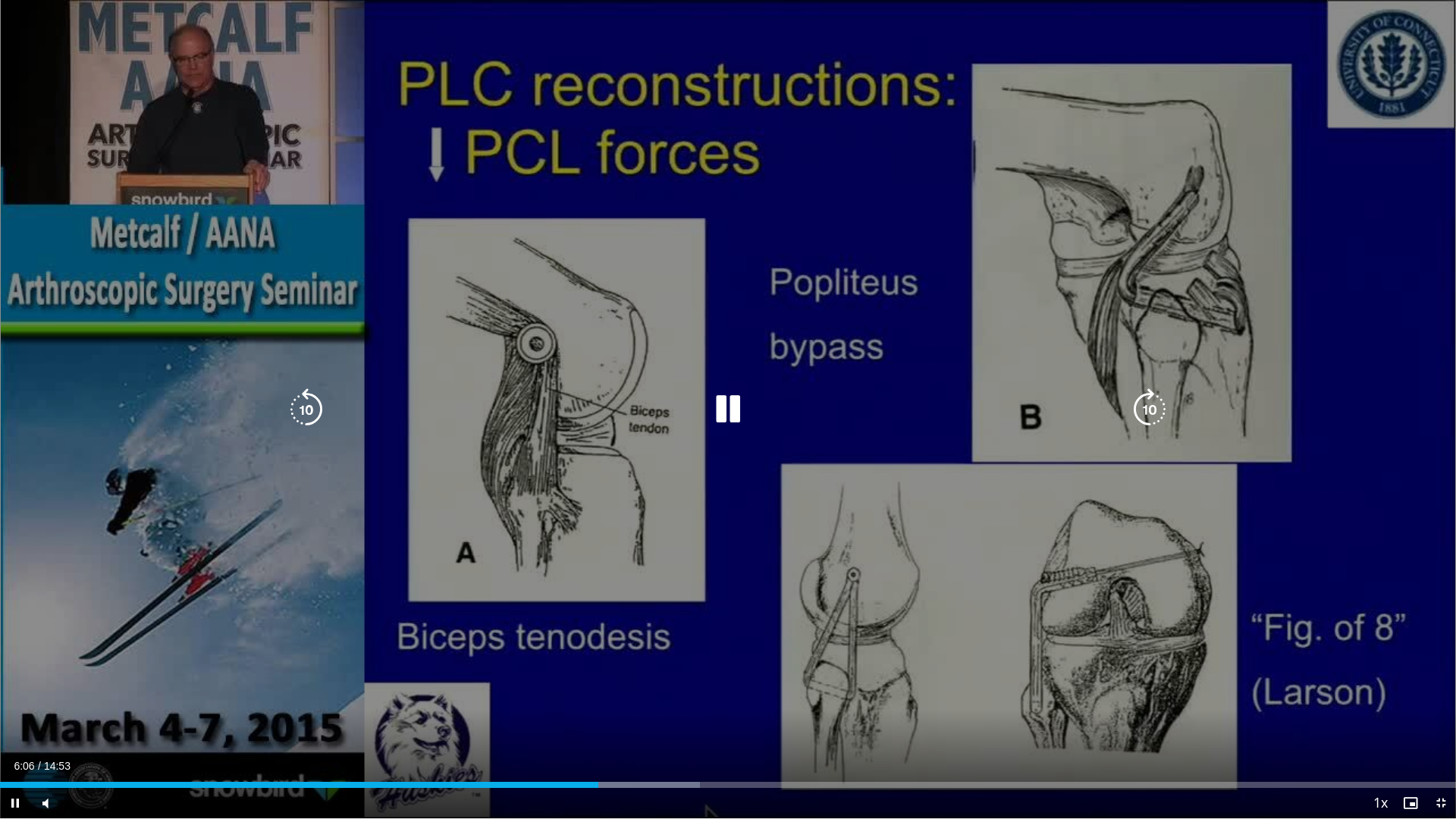
click at [1168, 408] on icon "Video Player" at bounding box center [1149, 409] width 42 height 42
click at [1166, 408] on icon "Video Player" at bounding box center [1149, 409] width 42 height 42
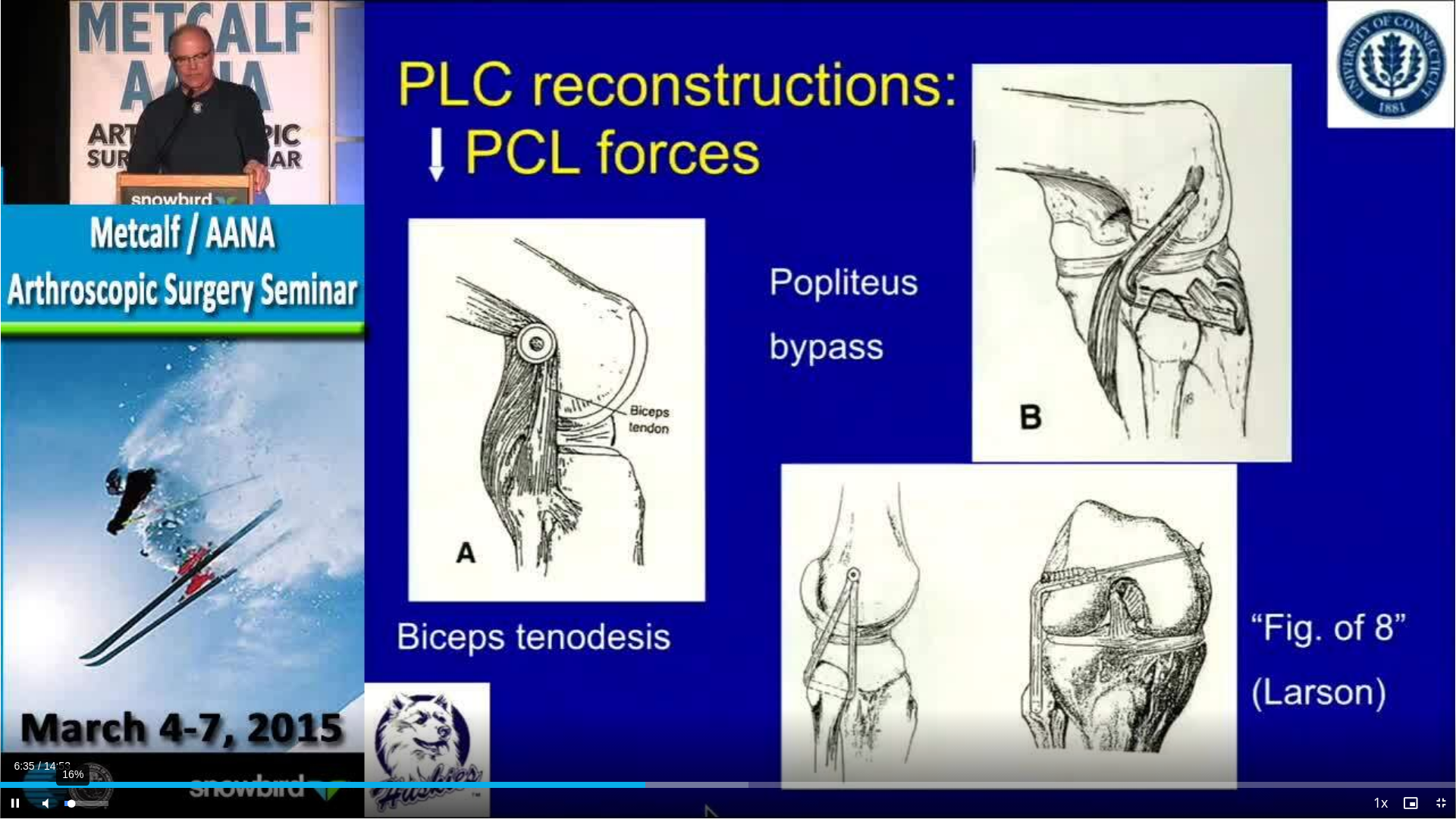
click at [72, 690] on div "Volume Level" at bounding box center [68, 804] width 7 height 6
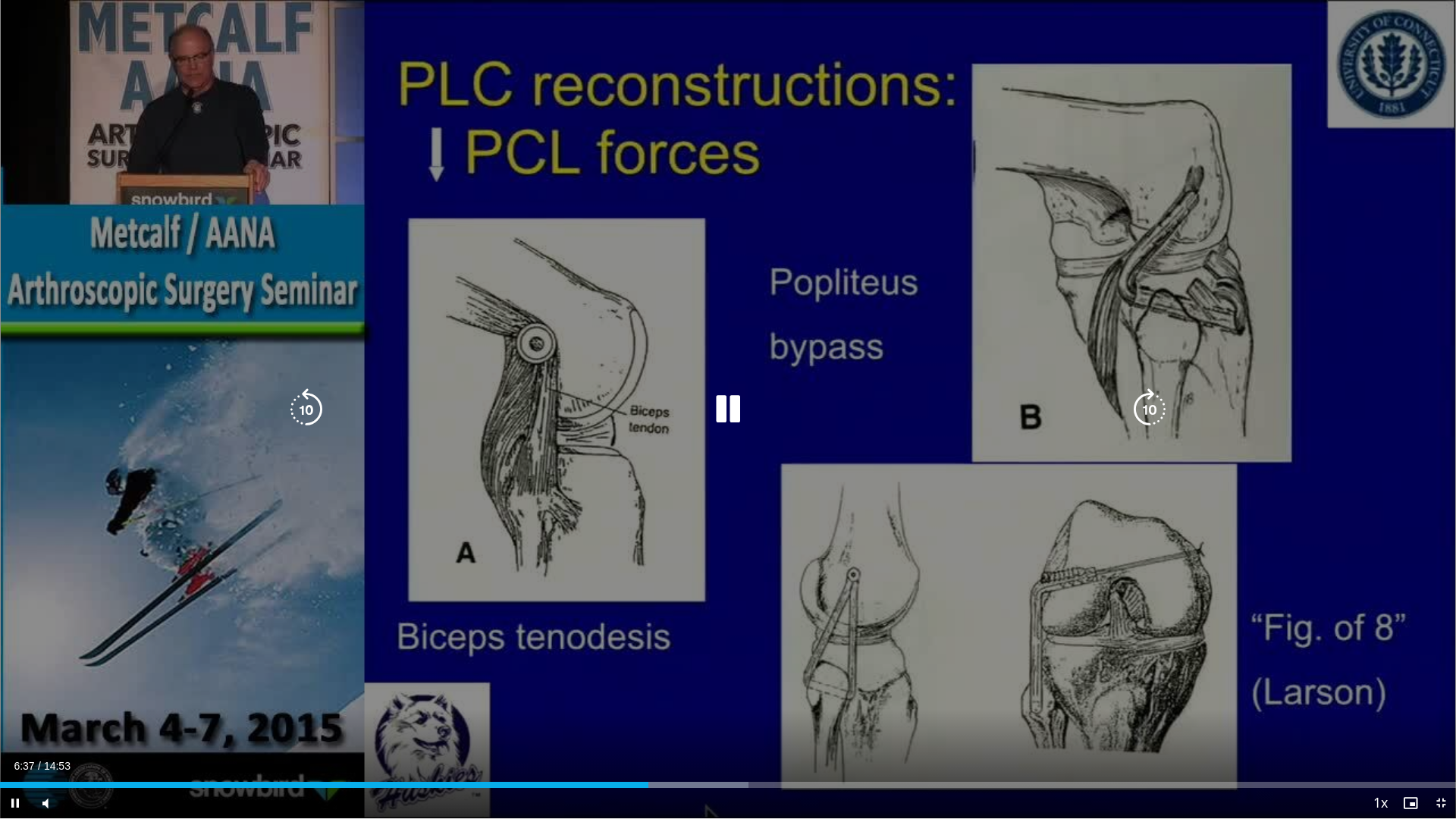
click at [1144, 413] on icon "Video Player" at bounding box center [1149, 409] width 42 height 42
click at [1153, 403] on icon "Video Player" at bounding box center [1149, 409] width 42 height 42
click at [295, 403] on icon "Video Player" at bounding box center [307, 409] width 42 height 42
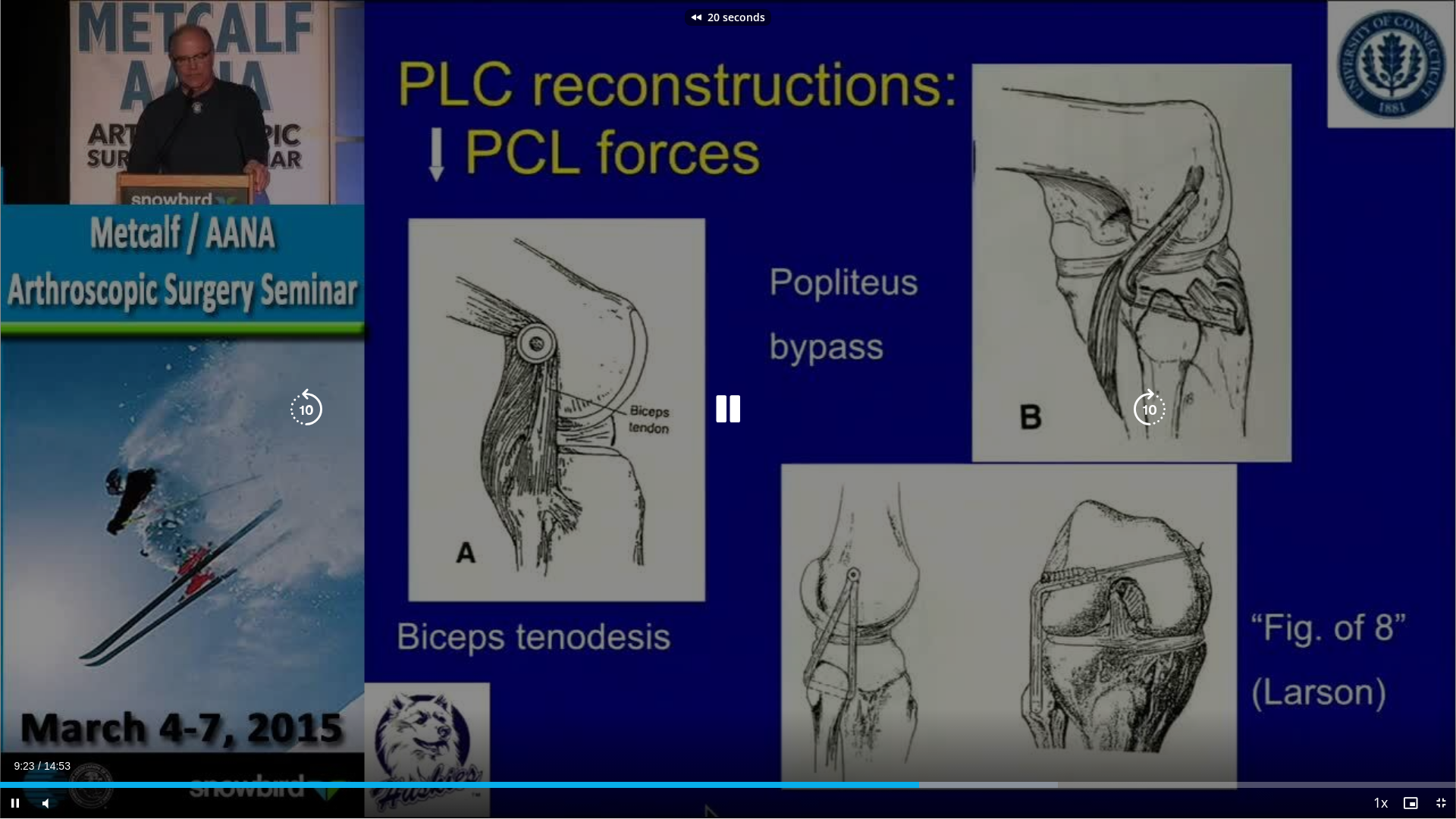
click at [315, 416] on icon "Video Player" at bounding box center [307, 409] width 42 height 42
click at [726, 416] on icon "Video Player" at bounding box center [728, 409] width 42 height 42
click at [737, 411] on icon "Video Player" at bounding box center [728, 409] width 42 height 42
click at [320, 398] on icon "Video Player" at bounding box center [307, 409] width 42 height 42
click at [726, 420] on icon "Video Player" at bounding box center [728, 409] width 42 height 42
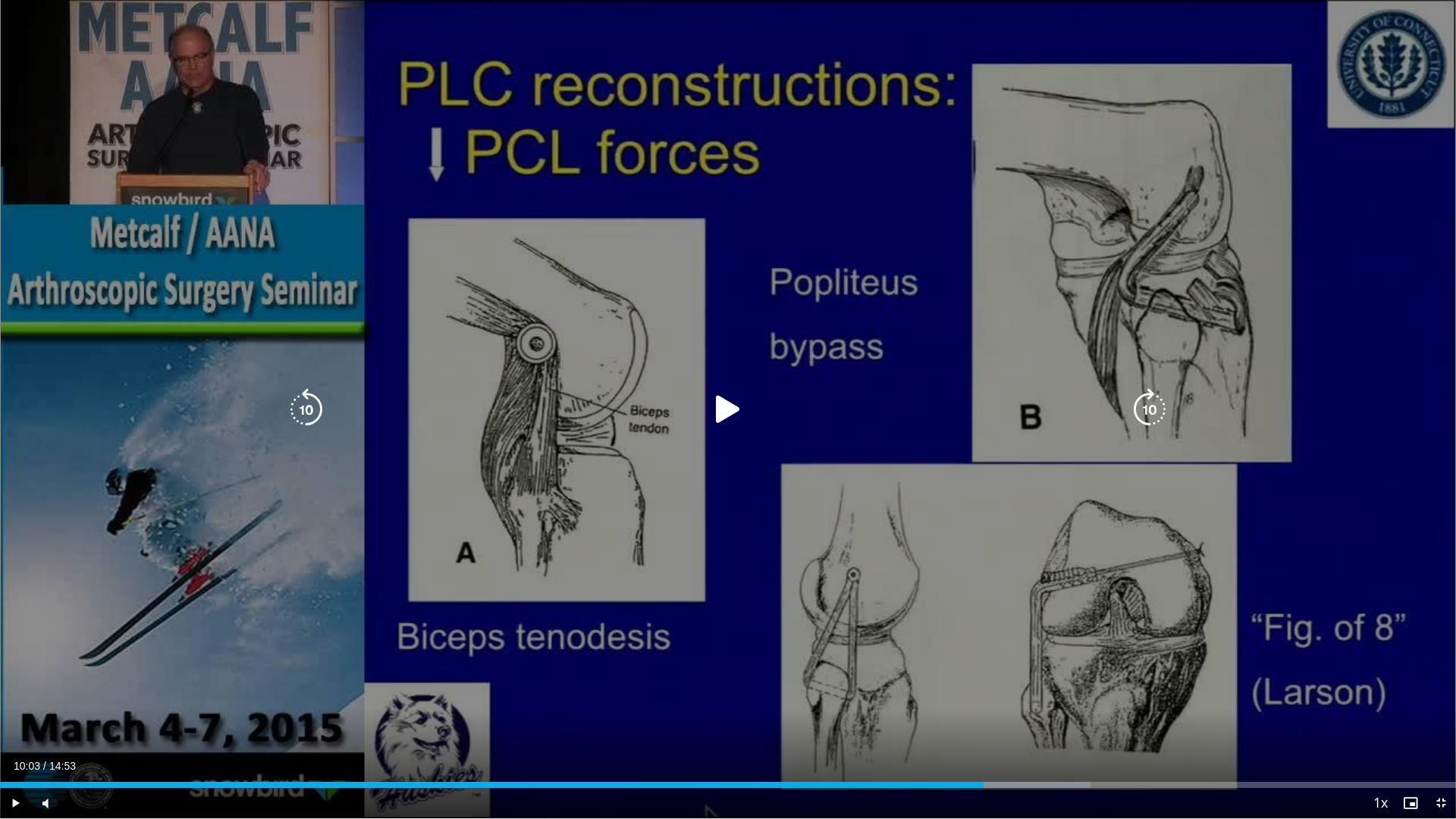
click at [725, 409] on icon "Video Player" at bounding box center [728, 409] width 42 height 42
click at [744, 408] on icon "Video Player" at bounding box center [728, 409] width 42 height 42
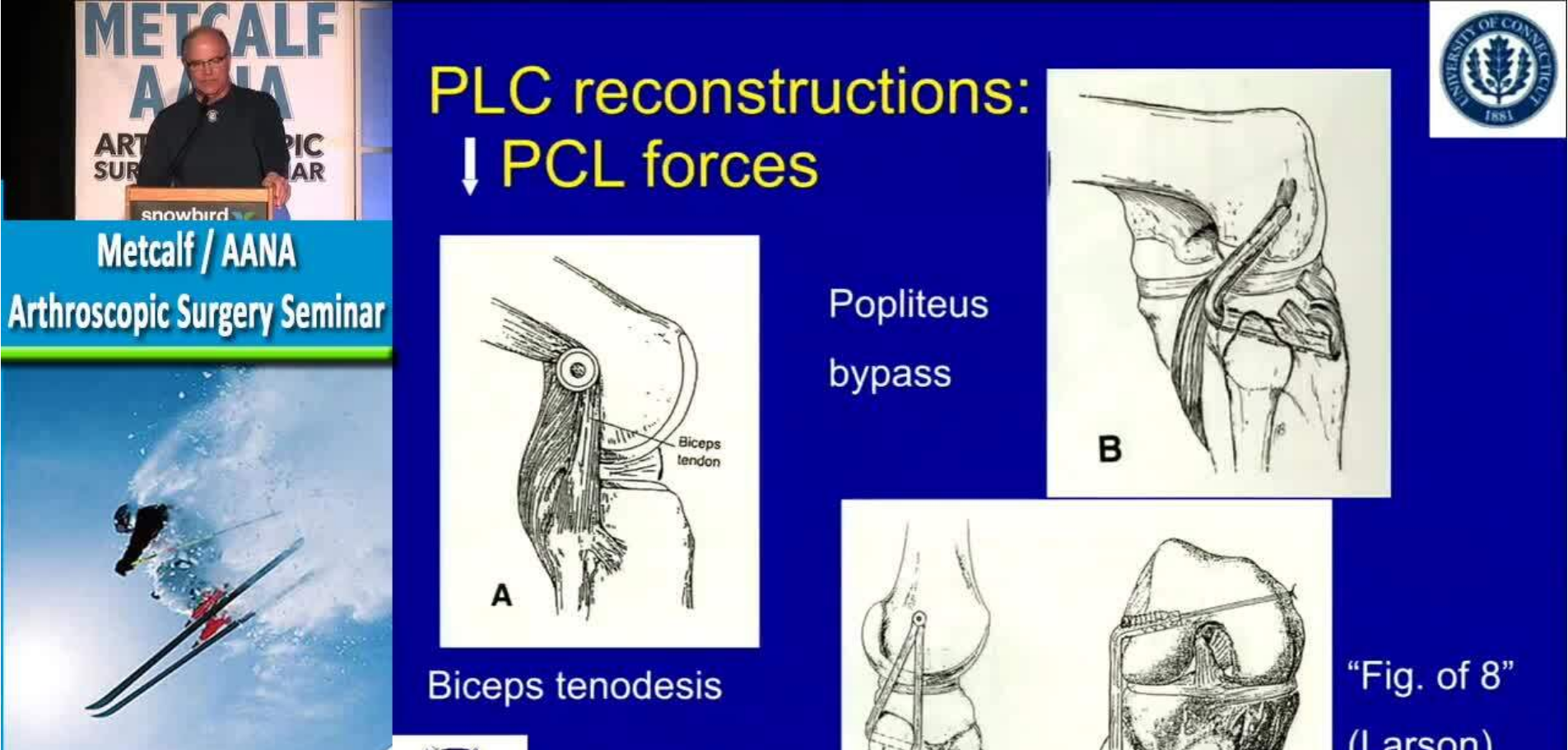
scroll to position [164, 0]
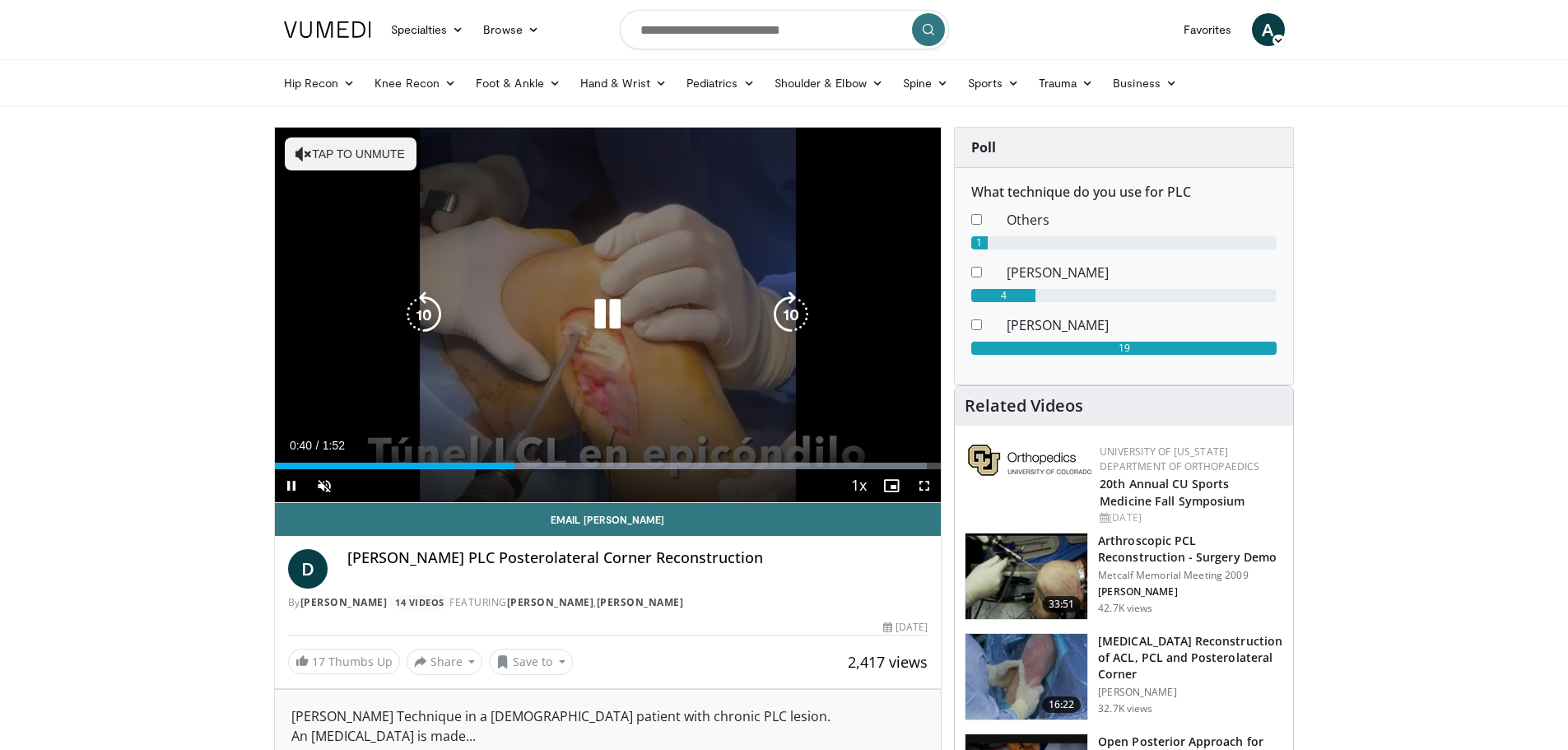
click at [358, 151] on button "Tap to unmute" at bounding box center [351, 154] width 132 height 33
click at [759, 149] on div "10 seconds Tap to unmute" at bounding box center [607, 315] width 667 height 375
click at [433, 300] on icon "Video Player" at bounding box center [424, 314] width 46 height 46
